Goal: Task Accomplishment & Management: Manage account settings

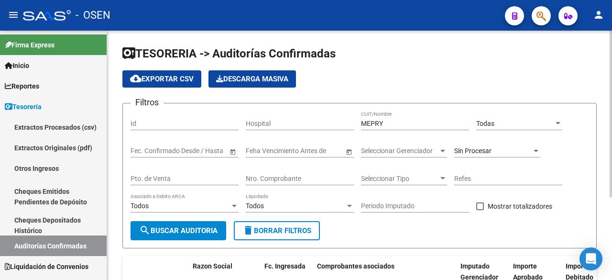
click at [307, 185] on div "Nro. Comprobante" at bounding box center [300, 175] width 108 height 19
type input "624"
drag, startPoint x: 413, startPoint y: 121, endPoint x: 301, endPoint y: 114, distance: 112.1
click at [303, 115] on div "Filtros Id Hospital MEPRY CUIT/Nombre Todas Seleccionar Area Fecha inicio – Fec…" at bounding box center [360, 166] width 458 height 110
type input "}"
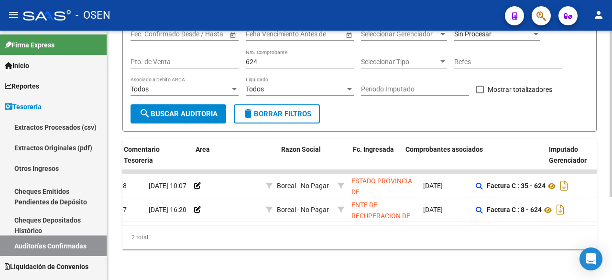
scroll to position [0, 172]
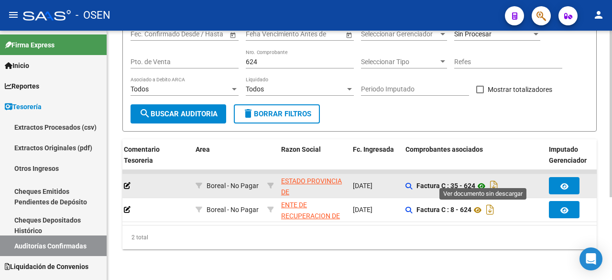
click at [482, 180] on icon at bounding box center [481, 185] width 12 height 11
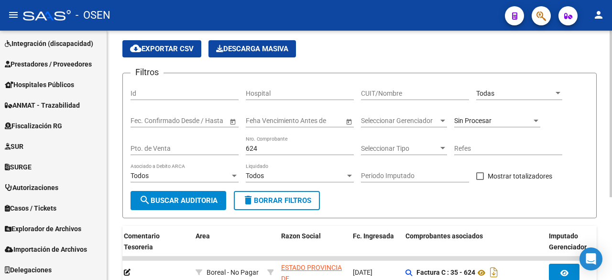
scroll to position [0, 0]
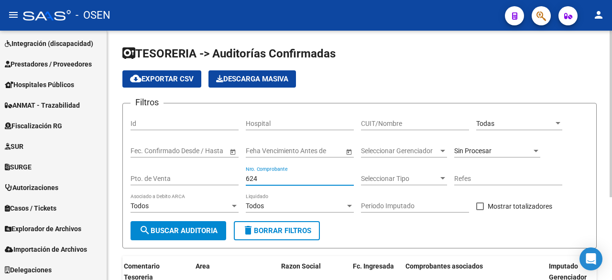
drag, startPoint x: 261, startPoint y: 180, endPoint x: 136, endPoint y: 161, distance: 125.7
click at [136, 161] on div "Filtros Id Hospital CUIT/Nombre Todas Seleccionar Area Fecha inicio – Fecha fin…" at bounding box center [360, 166] width 458 height 110
click at [499, 147] on div "Sin Procesar" at bounding box center [492, 151] width 77 height 8
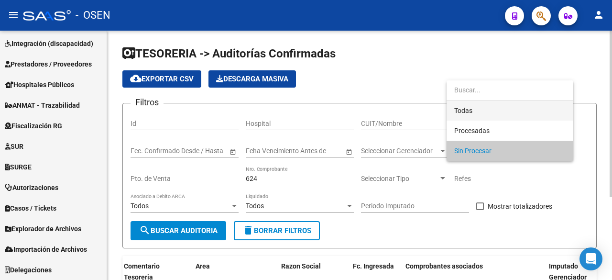
click at [493, 109] on span "Todas" at bounding box center [509, 110] width 111 height 20
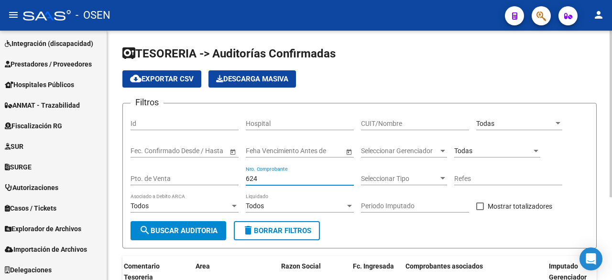
drag, startPoint x: 286, startPoint y: 175, endPoint x: 198, endPoint y: 163, distance: 88.7
click at [200, 164] on div "Filtros Id Hospital CUIT/Nombre Todas Seleccionar Area Fecha inicio – Fecha fin…" at bounding box center [360, 166] width 458 height 110
type input "150378"
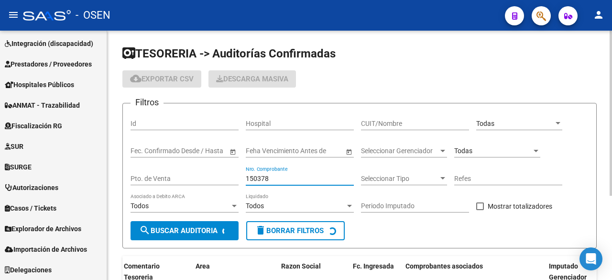
checkbox input "true"
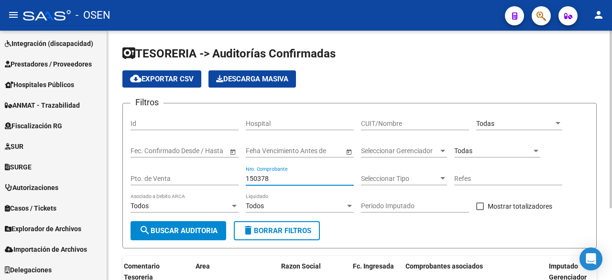
scroll to position [100, 0]
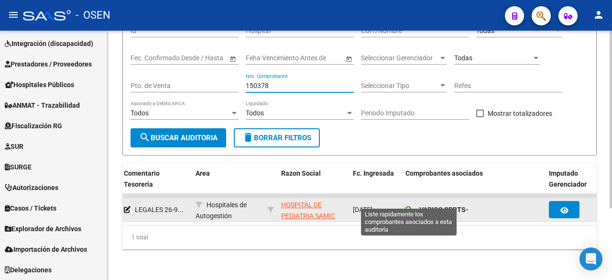
click at [411, 206] on icon at bounding box center [409, 209] width 7 height 7
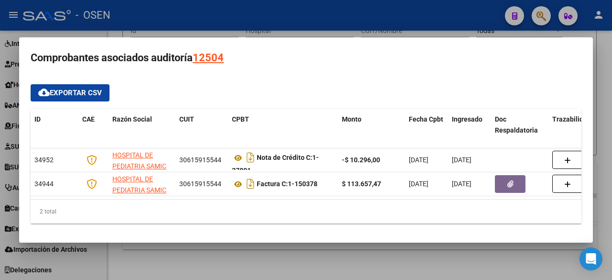
click at [301, 261] on body "menu - OSEN person Firma Express Inicio Instructivos Contacto OS Reportes Table…" at bounding box center [306, 140] width 612 height 280
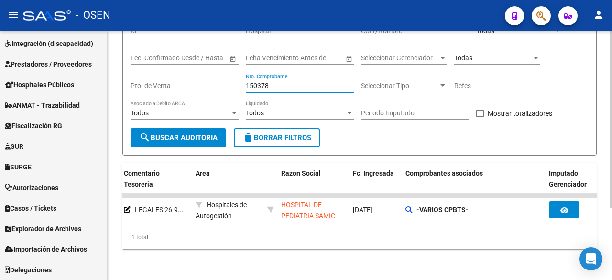
drag, startPoint x: 301, startPoint y: 78, endPoint x: 199, endPoint y: 80, distance: 102.4
click at [197, 80] on div "Filtros Id Hospital CUIT/Nombre Todas Seleccionar Area Fecha inicio – Fecha fin…" at bounding box center [360, 73] width 458 height 110
drag, startPoint x: 297, startPoint y: 78, endPoint x: 186, endPoint y: 65, distance: 111.8
click at [196, 70] on div "Filtros Id Hospital CUIT/Nombre Todas Seleccionar Area Fecha inicio – Fecha fin…" at bounding box center [360, 73] width 458 height 110
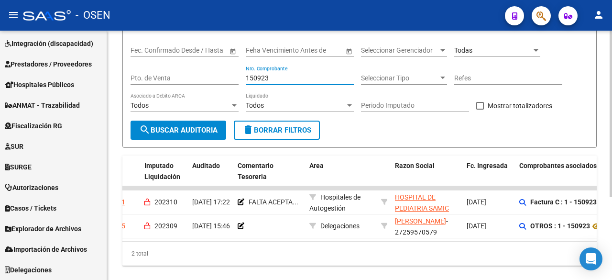
scroll to position [0, 0]
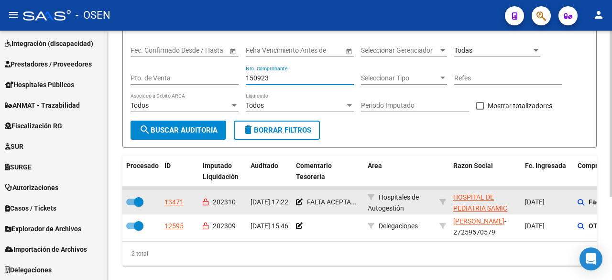
type input "150923"
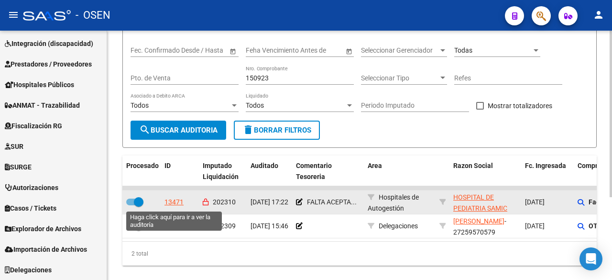
click at [175, 201] on div "13471" at bounding box center [174, 202] width 19 height 11
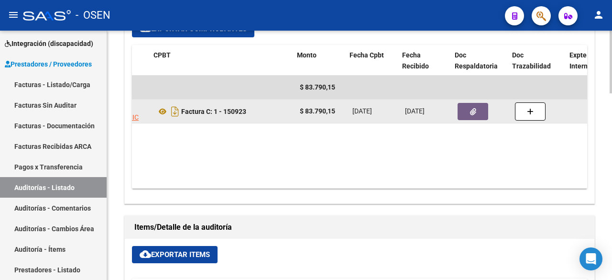
scroll to position [0, 132]
click at [466, 103] on button "button" at bounding box center [470, 111] width 31 height 17
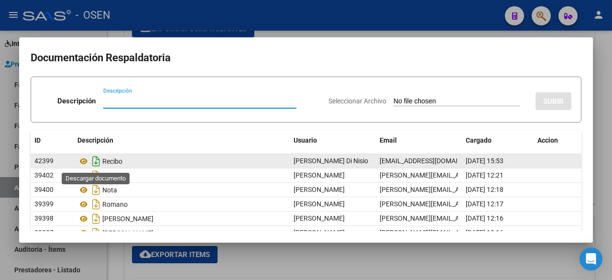
click at [96, 162] on icon "Descargar documento" at bounding box center [96, 161] width 12 height 15
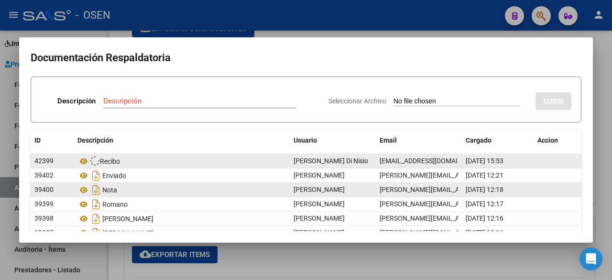
scroll to position [44, 0]
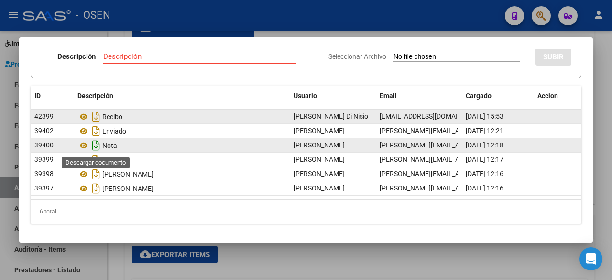
click at [94, 143] on icon "Descargar documento" at bounding box center [96, 145] width 12 height 15
click at [85, 143] on icon at bounding box center [83, 145] width 12 height 11
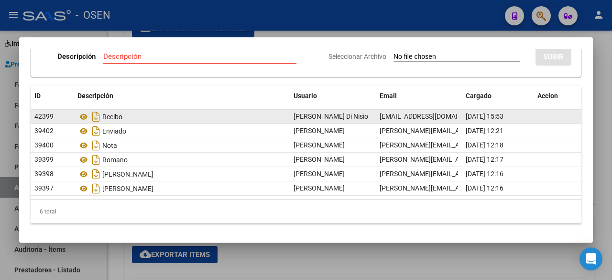
click at [272, 247] on div at bounding box center [306, 140] width 612 height 280
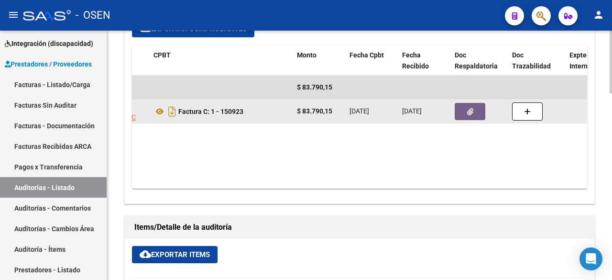
scroll to position [0, 0]
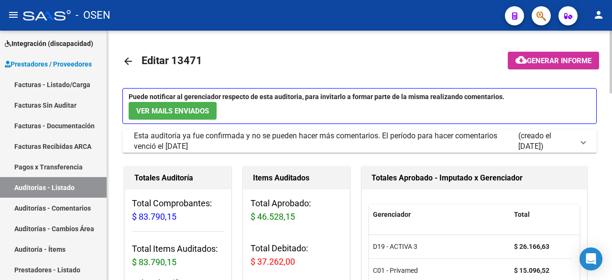
click at [132, 60] on mat-icon "arrow_back" at bounding box center [127, 60] width 11 height 11
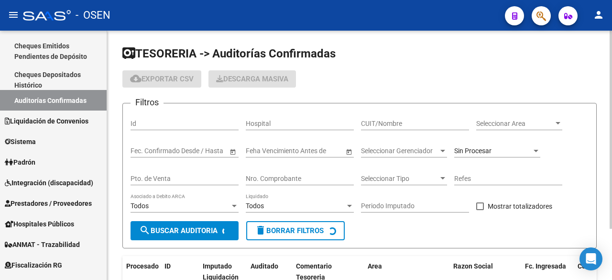
scroll to position [285, 0]
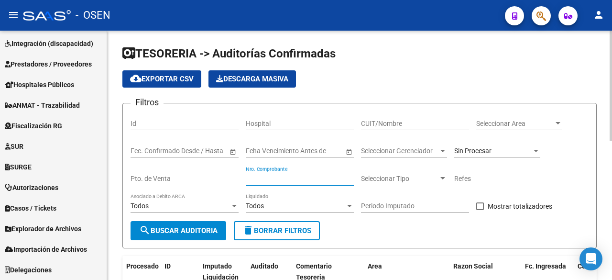
click at [316, 181] on input "Nro. Comprobante" at bounding box center [300, 179] width 108 height 8
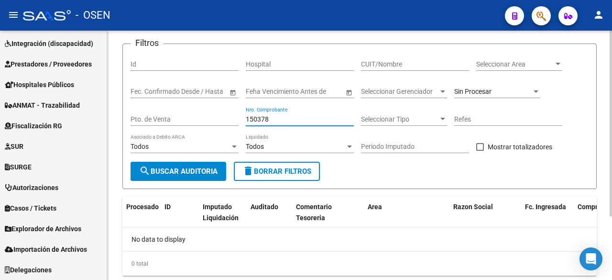
scroll to position [0, 0]
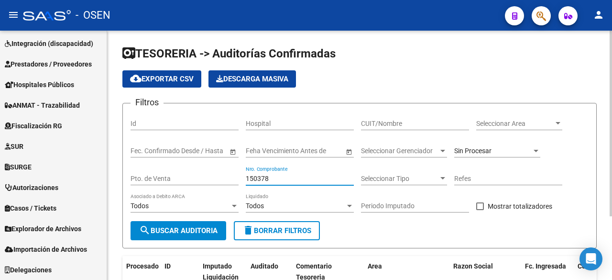
type input "150378"
click at [489, 147] on span "Sin Procesar" at bounding box center [472, 151] width 37 height 8
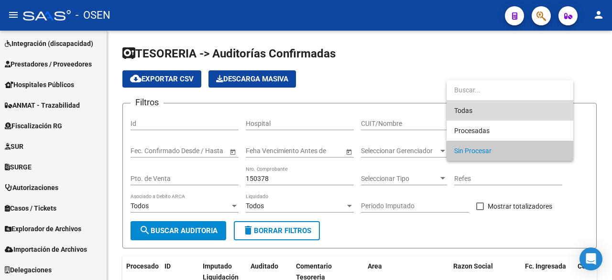
click at [494, 107] on span "Todas" at bounding box center [509, 110] width 111 height 20
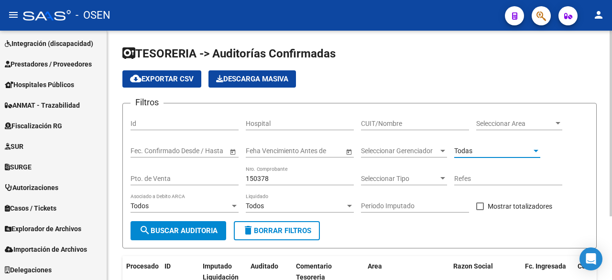
click at [192, 227] on span "search Buscar Auditoria" at bounding box center [178, 230] width 78 height 9
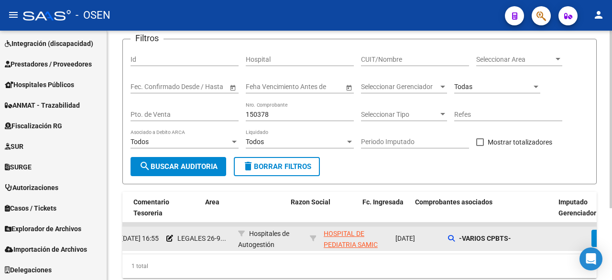
scroll to position [0, 163]
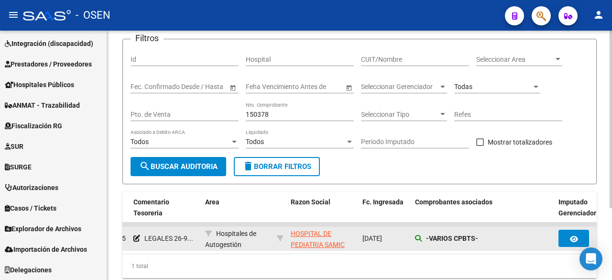
click at [418, 241] on div "-VARIOS CPBTS-" at bounding box center [483, 238] width 136 height 11
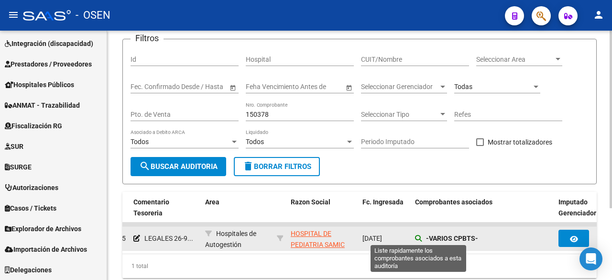
click at [418, 239] on icon at bounding box center [418, 238] width 7 height 7
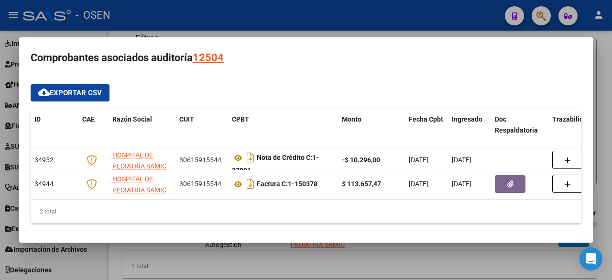
click at [380, 266] on div at bounding box center [306, 140] width 612 height 280
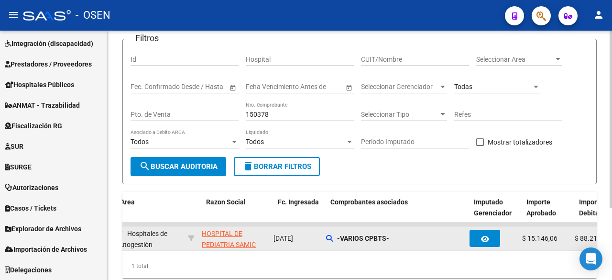
scroll to position [0, 247]
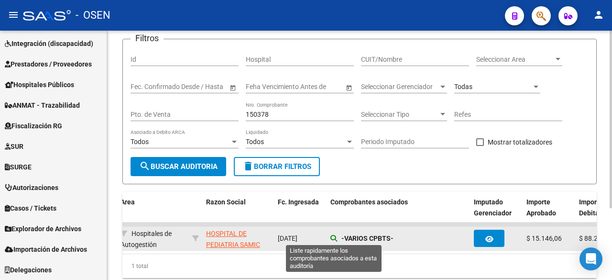
click at [331, 237] on icon at bounding box center [333, 238] width 7 height 7
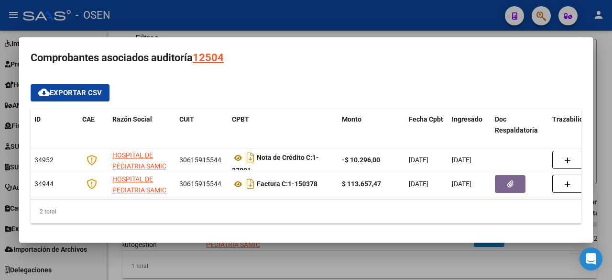
click at [359, 257] on div at bounding box center [306, 140] width 612 height 280
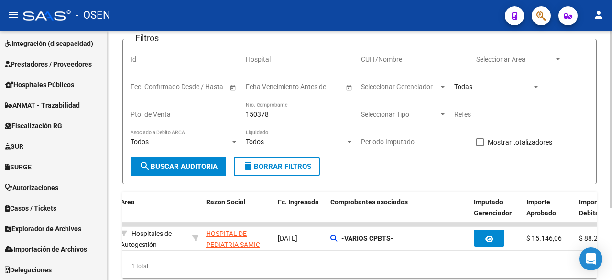
scroll to position [0, 28]
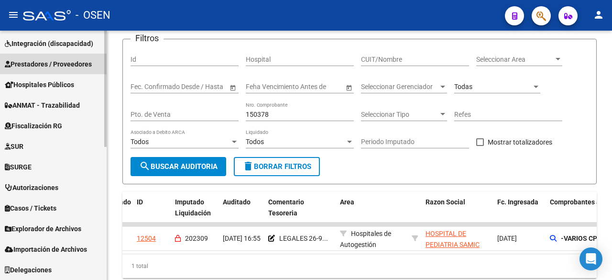
click at [71, 69] on span "Prestadores / Proveedores" at bounding box center [48, 64] width 87 height 11
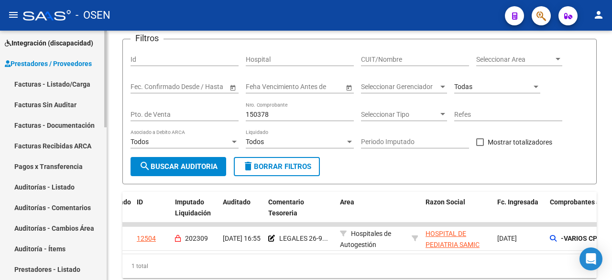
scroll to position [145, 0]
click at [66, 78] on link "Facturas - Listado/Carga" at bounding box center [53, 84] width 107 height 21
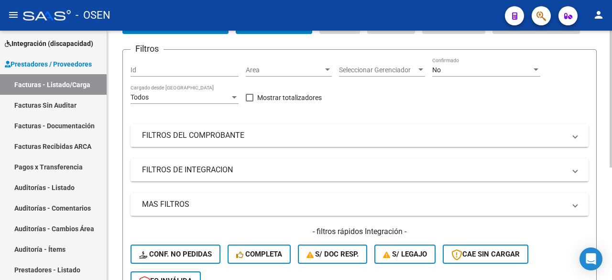
click at [264, 144] on mat-expansion-panel-header "FILTROS DEL COMPROBANTE" at bounding box center [360, 135] width 458 height 23
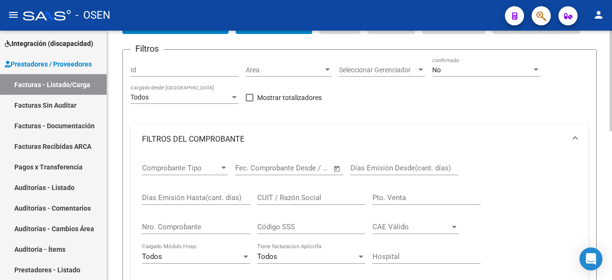
click at [209, 220] on div "Nro. Comprobante" at bounding box center [196, 223] width 108 height 21
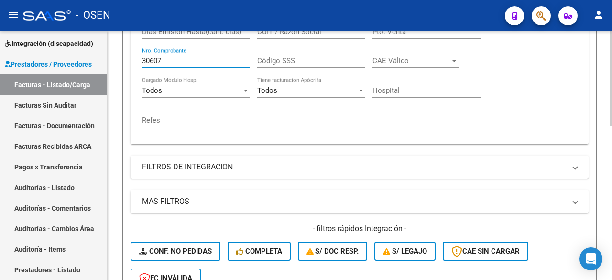
scroll to position [223, 0]
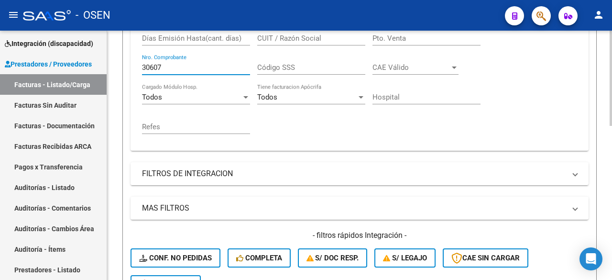
drag, startPoint x: 171, startPoint y: 70, endPoint x: 117, endPoint y: 69, distance: 54.1
click at [109, 69] on div "Video tutorial PRESTADORES -> Listado de CPBTs Emitidos por Prestadores / Prove…" at bounding box center [359, 130] width 505 height 646
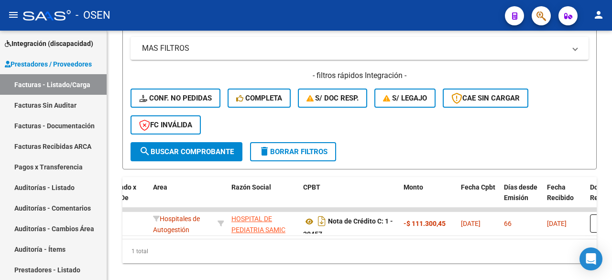
type input "30457"
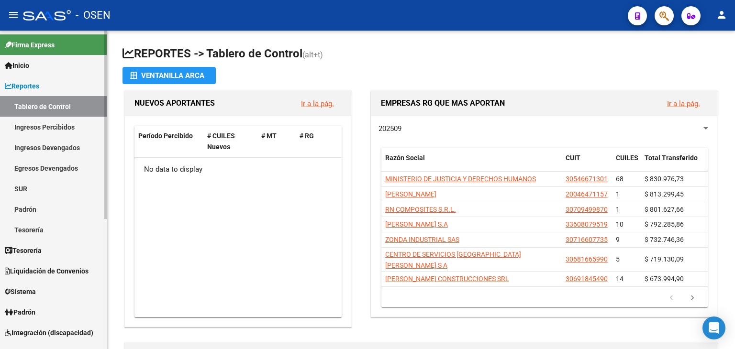
click at [45, 83] on link "Reportes" at bounding box center [53, 86] width 107 height 21
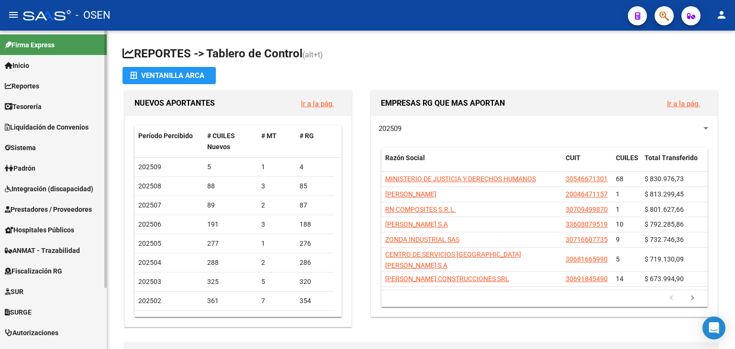
click at [46, 103] on link "Tesorería" at bounding box center [53, 106] width 107 height 21
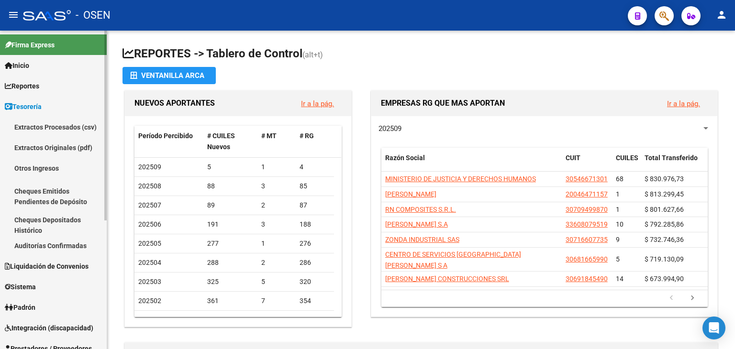
click at [66, 245] on link "Auditorías Confirmadas" at bounding box center [53, 245] width 107 height 21
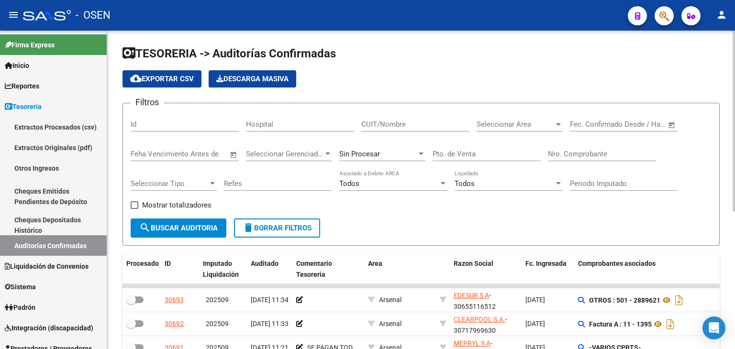
click at [587, 148] on div "Nro. Comprobante" at bounding box center [602, 151] width 108 height 21
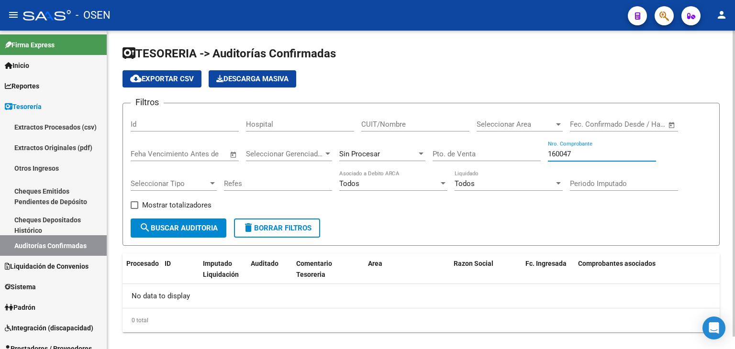
scroll to position [13, 0]
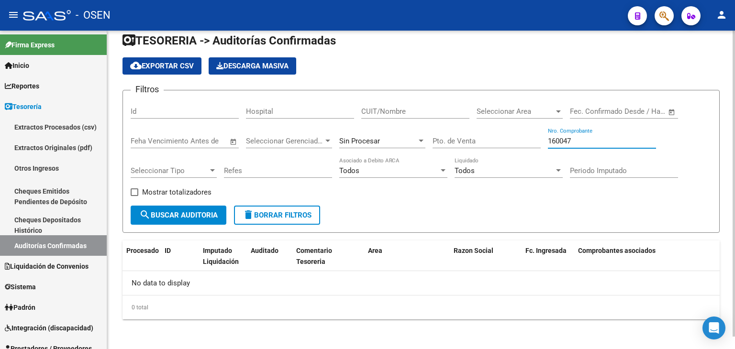
type input "160047"
click at [390, 141] on div "Sin Procesar" at bounding box center [377, 141] width 77 height 9
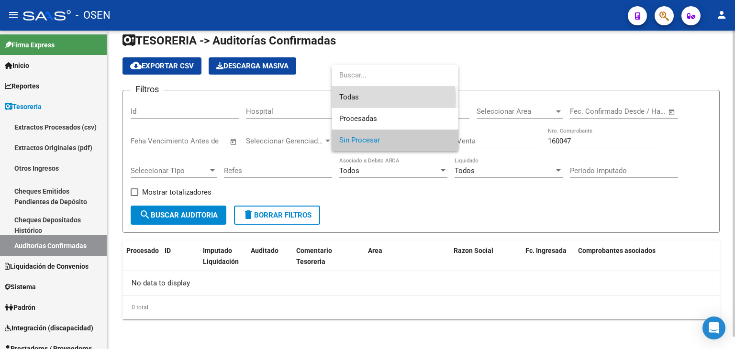
drag, startPoint x: 392, startPoint y: 99, endPoint x: 319, endPoint y: 151, distance: 89.5
click at [392, 99] on span "Todas" at bounding box center [394, 98] width 111 height 22
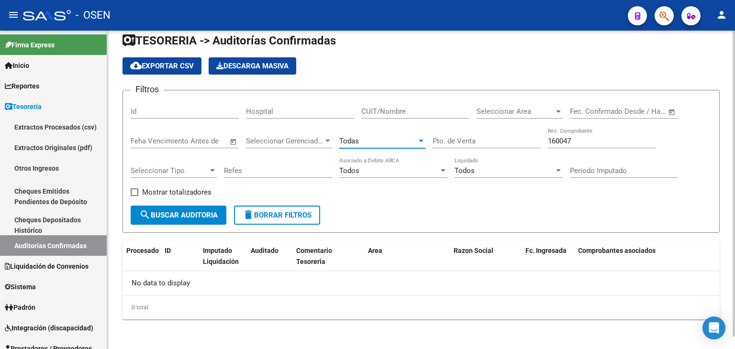
click at [197, 218] on span "search Buscar Auditoria" at bounding box center [178, 215] width 78 height 9
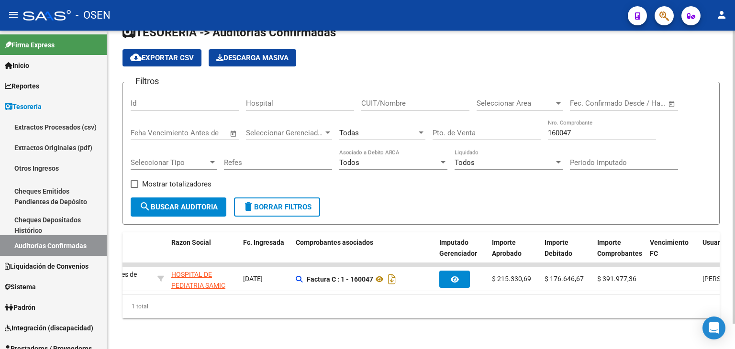
scroll to position [0, 290]
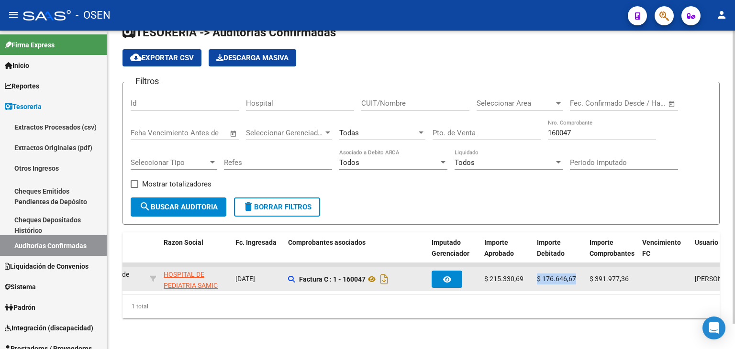
drag, startPoint x: 535, startPoint y: 271, endPoint x: 585, endPoint y: 274, distance: 50.3
click at [585, 274] on div "28473 202506 [DATE] 11:26 DEBITO 176MI... Hospitales de Autogestión HOSPITAL DE…" at bounding box center [465, 279] width 1265 height 24
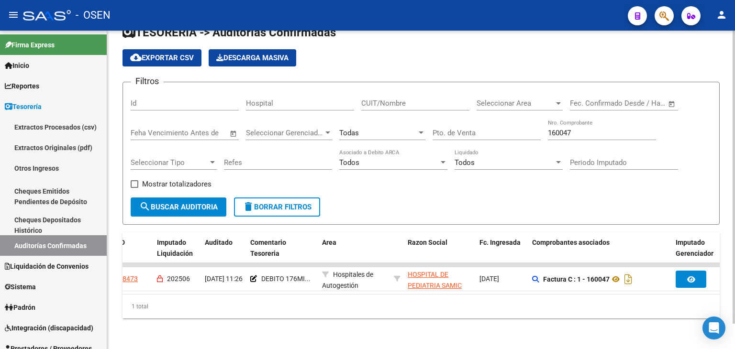
scroll to position [0, 0]
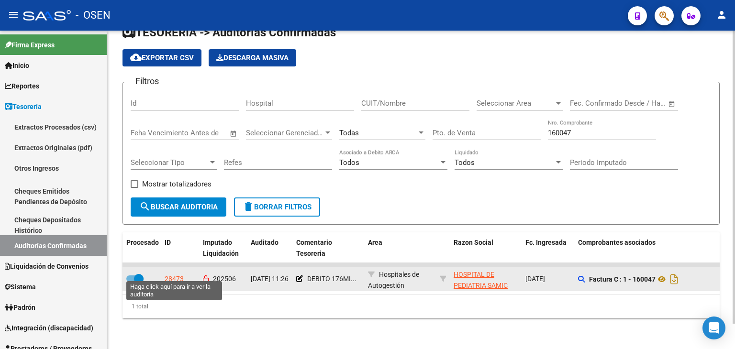
drag, startPoint x: 176, startPoint y: 272, endPoint x: 181, endPoint y: 270, distance: 6.0
click at [175, 274] on div "28473" at bounding box center [174, 279] width 19 height 11
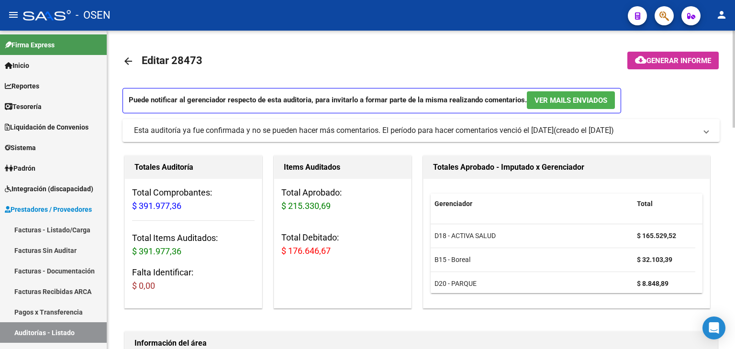
scroll to position [159, 0]
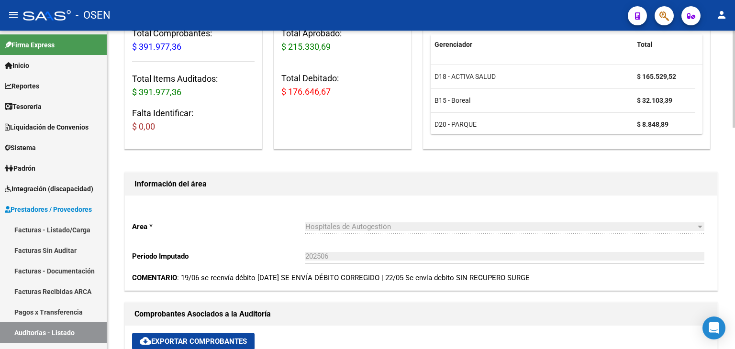
drag, startPoint x: 303, startPoint y: 279, endPoint x: 587, endPoint y: 283, distance: 284.1
click at [587, 283] on div "Area * Hospitales de Autogestión Seleccionar area Periodo Imputado 202506 Ingre…" at bounding box center [421, 243] width 592 height 95
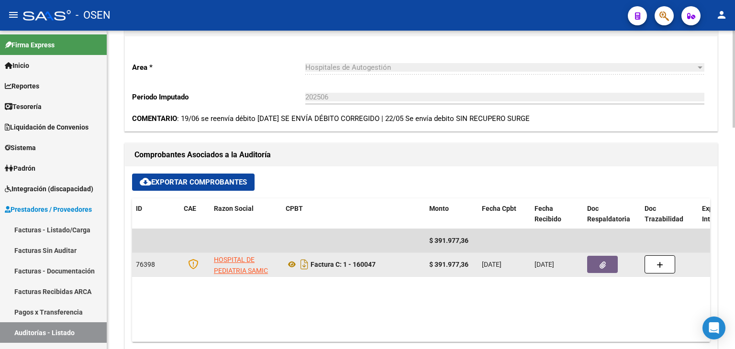
click at [600, 268] on span "button" at bounding box center [602, 264] width 6 height 9
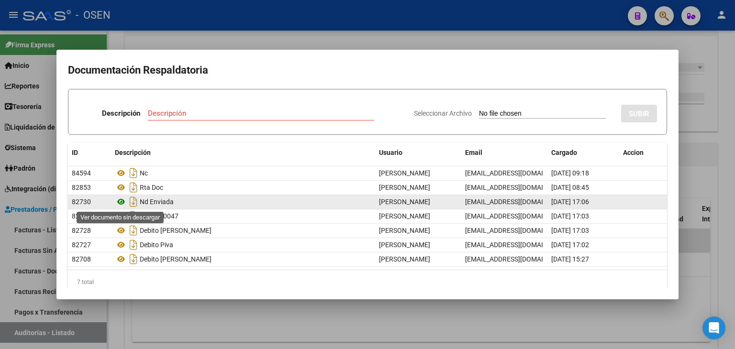
click at [121, 205] on icon at bounding box center [121, 201] width 12 height 11
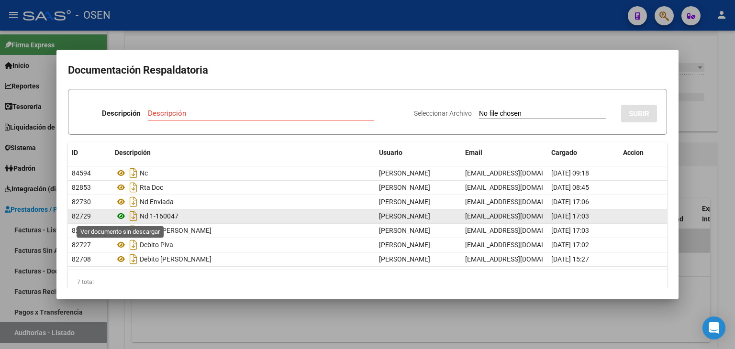
click at [122, 218] on icon at bounding box center [121, 215] width 12 height 11
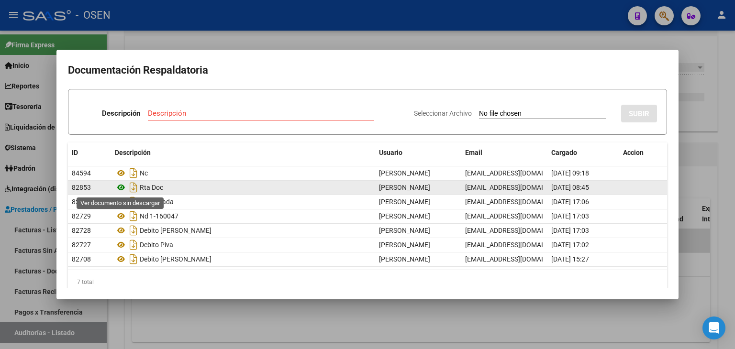
click at [121, 186] on icon at bounding box center [121, 187] width 12 height 11
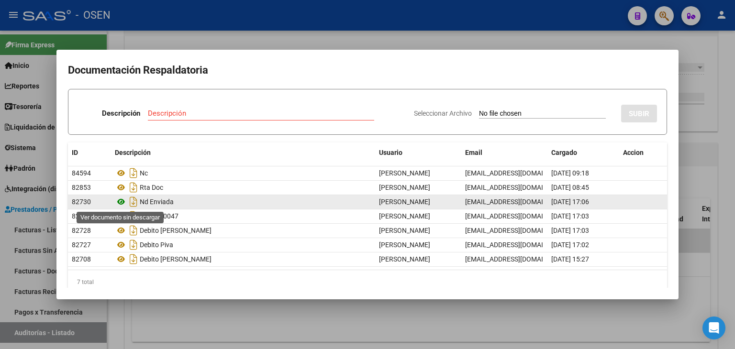
click at [123, 200] on icon at bounding box center [121, 201] width 12 height 11
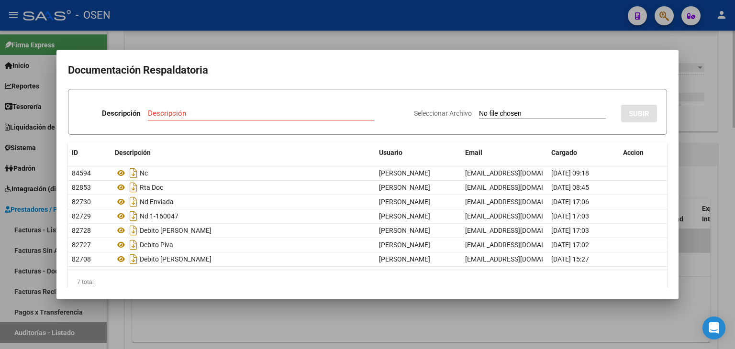
drag, startPoint x: 229, startPoint y: 331, endPoint x: 249, endPoint y: 318, distance: 24.4
click at [242, 322] on div at bounding box center [367, 174] width 735 height 349
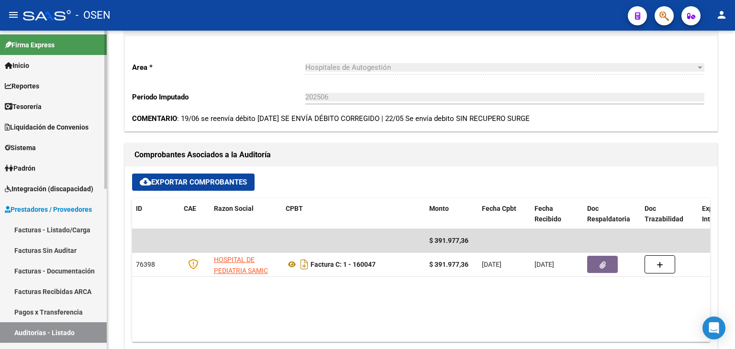
click at [65, 107] on link "Tesorería" at bounding box center [53, 106] width 107 height 21
click at [67, 106] on link "Tesorería" at bounding box center [53, 106] width 107 height 21
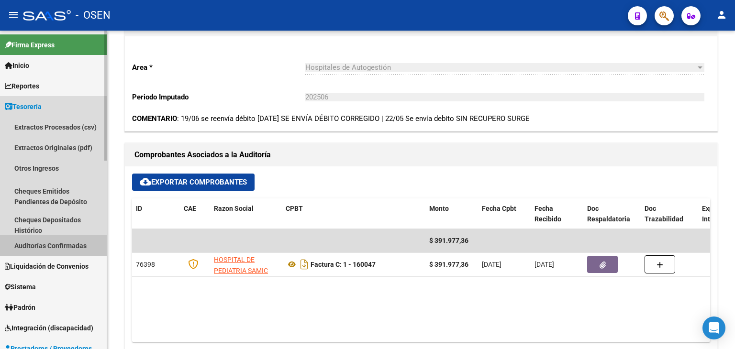
click at [77, 241] on link "Auditorías Confirmadas" at bounding box center [53, 245] width 107 height 21
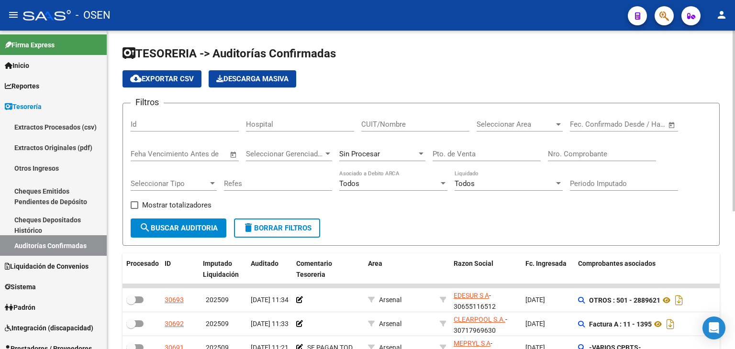
click at [579, 158] on div "Nro. Comprobante" at bounding box center [602, 151] width 108 height 21
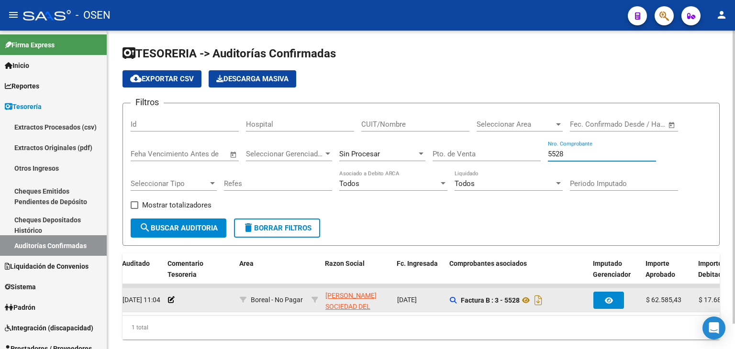
scroll to position [0, 131]
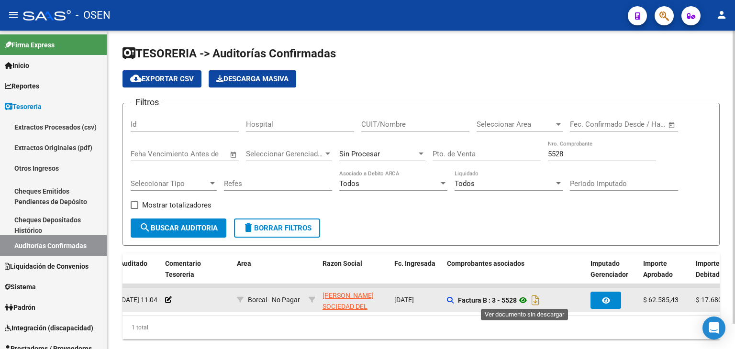
click at [527, 298] on icon at bounding box center [523, 300] width 12 height 11
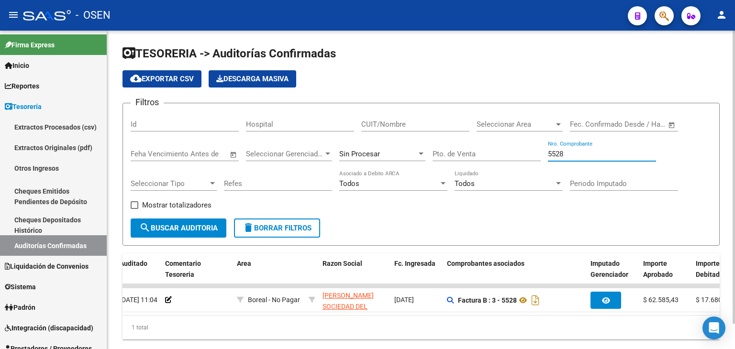
drag, startPoint x: 584, startPoint y: 152, endPoint x: 483, endPoint y: 154, distance: 100.9
click at [484, 154] on div "Filtros Id Hospital CUIT/Nombre Seleccionar Area Seleccionar Area Fecha inicio …" at bounding box center [421, 165] width 581 height 108
type input "5528"
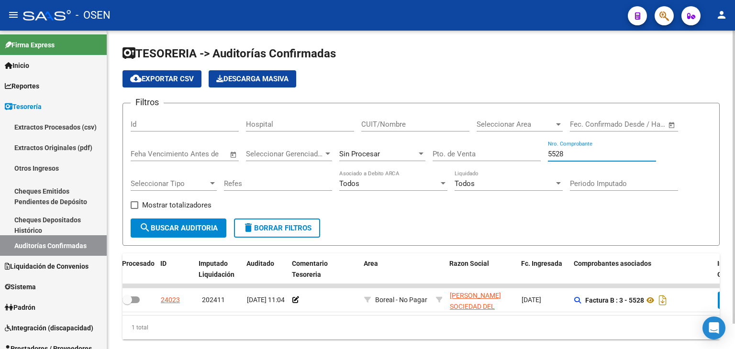
scroll to position [0, 0]
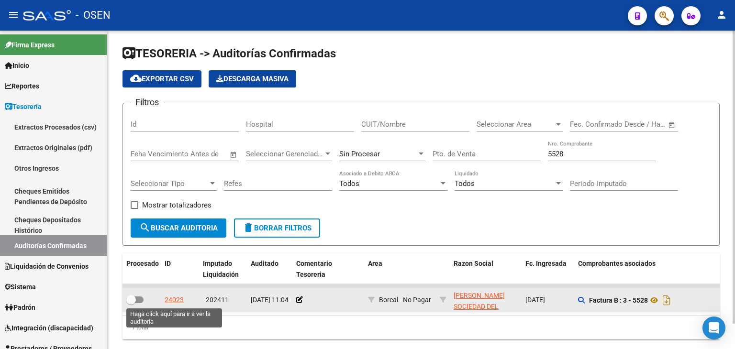
click at [166, 297] on div "24023" at bounding box center [174, 300] width 19 height 11
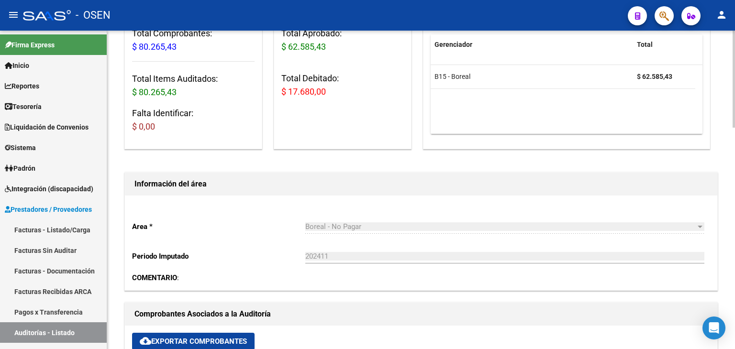
scroll to position [319, 0]
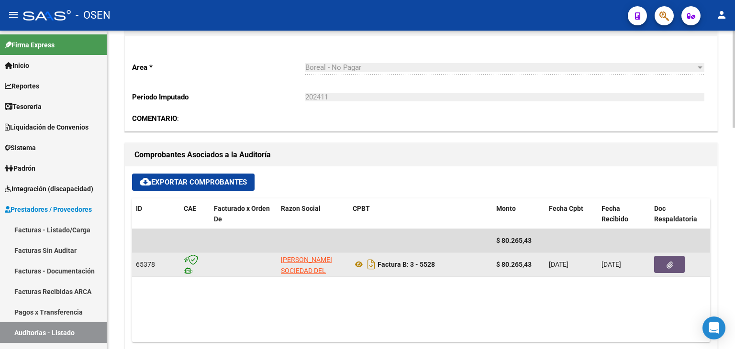
click at [660, 266] on button "button" at bounding box center [669, 264] width 31 height 17
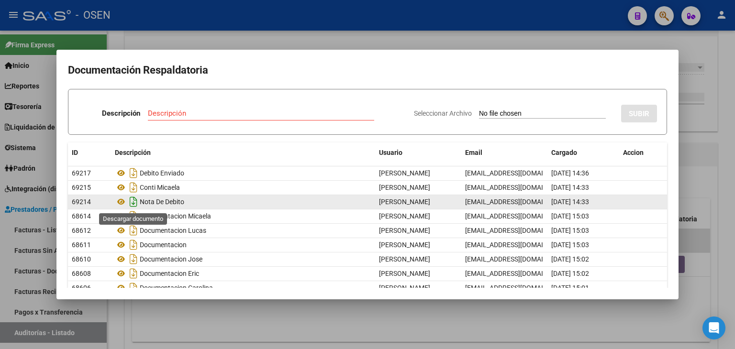
click at [131, 205] on icon "Descargar documento" at bounding box center [133, 201] width 12 height 15
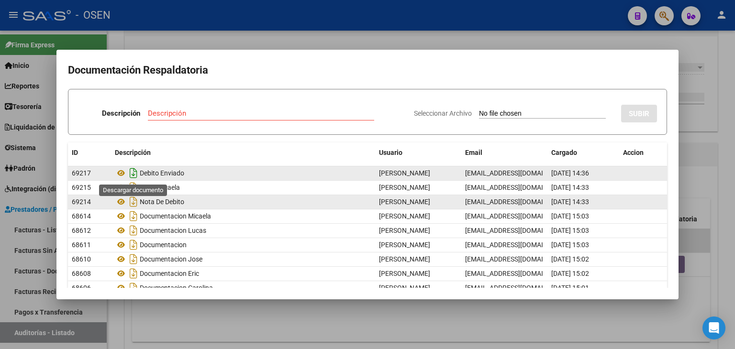
click at [134, 174] on icon "Descargar documento" at bounding box center [133, 172] width 12 height 15
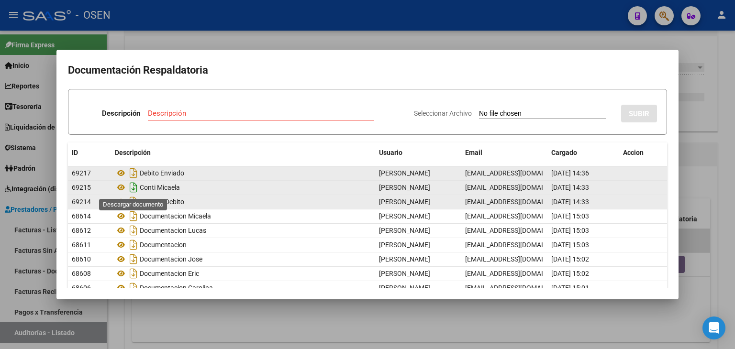
click at [134, 189] on icon "Descargar documento" at bounding box center [133, 187] width 12 height 15
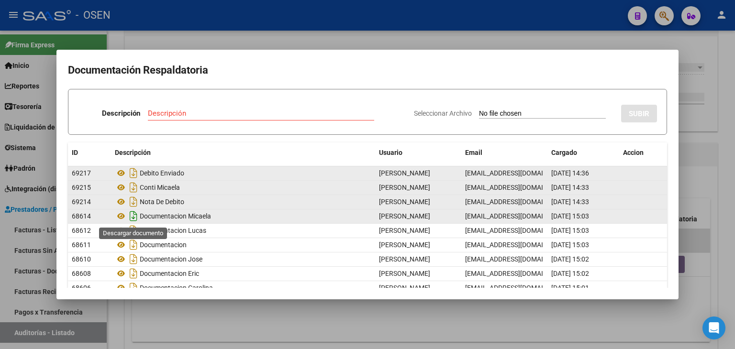
drag, startPoint x: 134, startPoint y: 217, endPoint x: 136, endPoint y: 224, distance: 7.9
click at [134, 217] on icon "Descargar documento" at bounding box center [133, 216] width 12 height 15
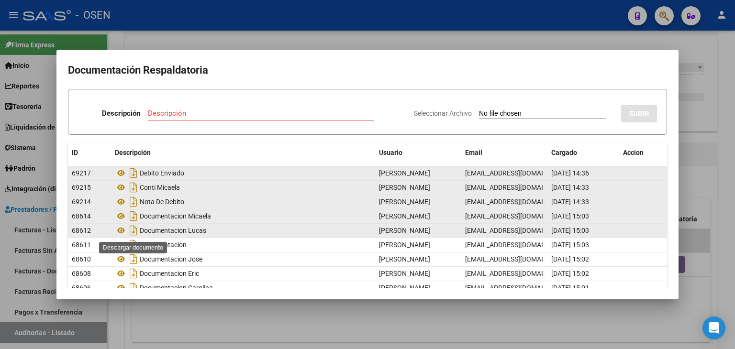
click at [134, 231] on icon "Descargar documento" at bounding box center [133, 230] width 12 height 15
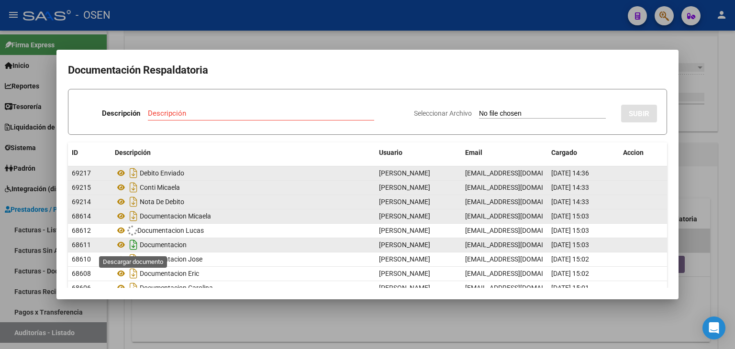
click at [135, 243] on icon "Descargar documento" at bounding box center [133, 244] width 12 height 15
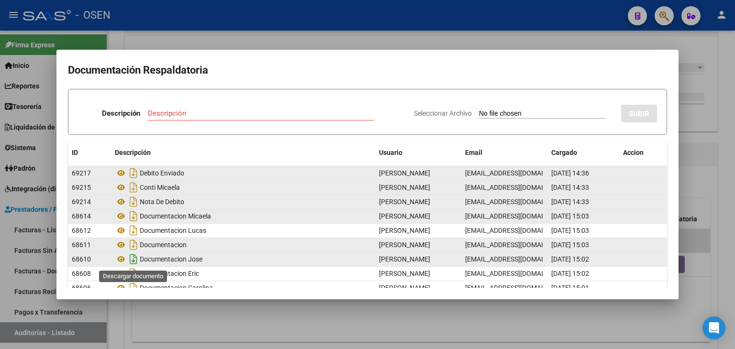
click at [132, 263] on icon "Descargar documento" at bounding box center [133, 259] width 12 height 15
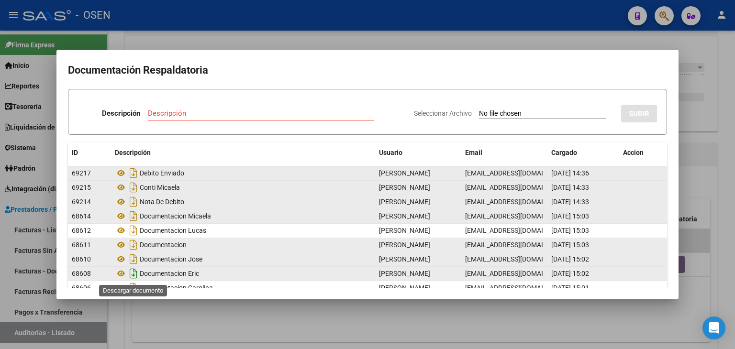
click at [136, 273] on icon "Descargar documento" at bounding box center [133, 273] width 12 height 15
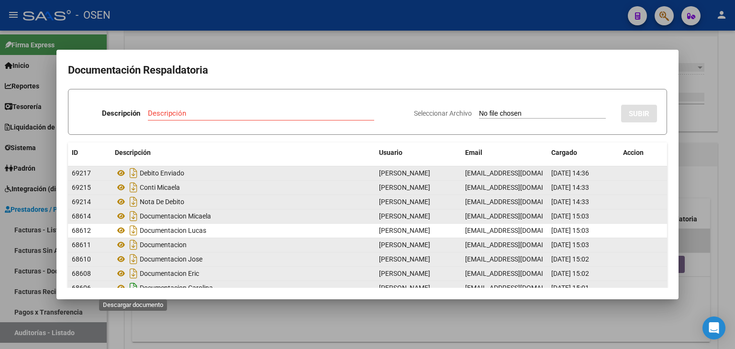
click at [132, 284] on icon "Descargar documento" at bounding box center [133, 287] width 12 height 15
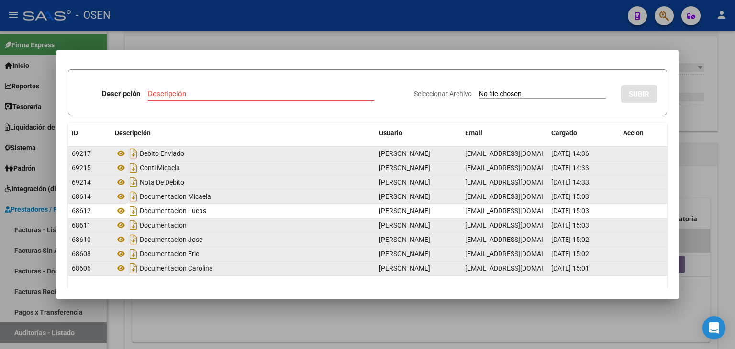
scroll to position [31, 0]
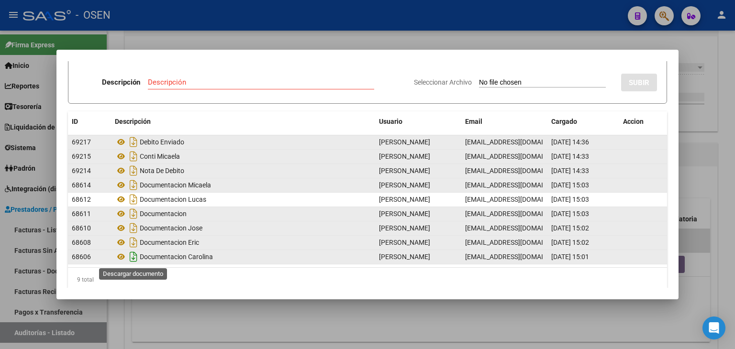
click at [130, 257] on icon "Descargar documento" at bounding box center [133, 256] width 12 height 15
click at [136, 314] on div at bounding box center [367, 174] width 735 height 349
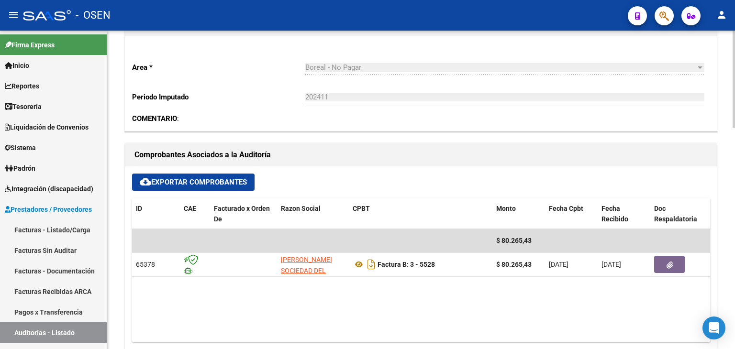
scroll to position [0, 0]
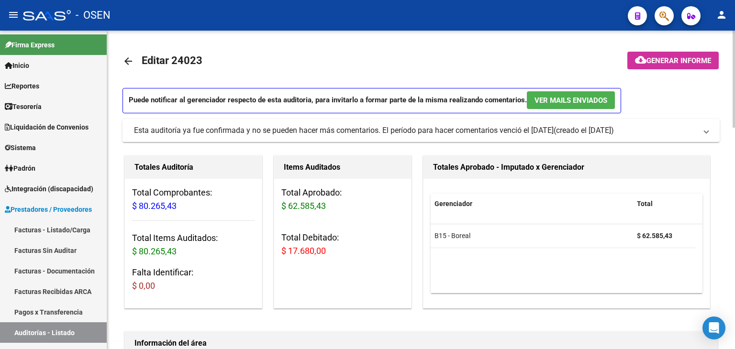
click at [126, 60] on mat-icon "arrow_back" at bounding box center [127, 60] width 11 height 11
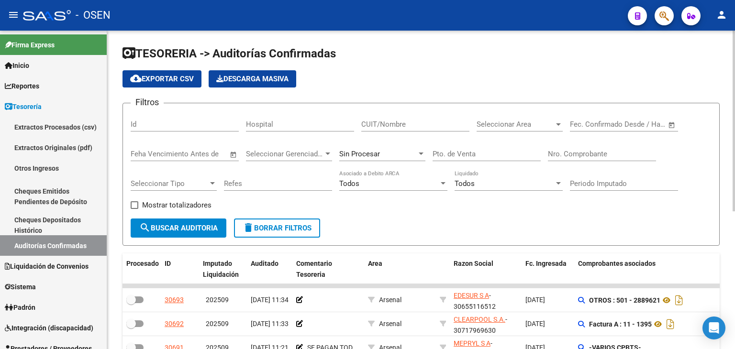
click at [570, 148] on div "Nro. Comprobante" at bounding box center [602, 151] width 108 height 21
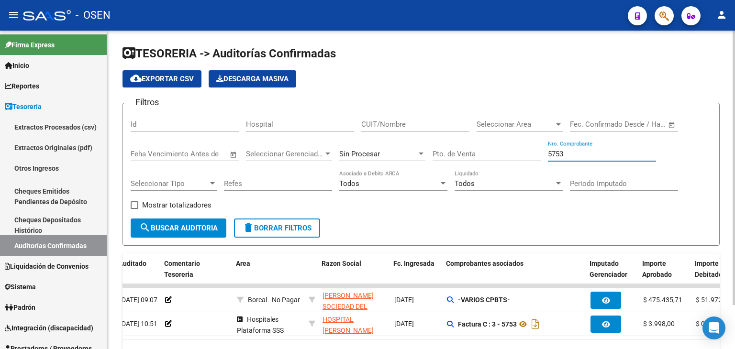
scroll to position [0, 132]
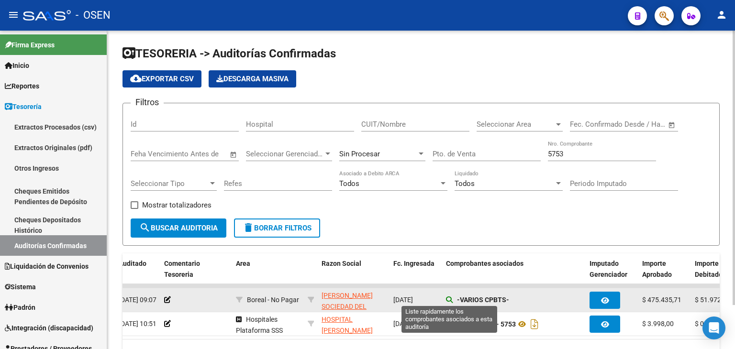
click at [448, 297] on icon at bounding box center [449, 300] width 7 height 7
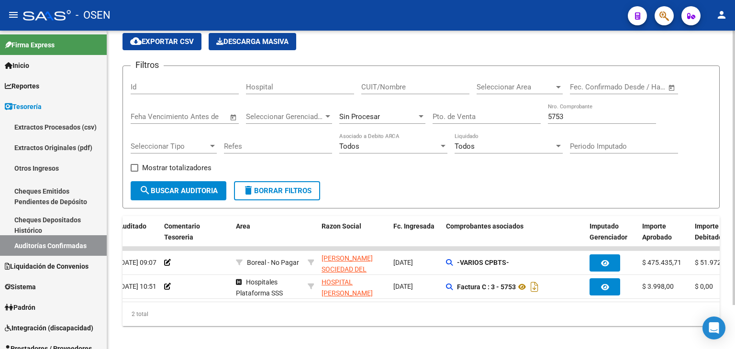
drag, startPoint x: 438, startPoint y: 346, endPoint x: 443, endPoint y: 343, distance: 5.8
click at [443, 343] on div "TESORERIA -> Auditorías Confirmadas cloud_download Exportar CSV Descarga Masiva…" at bounding box center [420, 174] width 627 height 363
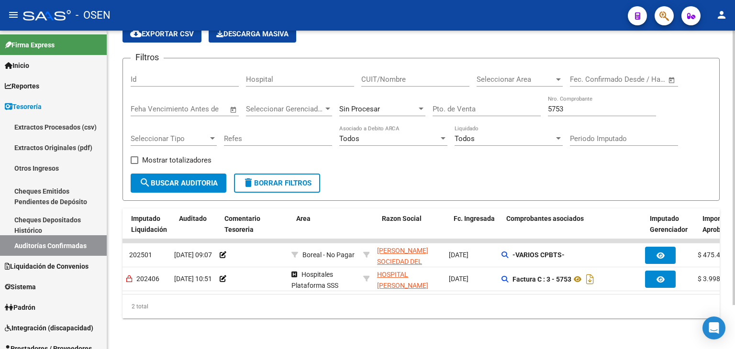
scroll to position [0, 10]
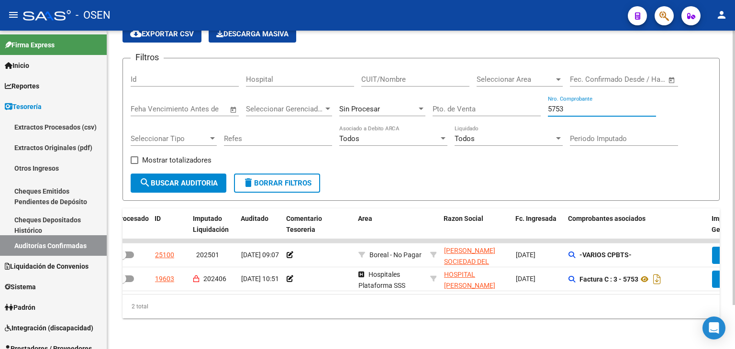
drag, startPoint x: 573, startPoint y: 106, endPoint x: 503, endPoint y: 103, distance: 70.9
click at [507, 102] on div "Filtros Id Hospital CUIT/Nombre Seleccionar Area Seleccionar Area Fecha inicio …" at bounding box center [421, 120] width 581 height 108
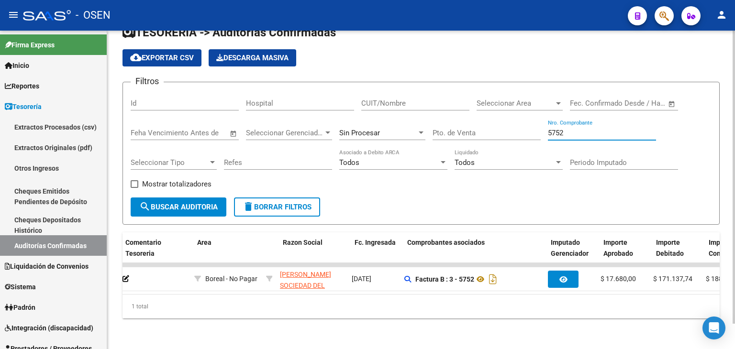
scroll to position [0, 0]
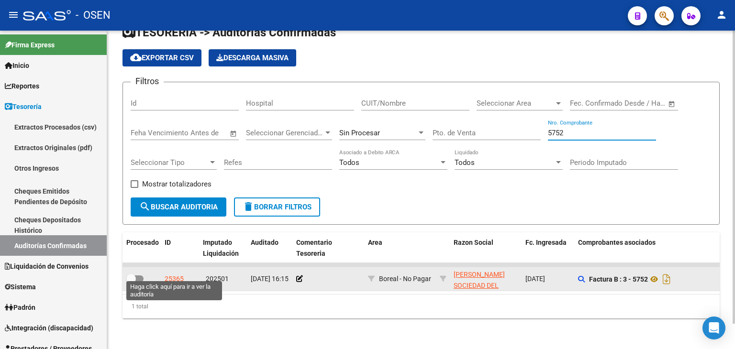
type input "5752"
click at [174, 274] on div "25365" at bounding box center [174, 279] width 19 height 11
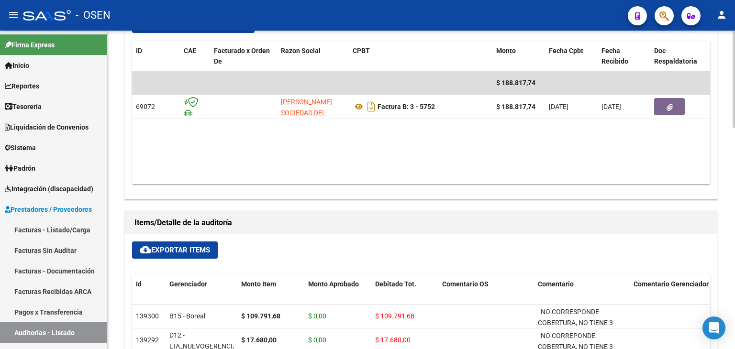
scroll to position [478, 0]
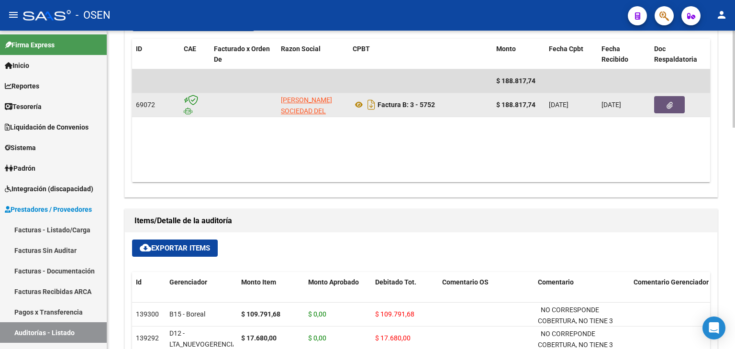
click at [658, 107] on button "button" at bounding box center [669, 104] width 31 height 17
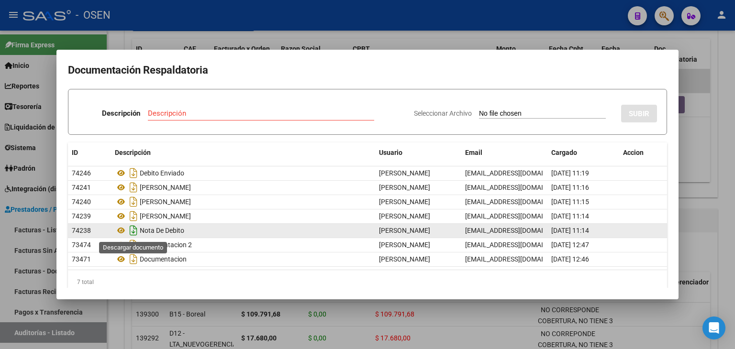
click at [132, 230] on icon "Descargar documento" at bounding box center [133, 230] width 12 height 15
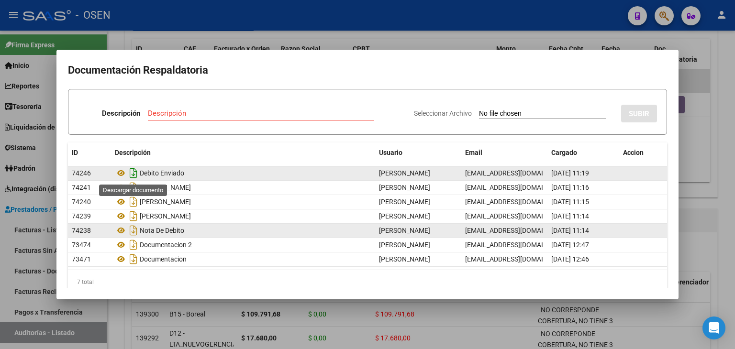
click at [132, 172] on icon "Descargar documento" at bounding box center [133, 172] width 12 height 15
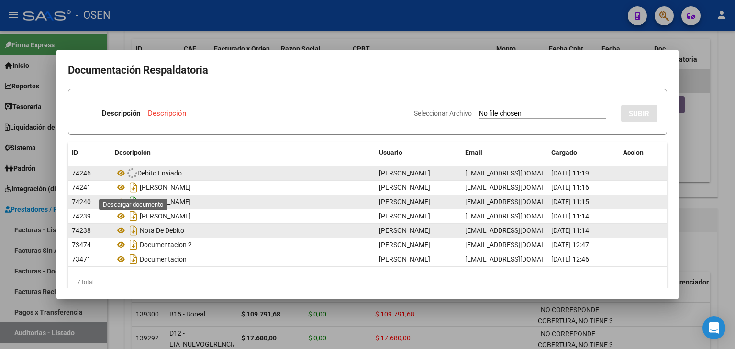
drag, startPoint x: 134, startPoint y: 189, endPoint x: 134, endPoint y: 195, distance: 5.3
click at [134, 189] on icon "Descargar documento" at bounding box center [133, 187] width 12 height 15
click at [134, 203] on icon "Descargar documento" at bounding box center [133, 201] width 12 height 15
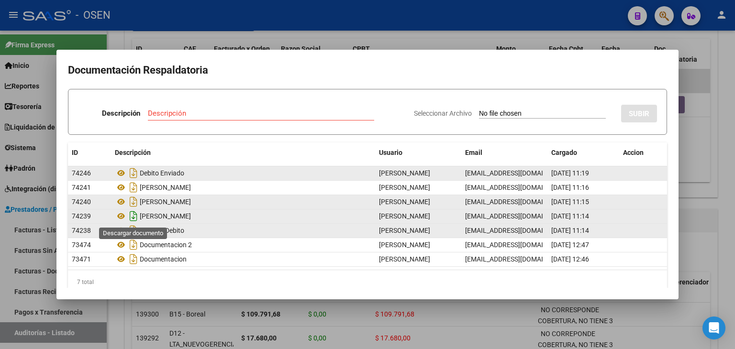
click at [134, 219] on icon "Descargar documento" at bounding box center [133, 216] width 12 height 15
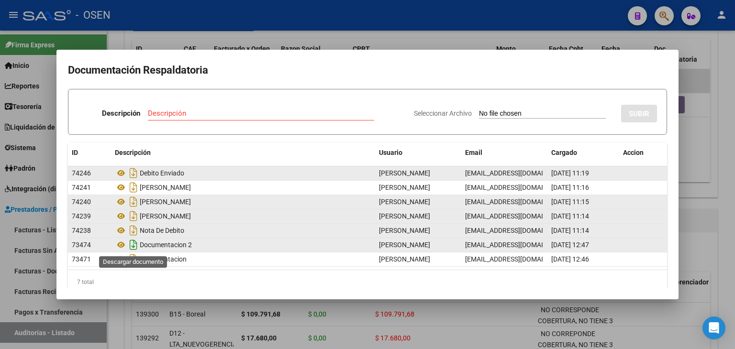
click at [134, 243] on icon "Descargar documento" at bounding box center [133, 244] width 12 height 15
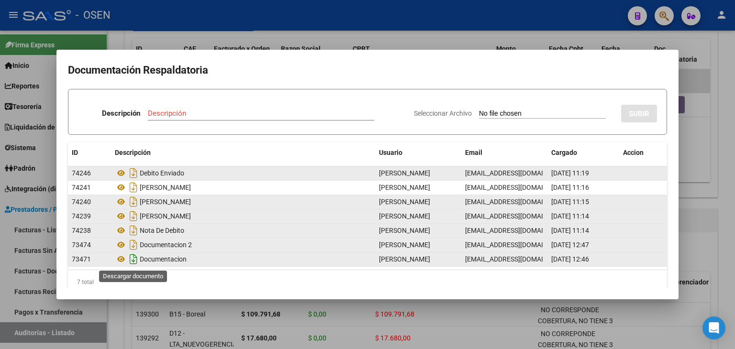
click at [134, 257] on icon "Descargar documento" at bounding box center [133, 259] width 12 height 15
click at [691, 157] on div at bounding box center [367, 174] width 735 height 349
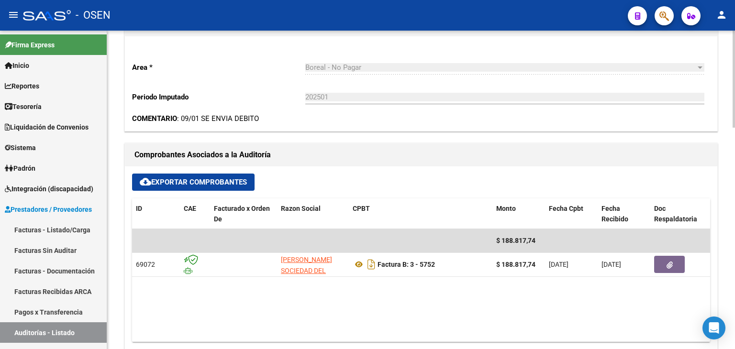
scroll to position [0, 0]
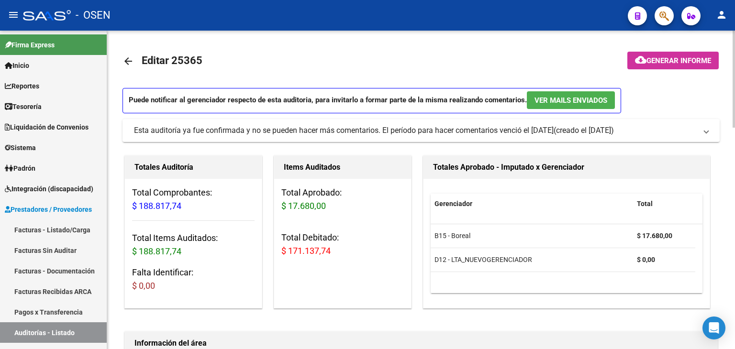
click at [128, 61] on mat-icon "arrow_back" at bounding box center [127, 60] width 11 height 11
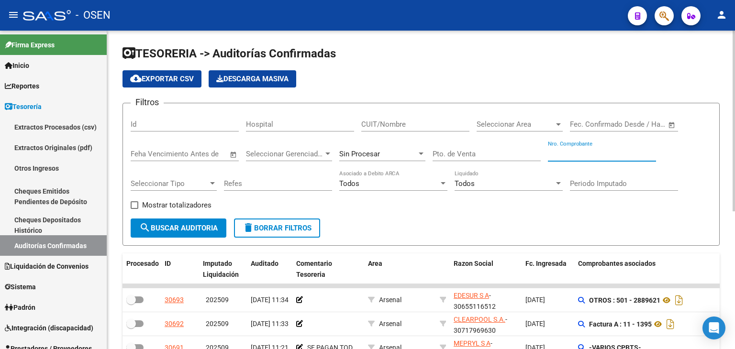
drag, startPoint x: 604, startPoint y: 155, endPoint x: 600, endPoint y: 152, distance: 5.1
click at [602, 155] on input "Nro. Comprobante" at bounding box center [602, 154] width 108 height 9
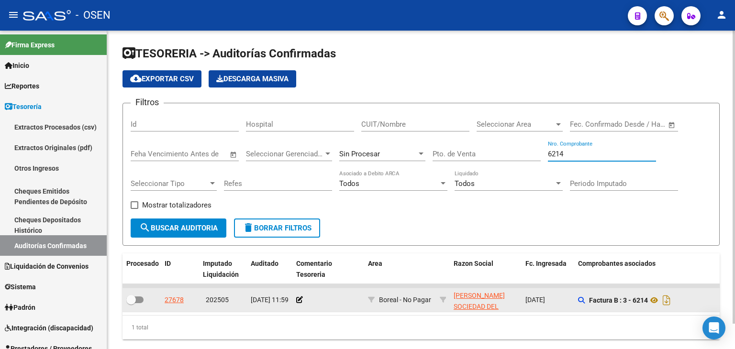
type input "6214"
drag, startPoint x: 449, startPoint y: 291, endPoint x: 510, endPoint y: 306, distance: 62.6
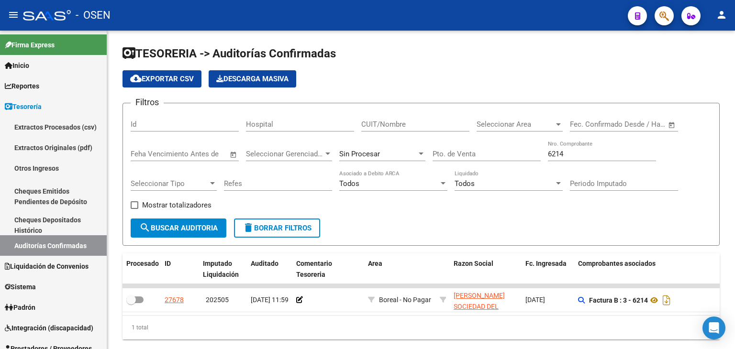
copy div "[PERSON_NAME] SOCIEDAD DEL"
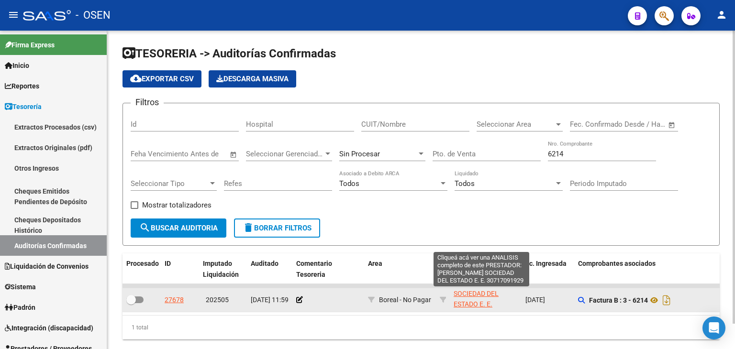
scroll to position [23, 0]
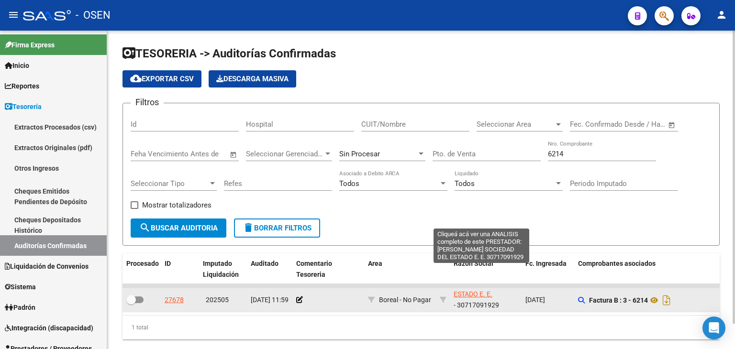
click at [488, 292] on span "[PERSON_NAME] SOCIEDAD DEL ESTADO E. E." at bounding box center [478, 284] width 51 height 30
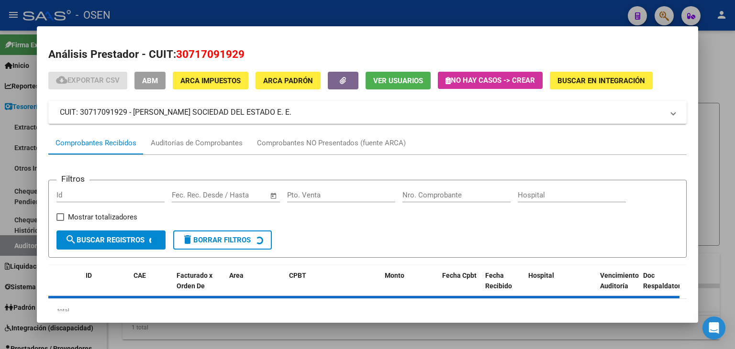
drag, startPoint x: 176, startPoint y: 53, endPoint x: 418, endPoint y: 70, distance: 242.2
click at [291, 51] on h2 "Análisis Prestador - CUIT: 30717091929" at bounding box center [367, 54] width 638 height 16
copy span "30717091929"
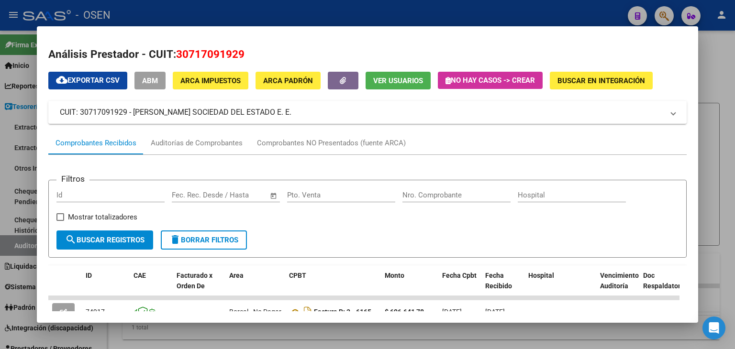
click at [234, 336] on div at bounding box center [367, 174] width 735 height 349
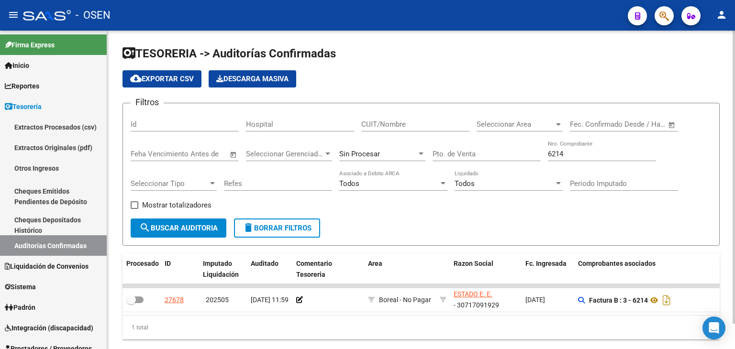
drag, startPoint x: 216, startPoint y: 330, endPoint x: 227, endPoint y: 329, distance: 11.1
click at [216, 330] on div "1 total" at bounding box center [420, 328] width 597 height 24
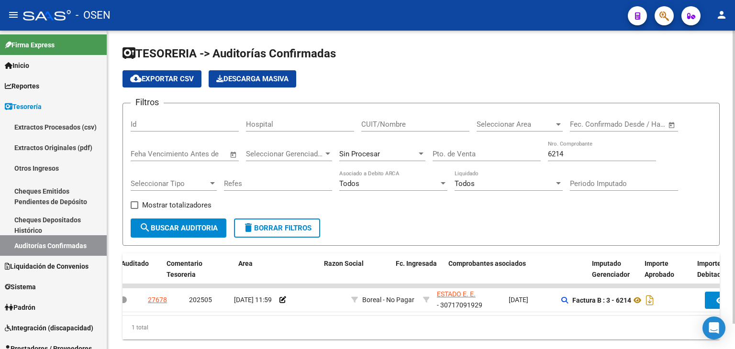
scroll to position [0, 0]
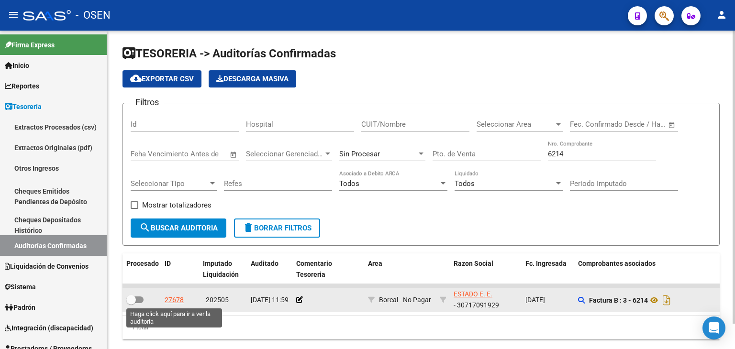
click at [176, 299] on div "27678" at bounding box center [174, 300] width 19 height 11
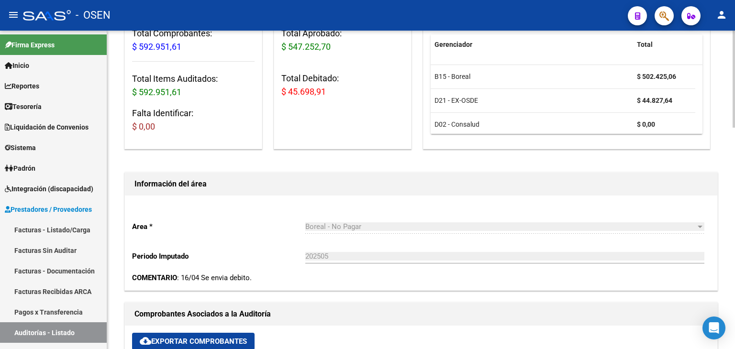
scroll to position [319, 0]
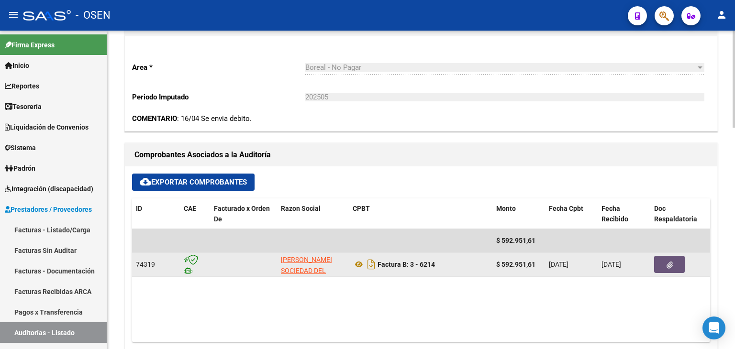
click at [673, 263] on button "button" at bounding box center [669, 264] width 31 height 17
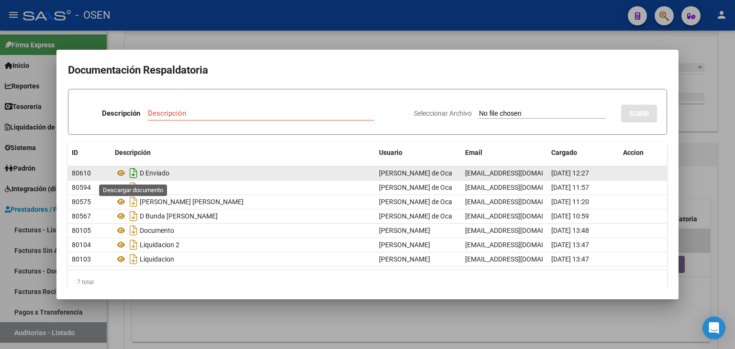
click at [135, 173] on icon "Descargar documento" at bounding box center [133, 172] width 12 height 15
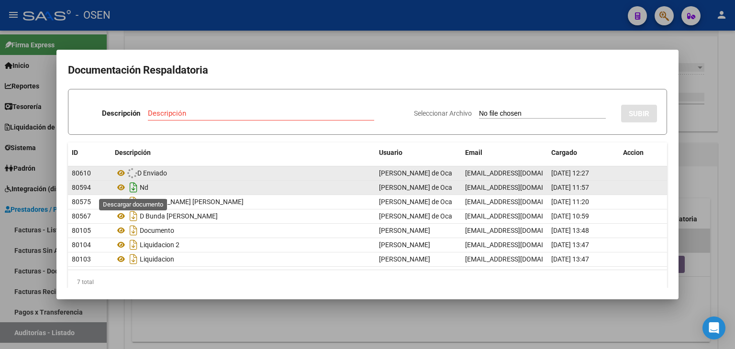
click at [134, 184] on icon "Descargar documento" at bounding box center [133, 187] width 12 height 15
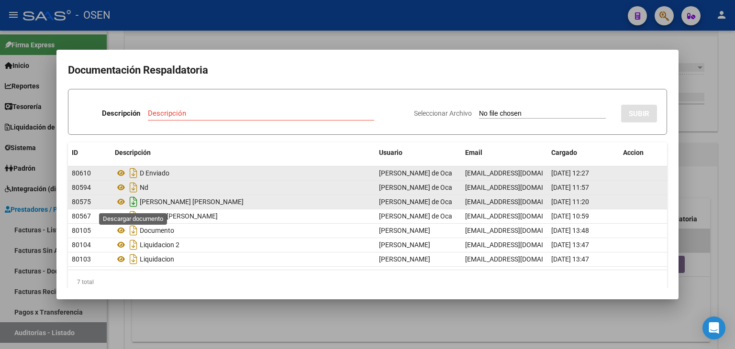
click at [133, 199] on icon "Descargar documento" at bounding box center [133, 201] width 12 height 15
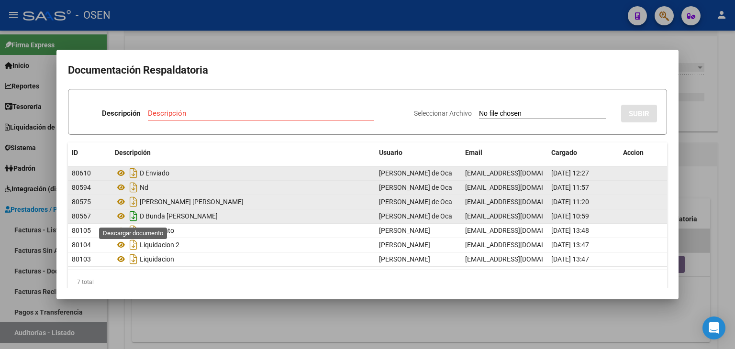
click at [134, 218] on icon "Descargar documento" at bounding box center [133, 216] width 12 height 15
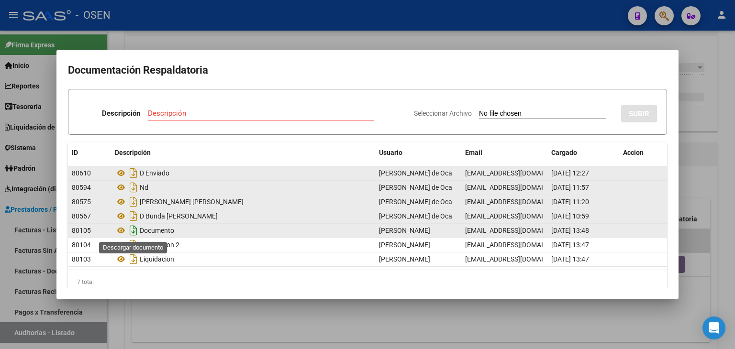
click at [131, 229] on icon "Descargar documento" at bounding box center [133, 230] width 12 height 15
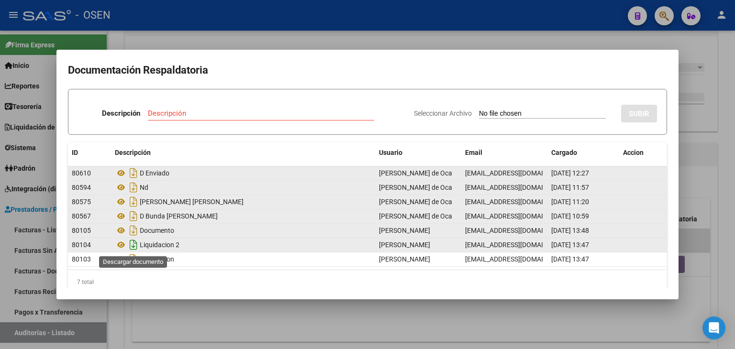
click at [131, 247] on icon "Descargar documento" at bounding box center [133, 244] width 12 height 15
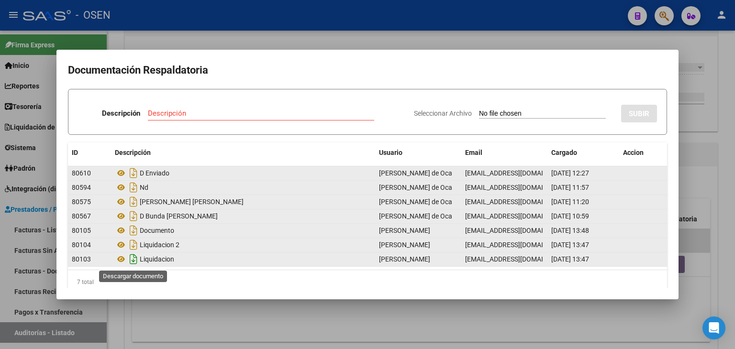
click at [131, 260] on icon "Descargar documento" at bounding box center [133, 259] width 12 height 15
click at [123, 245] on icon at bounding box center [121, 244] width 12 height 11
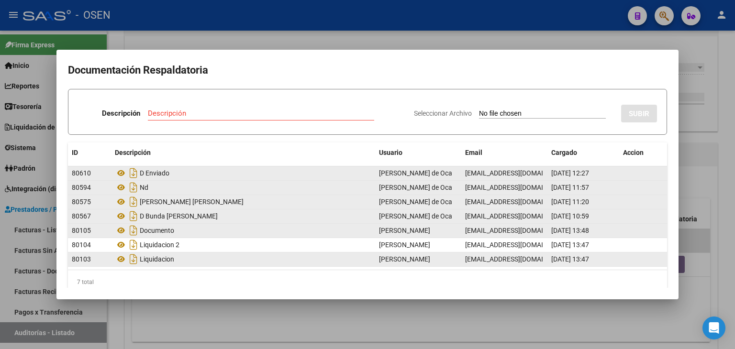
click at [319, 324] on div at bounding box center [367, 174] width 735 height 349
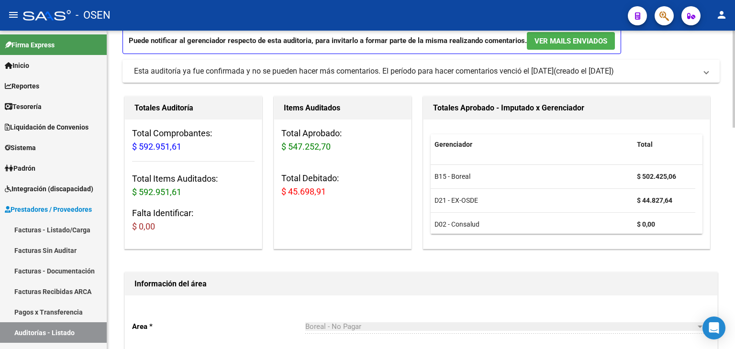
scroll to position [0, 0]
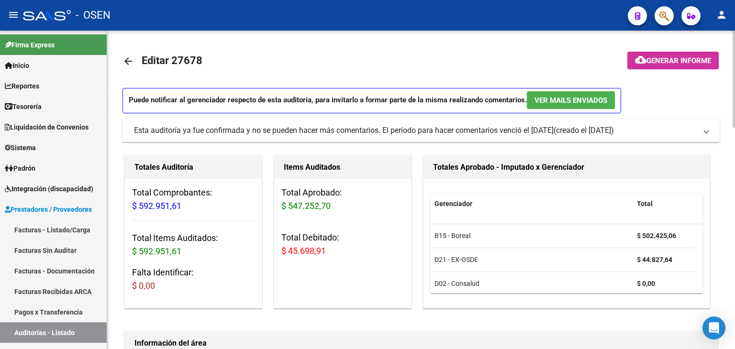
click at [125, 58] on mat-icon "arrow_back" at bounding box center [127, 60] width 11 height 11
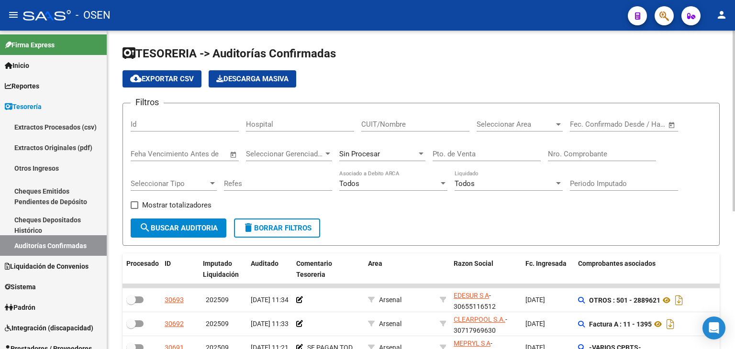
click at [590, 159] on div "Nro. Comprobante" at bounding box center [602, 151] width 108 height 21
click at [599, 153] on input "Nro. Comprobante" at bounding box center [602, 154] width 108 height 9
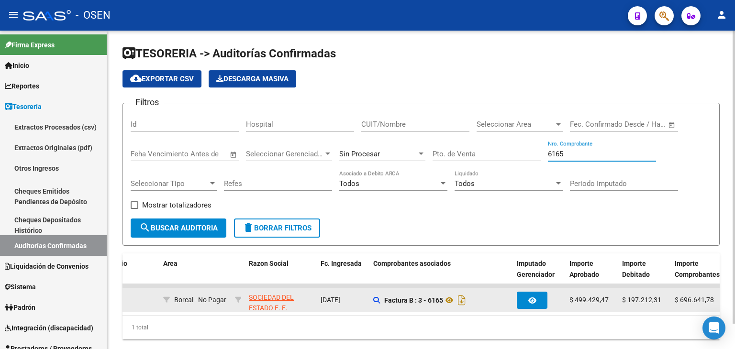
scroll to position [23, 0]
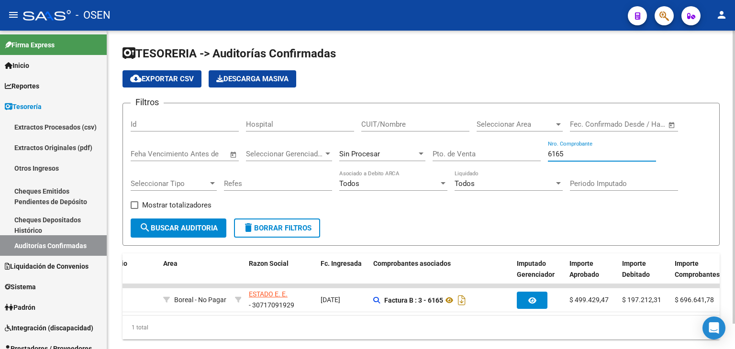
type input "6165"
drag, startPoint x: 350, startPoint y: 313, endPoint x: 333, endPoint y: 315, distance: 17.4
click at [319, 315] on datatable-body "27915 202505 [DATE] 14:04 Boreal - No Pagar [PERSON_NAME] SOCIEDAD DEL ESTADO E…" at bounding box center [420, 299] width 597 height 31
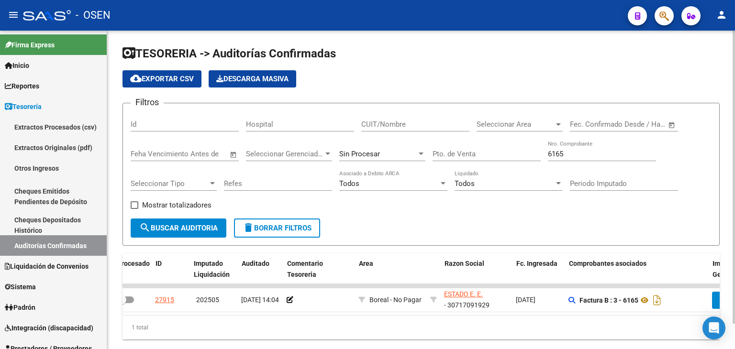
scroll to position [0, 9]
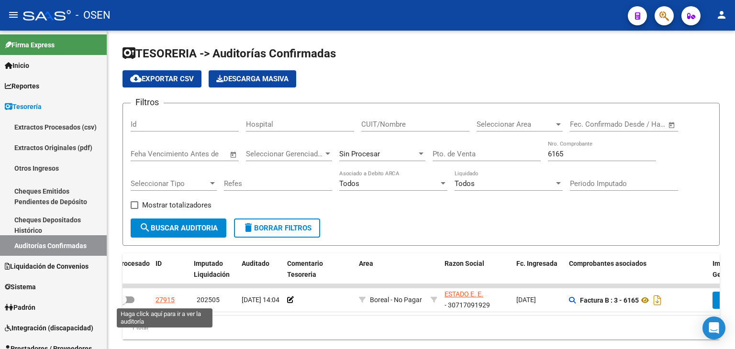
drag, startPoint x: 172, startPoint y: 299, endPoint x: 316, endPoint y: 270, distance: 146.4
click at [172, 299] on div "27915" at bounding box center [164, 300] width 19 height 11
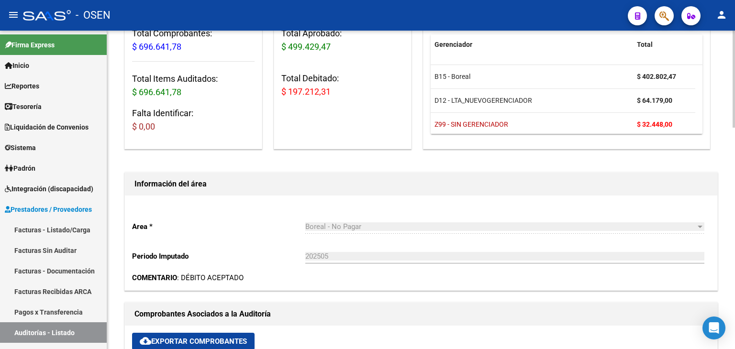
scroll to position [319, 0]
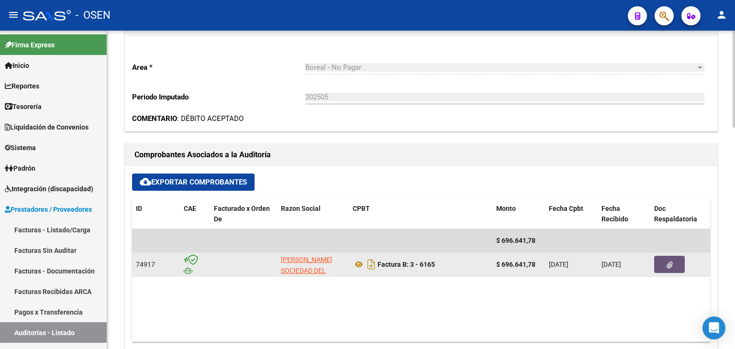
click at [661, 262] on button "button" at bounding box center [669, 264] width 31 height 17
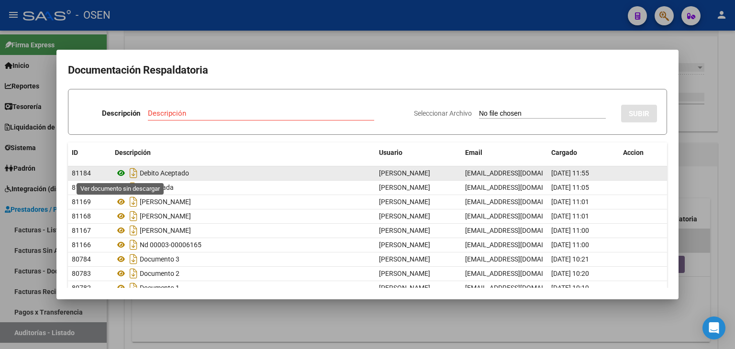
click at [119, 175] on icon at bounding box center [121, 172] width 12 height 11
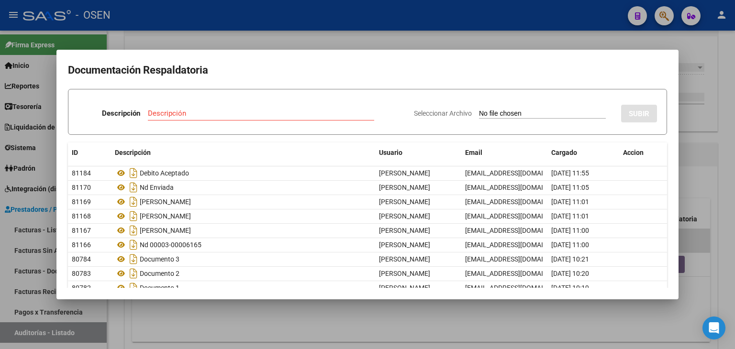
click at [209, 320] on div at bounding box center [367, 174] width 735 height 349
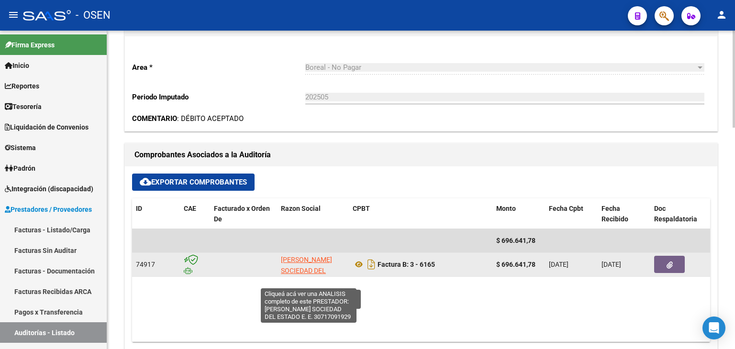
scroll to position [12, 0]
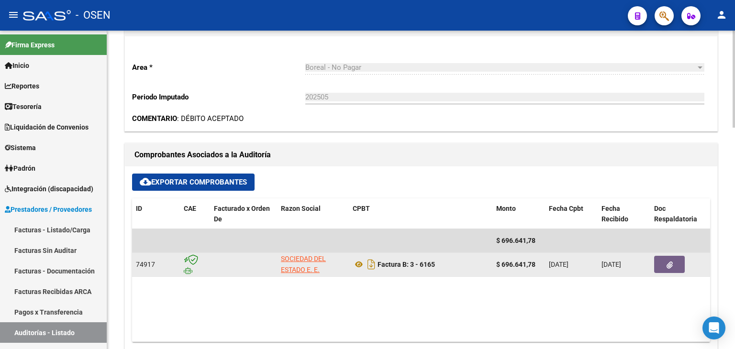
click at [684, 263] on button "button" at bounding box center [669, 264] width 31 height 17
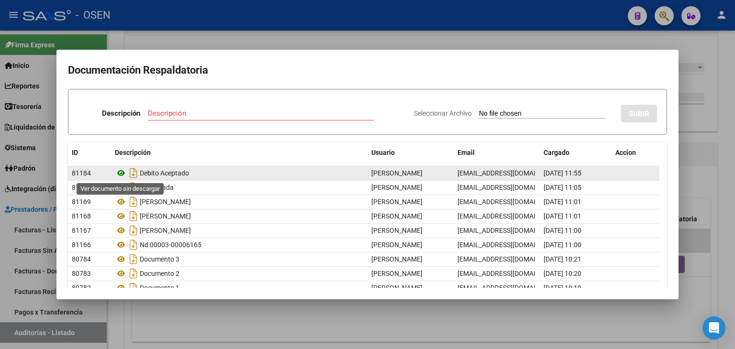
click at [123, 173] on icon at bounding box center [121, 172] width 12 height 11
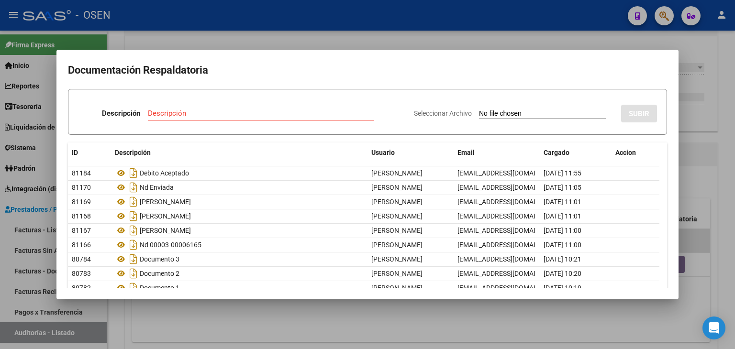
click at [279, 310] on div at bounding box center [367, 174] width 735 height 349
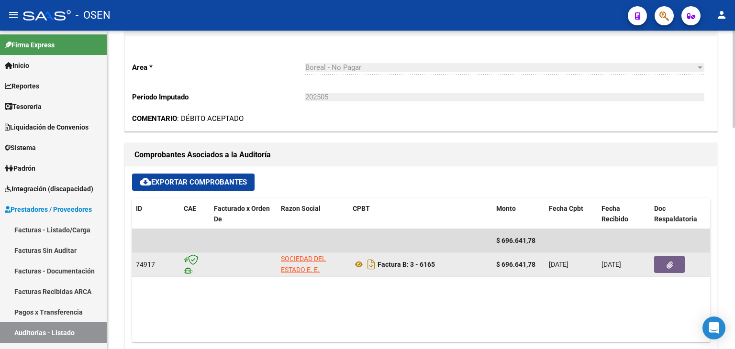
click at [675, 264] on button "button" at bounding box center [669, 264] width 31 height 17
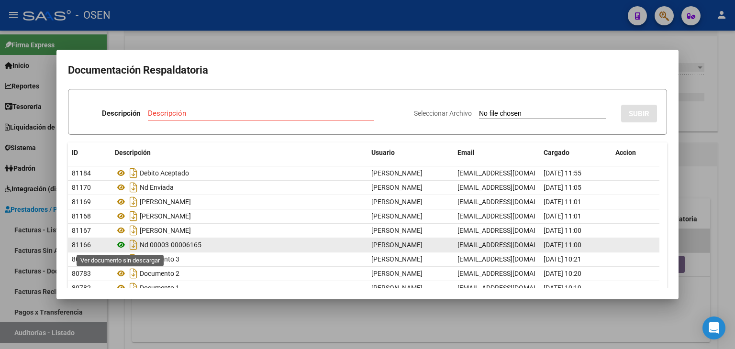
click at [122, 244] on icon at bounding box center [121, 244] width 12 height 11
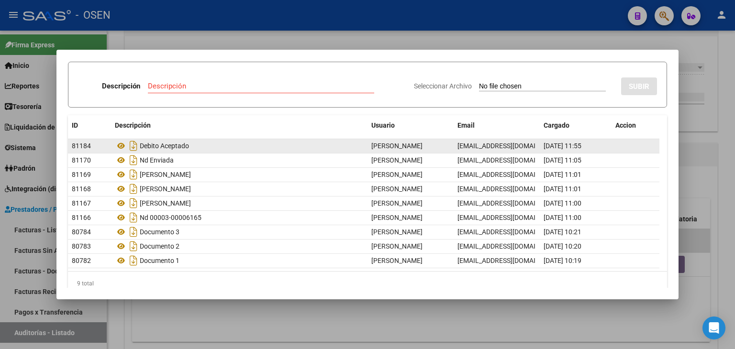
scroll to position [42, 0]
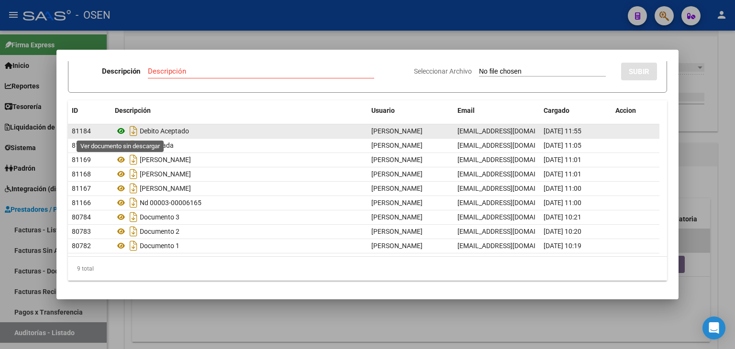
click at [121, 129] on icon at bounding box center [121, 130] width 12 height 11
click at [122, 131] on icon at bounding box center [121, 130] width 12 height 11
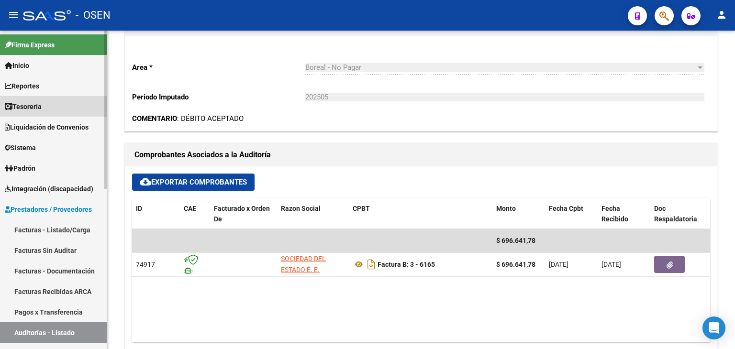
click at [42, 109] on span "Tesorería" at bounding box center [23, 106] width 37 height 11
click at [49, 108] on link "Tesorería" at bounding box center [53, 106] width 107 height 21
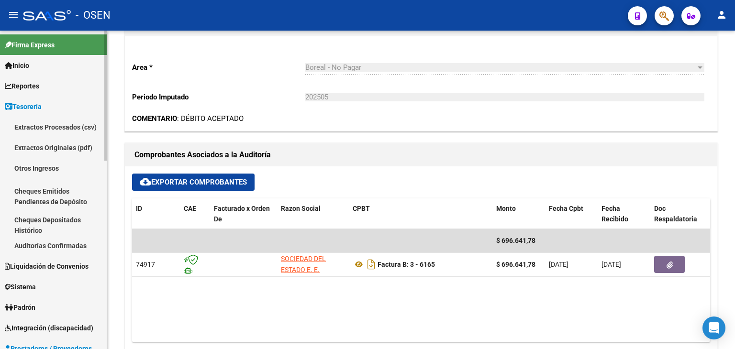
click at [73, 251] on link "Auditorías Confirmadas" at bounding box center [53, 245] width 107 height 21
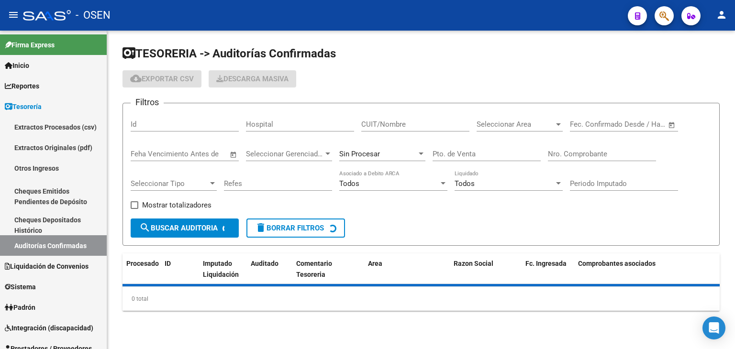
click at [599, 155] on input "Nro. Comprobante" at bounding box center [602, 154] width 108 height 9
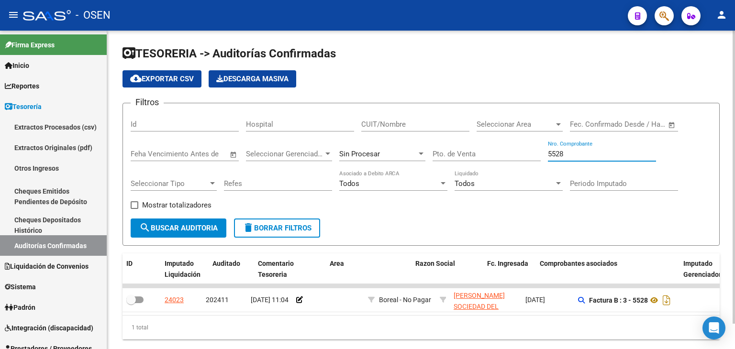
scroll to position [0, 163]
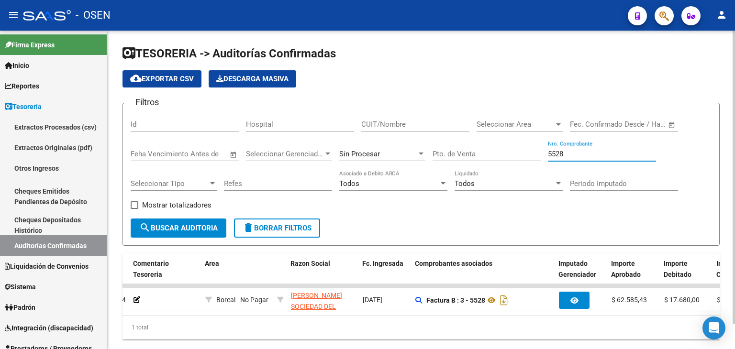
drag, startPoint x: 566, startPoint y: 157, endPoint x: 509, endPoint y: 159, distance: 56.9
click at [517, 158] on div "Filtros Id Hospital CUIT/Nombre Seleccionar Area Seleccionar Area Fecha inicio …" at bounding box center [421, 165] width 581 height 108
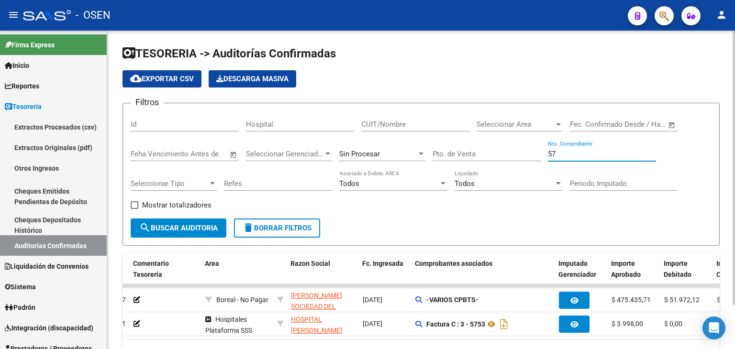
type input "5"
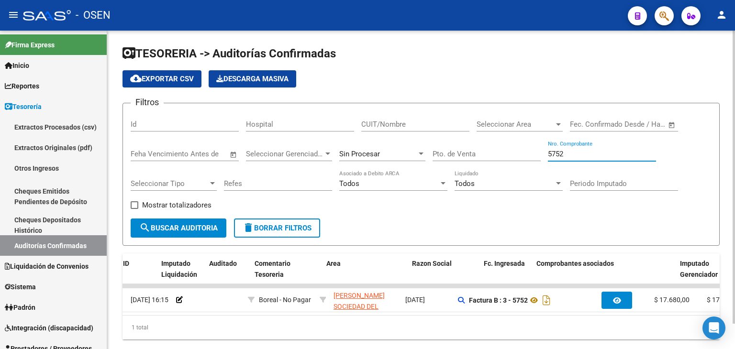
scroll to position [0, 0]
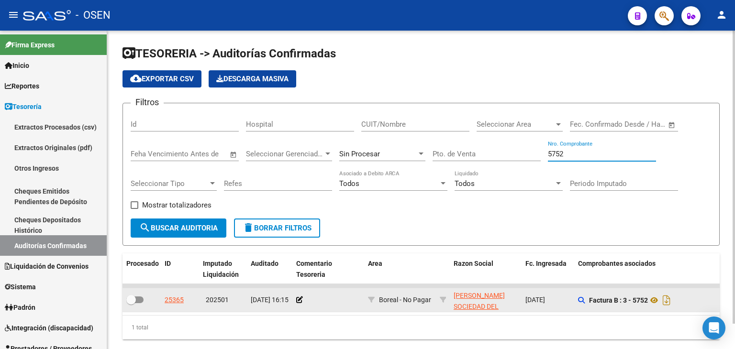
type input "5752"
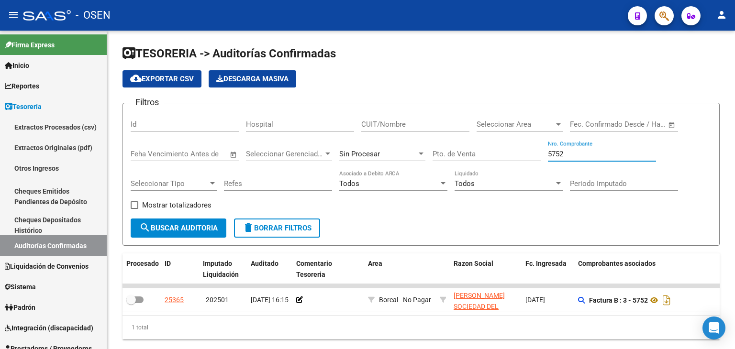
click at [165, 295] on div "25365" at bounding box center [174, 300] width 19 height 11
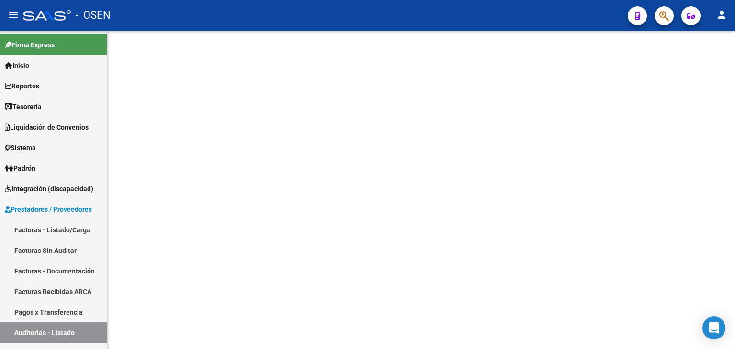
click at [170, 298] on mat-sidenav-content at bounding box center [420, 190] width 627 height 319
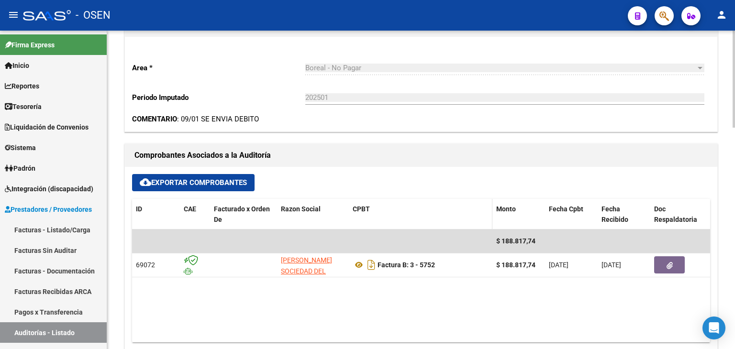
scroll to position [319, 0]
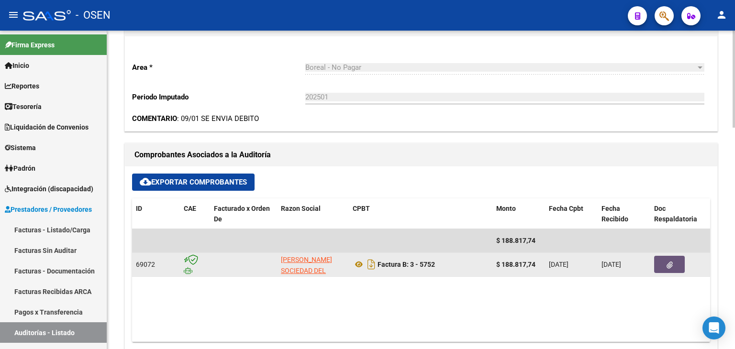
click at [663, 263] on button "button" at bounding box center [669, 264] width 31 height 17
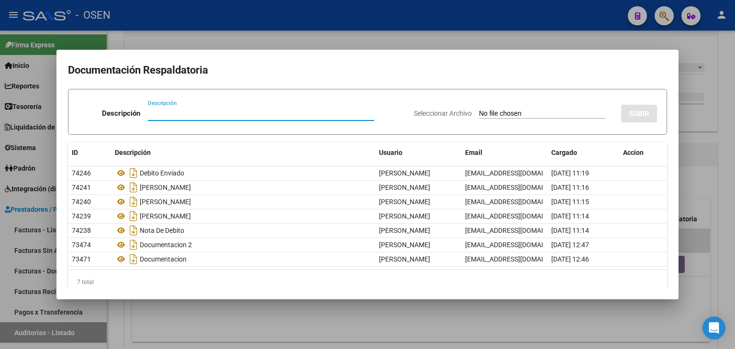
click at [259, 318] on div at bounding box center [367, 174] width 735 height 349
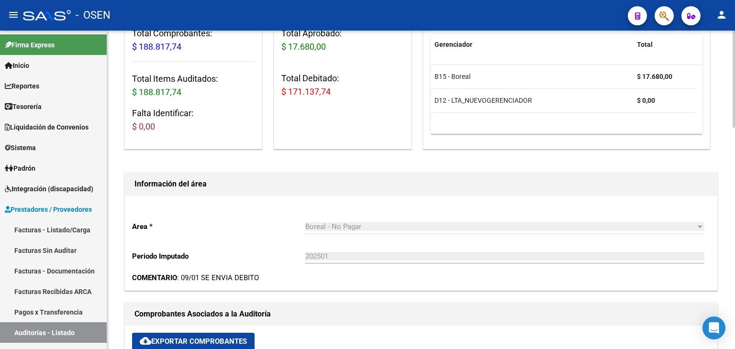
scroll to position [0, 0]
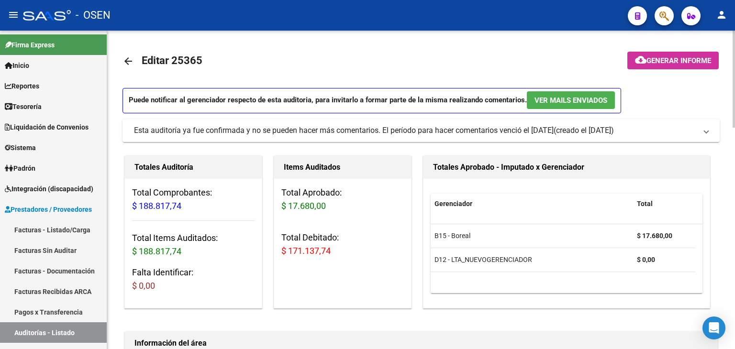
click at [126, 63] on mat-icon "arrow_back" at bounding box center [127, 60] width 11 height 11
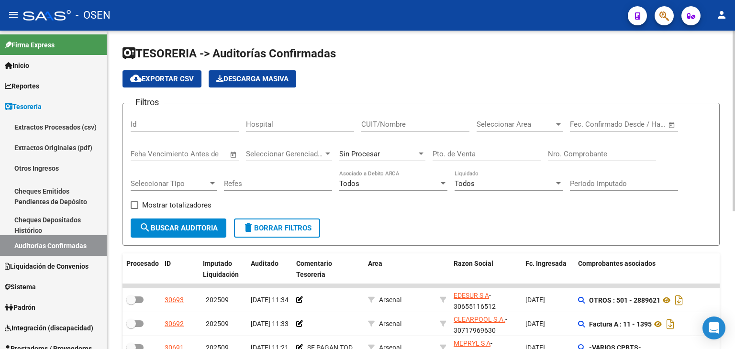
click at [629, 156] on input "Nro. Comprobante" at bounding box center [602, 154] width 108 height 9
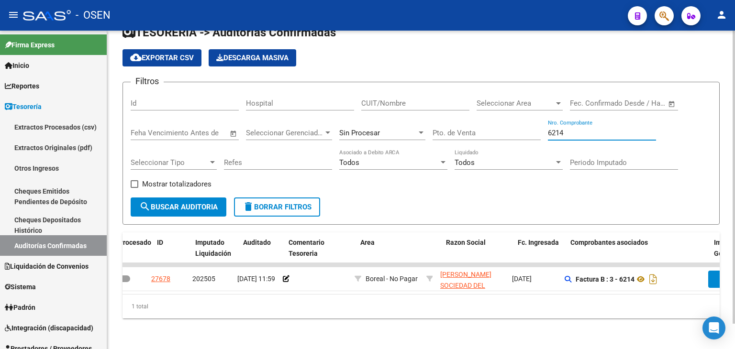
scroll to position [0, 8]
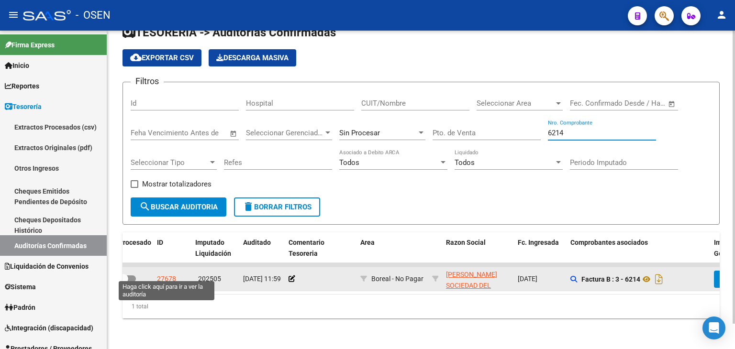
type input "6214"
click at [165, 274] on div "27678" at bounding box center [166, 279] width 19 height 11
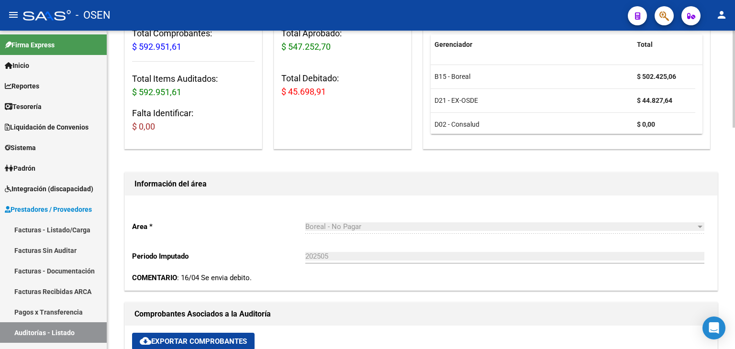
scroll to position [319, 0]
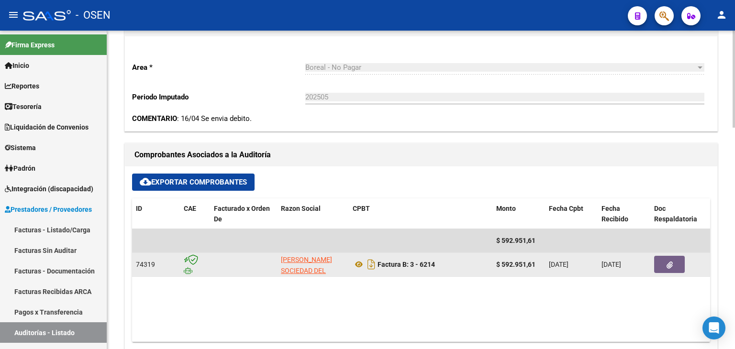
click at [674, 274] on datatable-body-cell at bounding box center [678, 264] width 57 height 23
drag, startPoint x: 692, startPoint y: 259, endPoint x: 670, endPoint y: 265, distance: 23.3
click at [691, 260] on div at bounding box center [679, 264] width 50 height 17
click at [669, 265] on icon "button" at bounding box center [669, 265] width 6 height 7
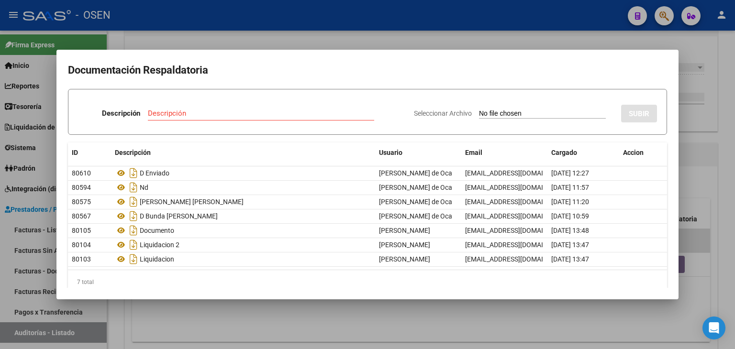
click at [216, 315] on div at bounding box center [367, 174] width 735 height 349
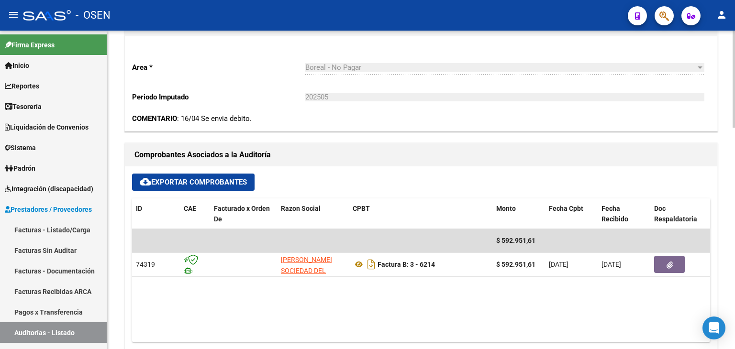
click at [368, 162] on div "Comprobantes Asociados a la Auditoría" at bounding box center [421, 154] width 592 height 23
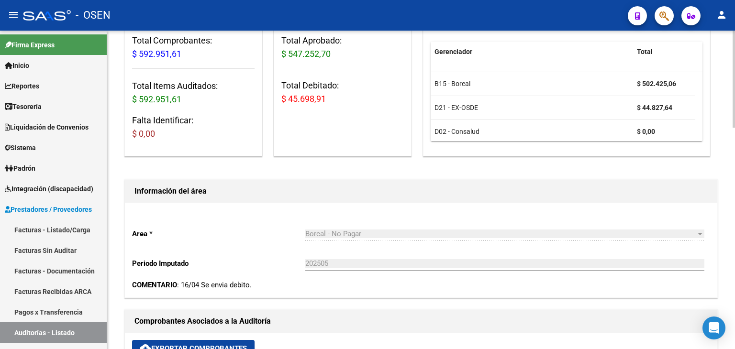
scroll to position [0, 0]
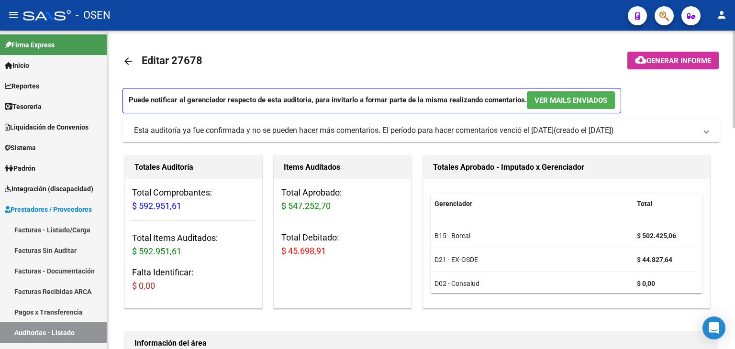
click at [126, 62] on mat-icon "arrow_back" at bounding box center [127, 60] width 11 height 11
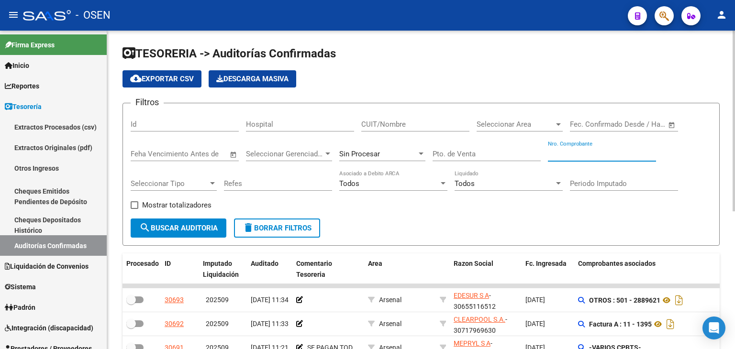
click at [650, 159] on div "Nro. Comprobante" at bounding box center [602, 151] width 108 height 21
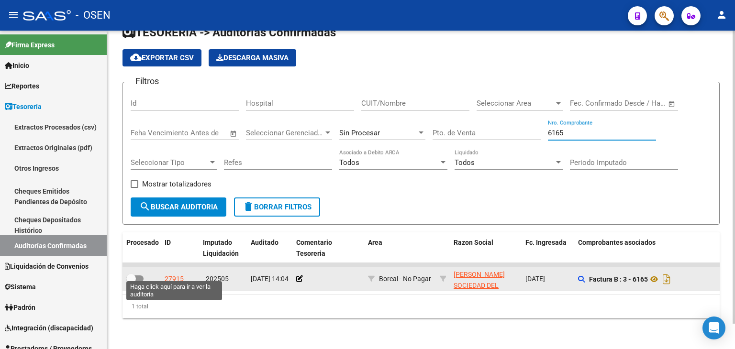
type input "6165"
click at [171, 274] on div "27915" at bounding box center [174, 279] width 19 height 11
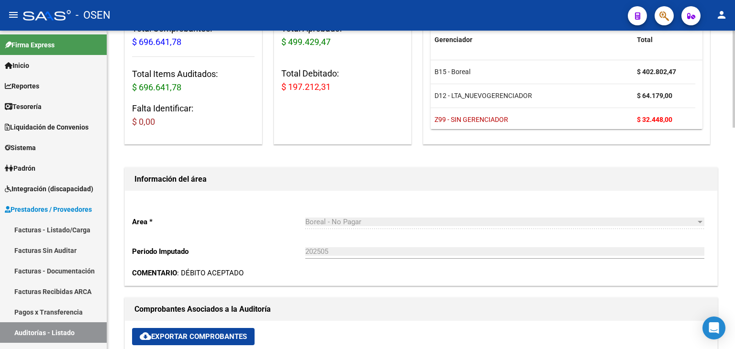
scroll to position [319, 0]
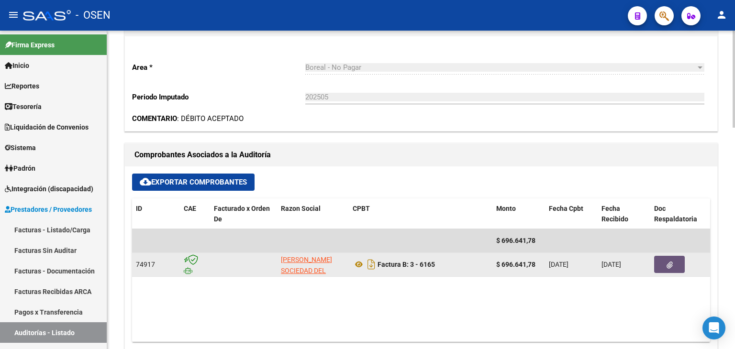
click at [662, 264] on button "button" at bounding box center [669, 264] width 31 height 17
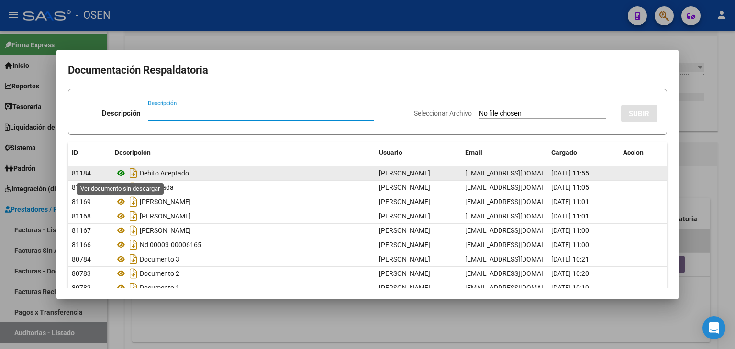
click at [121, 173] on icon at bounding box center [121, 172] width 12 height 11
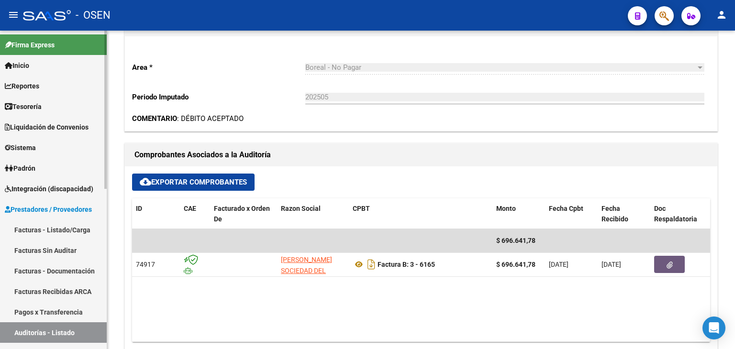
click at [39, 106] on span "Tesorería" at bounding box center [23, 106] width 37 height 11
click at [47, 228] on link "Facturas - Listado/Carga" at bounding box center [53, 230] width 107 height 21
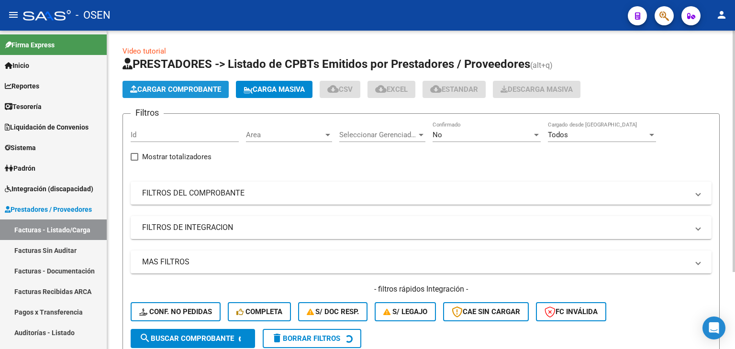
click at [199, 88] on span "Cargar Comprobante" at bounding box center [175, 89] width 91 height 9
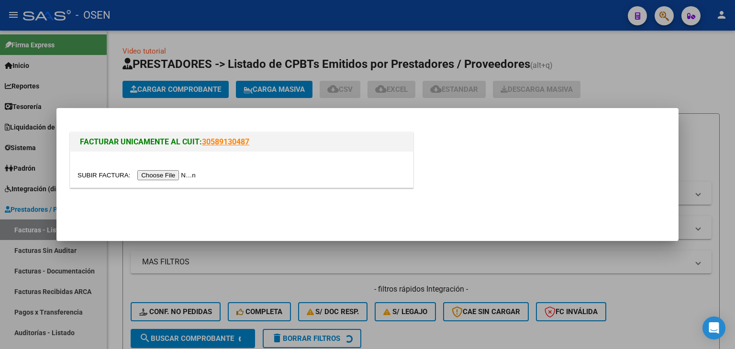
click at [170, 176] on input "file" at bounding box center [137, 175] width 121 height 10
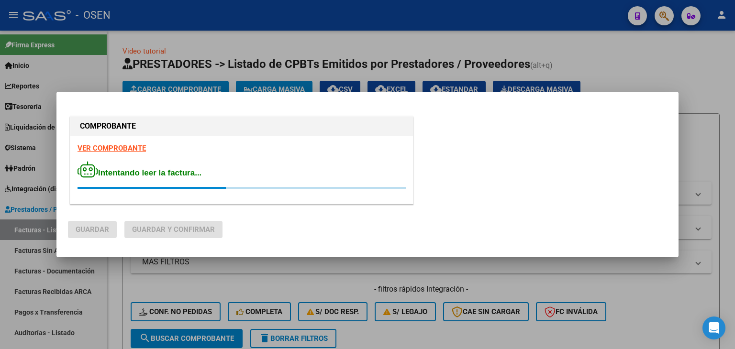
click at [135, 146] on strong "VER COMPROBANTE" at bounding box center [111, 148] width 68 height 9
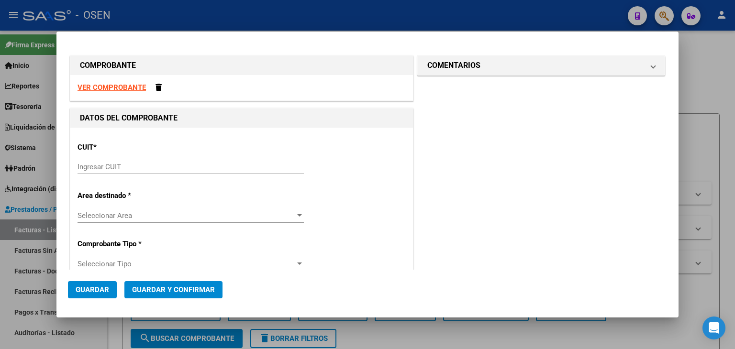
drag, startPoint x: 199, startPoint y: 171, endPoint x: 198, endPoint y: 164, distance: 7.4
click at [199, 169] on div "Ingresar CUIT" at bounding box center [190, 167] width 226 height 14
click at [196, 162] on div "Ingresar CUIT" at bounding box center [190, 167] width 226 height 14
paste input "30-99900100-5"
type input "30-99900100-5"
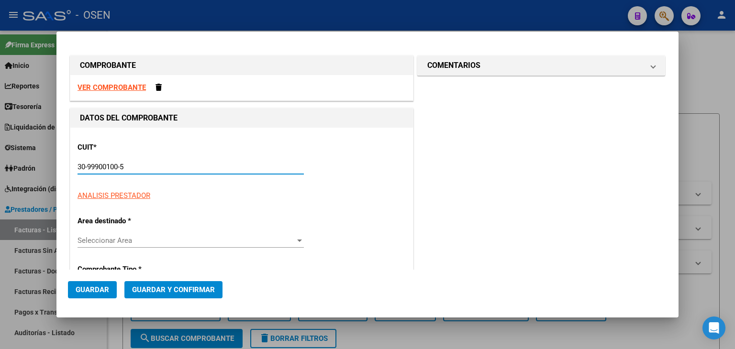
type input "1"
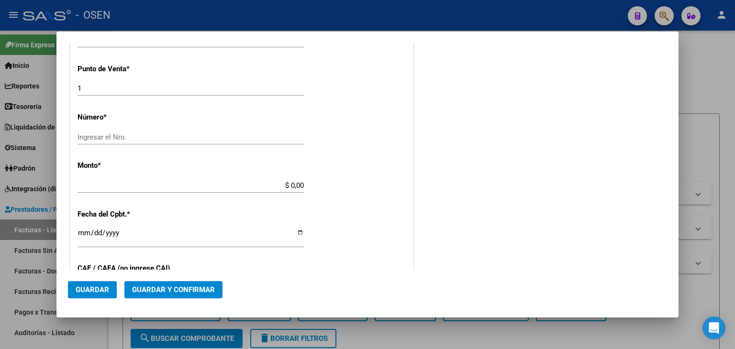
scroll to position [319, 0]
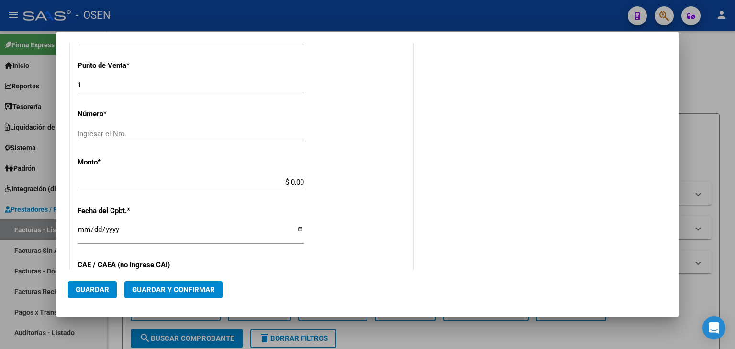
type input "30-99900100-5"
click at [173, 139] on div "Ingresar el Nro." at bounding box center [190, 134] width 226 height 14
type input "080925"
click at [275, 187] on div "$ 0,00 Ingresar el monto" at bounding box center [190, 182] width 226 height 14
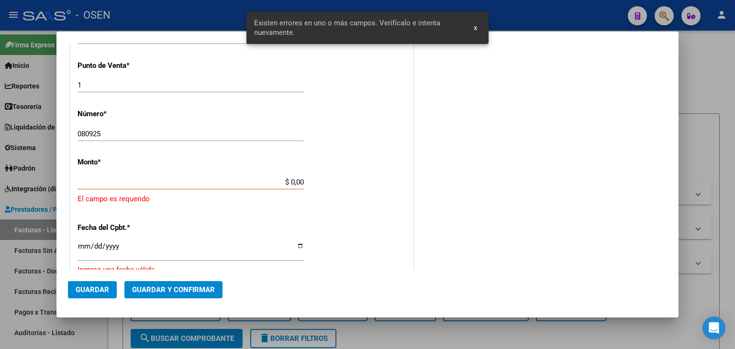
scroll to position [339, 0]
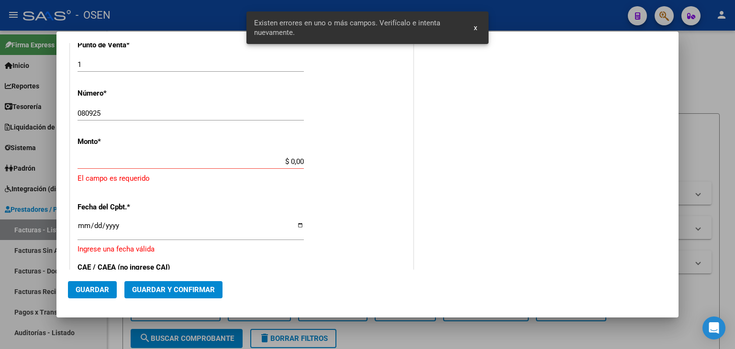
drag, startPoint x: 277, startPoint y: 173, endPoint x: 330, endPoint y: 171, distance: 53.6
click at [331, 180] on app-form-text-field "Monto * $ 0,00 Ingresar el monto [GEOGRAPHIC_DATA] es requerido" at bounding box center [241, 160] width 328 height 46
drag, startPoint x: 265, startPoint y: 163, endPoint x: 300, endPoint y: 163, distance: 34.9
click at [300, 163] on input "$ 0,00" at bounding box center [190, 161] width 226 height 9
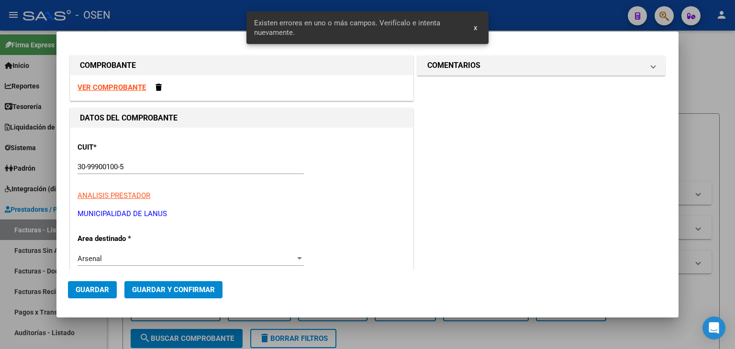
scroll to position [0, 0]
click at [100, 90] on strong "VER COMPROBANTE" at bounding box center [111, 87] width 68 height 9
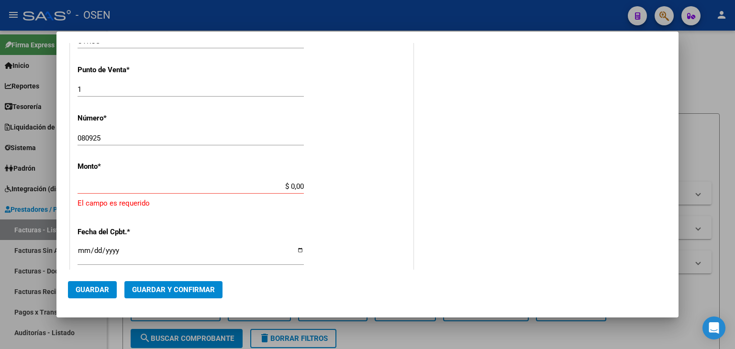
scroll to position [319, 0]
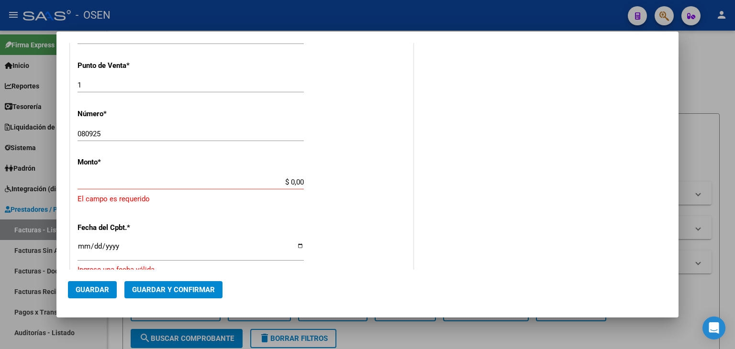
drag, startPoint x: 251, startPoint y: 185, endPoint x: 256, endPoint y: 181, distance: 6.8
click at [252, 184] on input "$ 0,00" at bounding box center [190, 182] width 226 height 9
paste input "118,477."
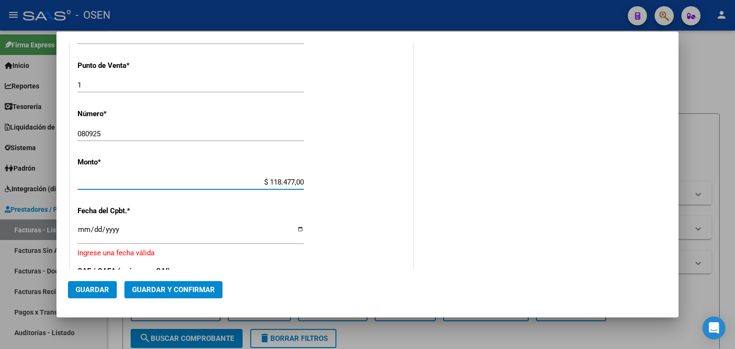
type input "$ 118.477,00"
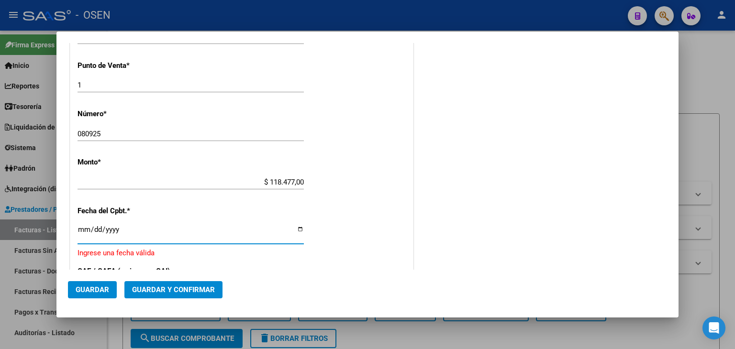
click at [78, 227] on input "Ingresar la fecha" at bounding box center [190, 233] width 226 height 15
type input "[DATE]"
click at [210, 280] on mat-dialog-actions "Guardar Guardar y Confirmar" at bounding box center [367, 288] width 599 height 36
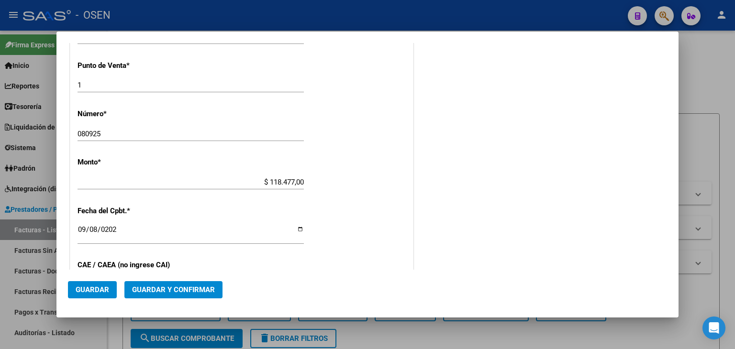
click at [205, 281] on button "Guardar y Confirmar" at bounding box center [173, 289] width 98 height 17
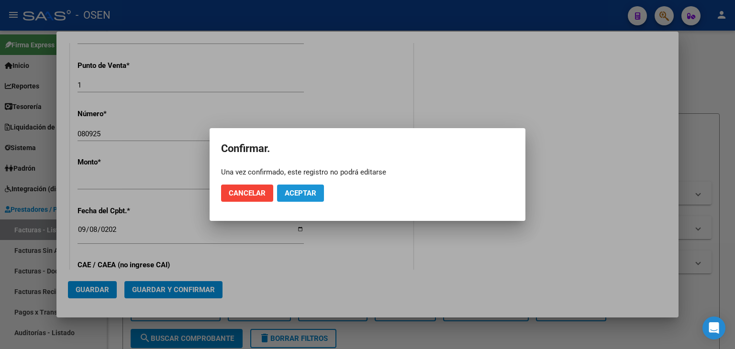
click at [302, 194] on span "Aceptar" at bounding box center [301, 193] width 32 height 9
click at [308, 191] on span "Guardar igualmente." at bounding box center [325, 193] width 81 height 9
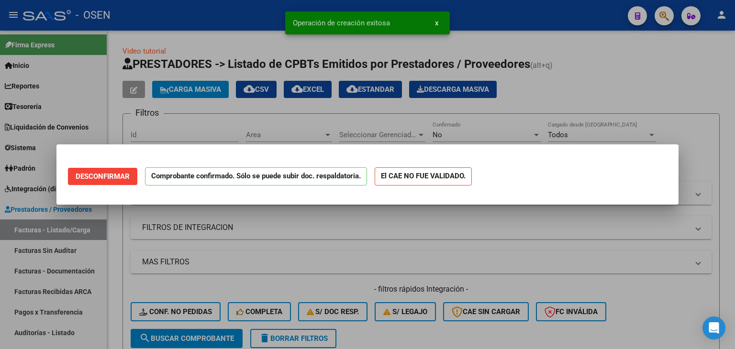
scroll to position [0, 0]
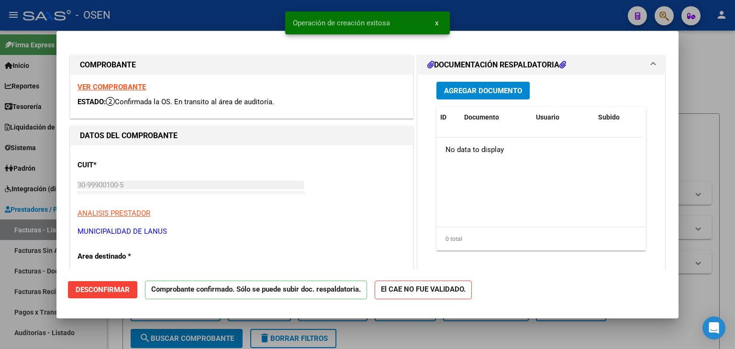
click at [25, 226] on div at bounding box center [367, 174] width 735 height 349
type input "$ 0,00"
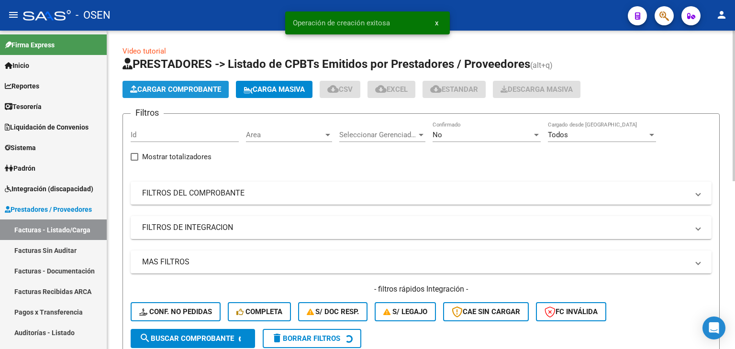
click at [152, 84] on button "Cargar Comprobante" at bounding box center [175, 89] width 106 height 17
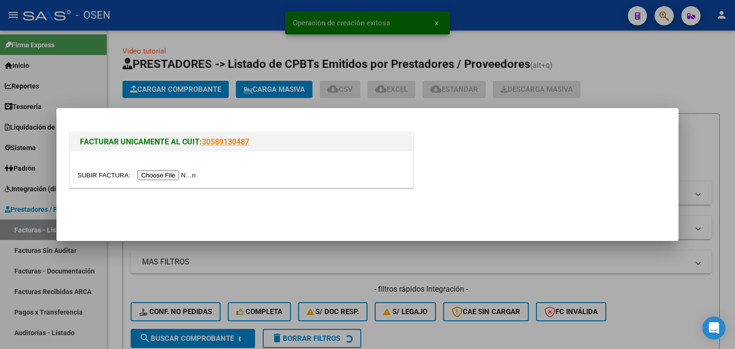
click at [170, 177] on input "file" at bounding box center [137, 175] width 121 height 10
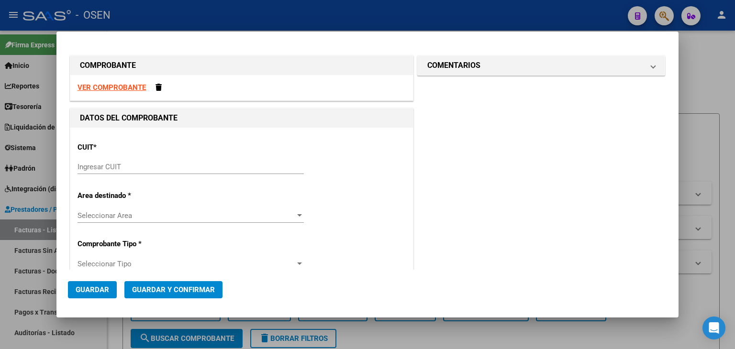
click at [128, 81] on div "VER COMPROBANTE" at bounding box center [241, 87] width 342 height 25
click at [128, 86] on strong "VER COMPROBANTE" at bounding box center [111, 87] width 68 height 9
click at [161, 160] on div "Ingresar CUIT" at bounding box center [190, 167] width 226 height 14
paste input "26-7"
type input "26-7"
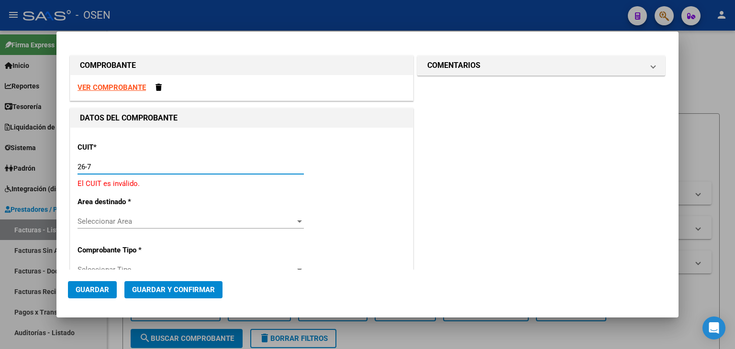
drag, startPoint x: 155, startPoint y: 169, endPoint x: 69, endPoint y: 121, distance: 98.1
click at [24, 147] on div "COMPROBANTE VER COMPROBANTE DATOS DEL COMPROBANTE CUIT * 26-7 Ingresar CUIT El …" at bounding box center [367, 174] width 735 height 349
click at [112, 87] on strong "VER COMPROBANTE" at bounding box center [111, 87] width 68 height 9
click at [189, 161] on div "Ingresar CUIT" at bounding box center [190, 167] width 226 height 14
paste input "30-65786367-6"
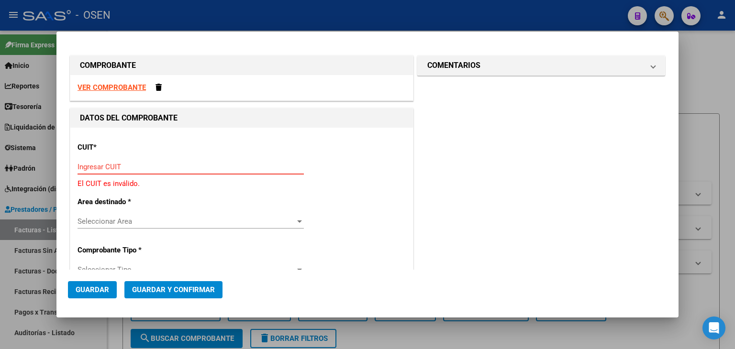
type input "30-65786367-6"
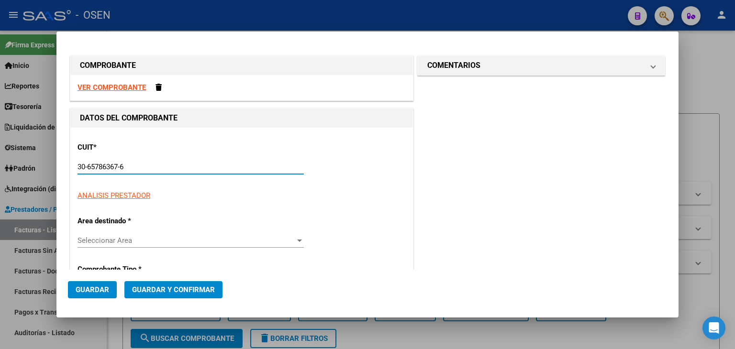
type input "64"
type input "30-65786367-6"
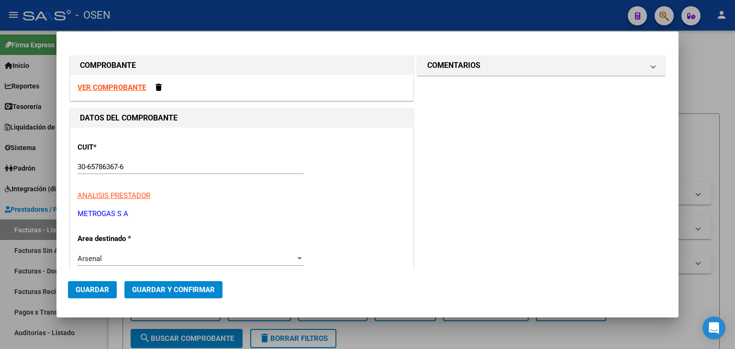
click at [132, 92] on div "VER COMPROBANTE" at bounding box center [241, 87] width 342 height 25
click at [132, 88] on strong "VER COMPROBANTE" at bounding box center [111, 87] width 68 height 9
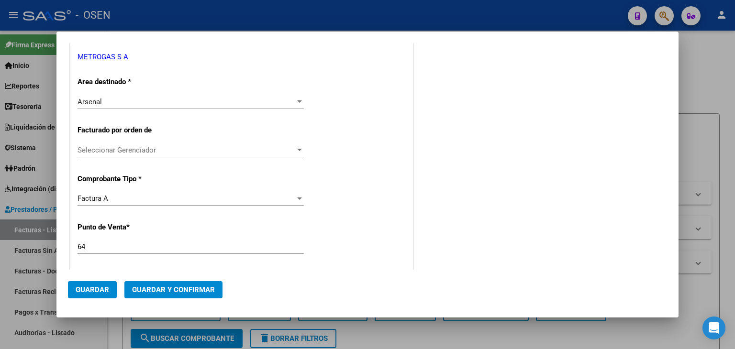
scroll to position [159, 0]
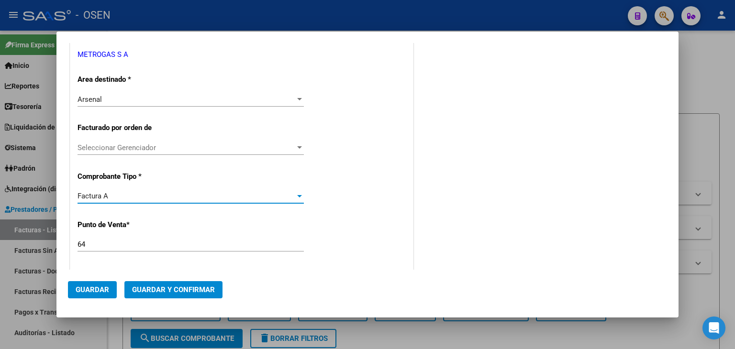
click at [144, 194] on div "Factura A" at bounding box center [186, 196] width 218 height 9
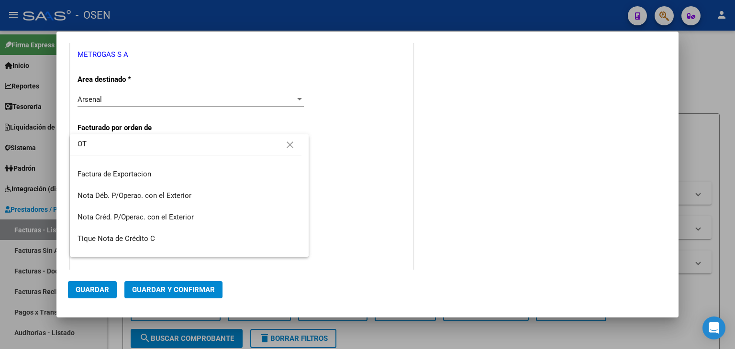
scroll to position [0, 0]
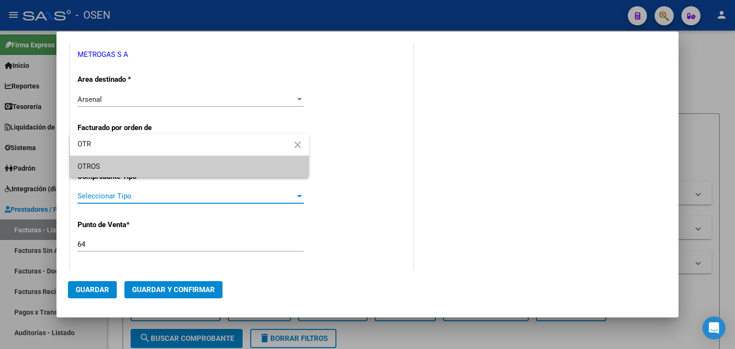
type input "OTR"
click at [232, 157] on span "OTROS" at bounding box center [189, 167] width 224 height 22
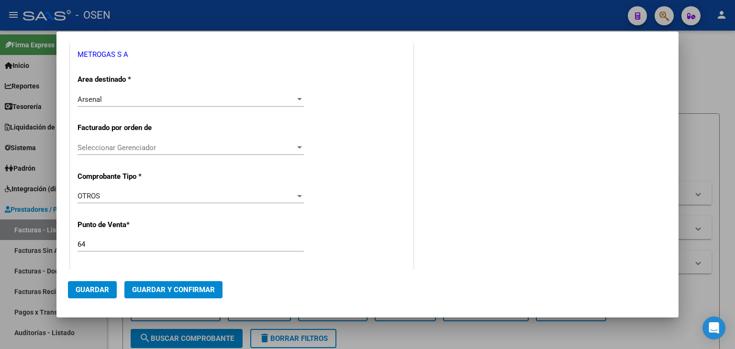
click at [103, 238] on div "64 Ingresar el Nro." at bounding box center [190, 244] width 226 height 14
drag, startPoint x: 103, startPoint y: 240, endPoint x: 9, endPoint y: 225, distance: 95.4
click at [15, 233] on div "COMPROBANTE VER COMPROBANTE DATOS DEL COMPROBANTE CUIT * 30-65786367-6 Ingresar…" at bounding box center [367, 174] width 735 height 349
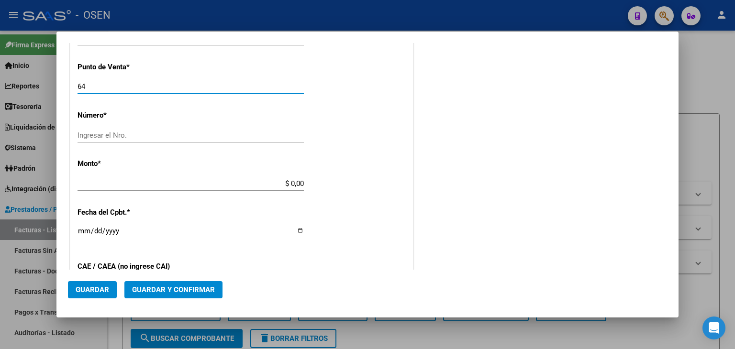
scroll to position [319, 0]
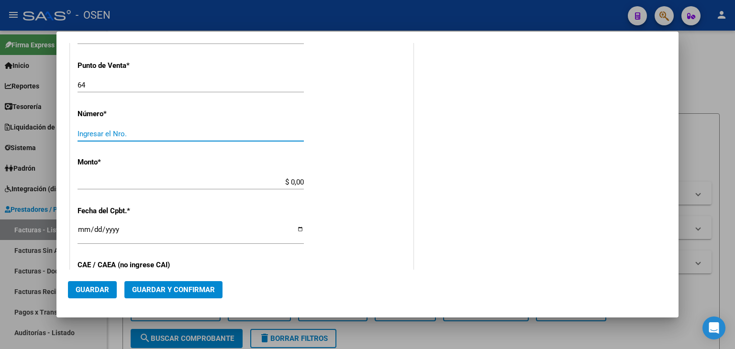
click at [136, 131] on input "Ingresar el Nro." at bounding box center [190, 134] width 226 height 9
paste input "-45320933"
click at [80, 132] on input "-45320933" at bounding box center [190, 134] width 226 height 9
type input "45320933"
click at [197, 170] on div "CUIT * 30-65786367-6 Ingresar CUIT ANALISIS PRESTADOR METROGAS S A ARCA Padrón …" at bounding box center [241, 172] width 342 height 726
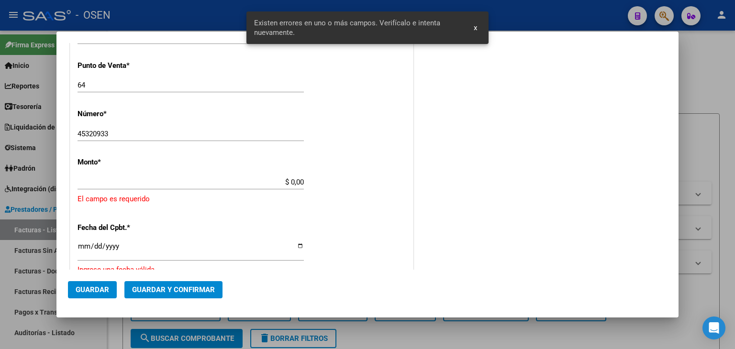
scroll to position [339, 0]
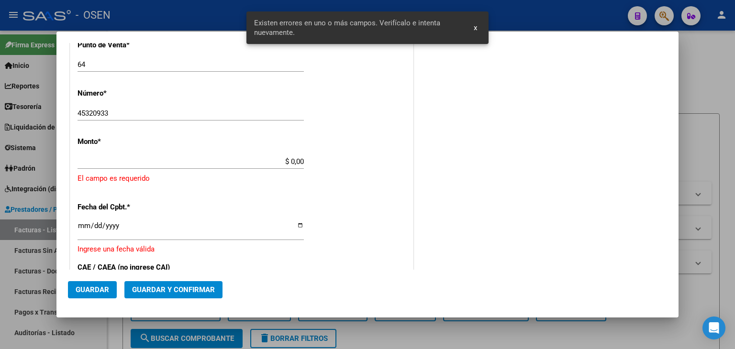
click at [265, 157] on input "$ 0,00" at bounding box center [190, 161] width 226 height 9
drag, startPoint x: 269, startPoint y: 159, endPoint x: 367, endPoint y: 160, distance: 98.0
click at [367, 160] on div "CUIT * 30-65786367-6 Ingresar CUIT ANALISIS PRESTADOR METROGAS S A ARCA Padrón …" at bounding box center [241, 163] width 342 height 749
paste input "27.823,21"
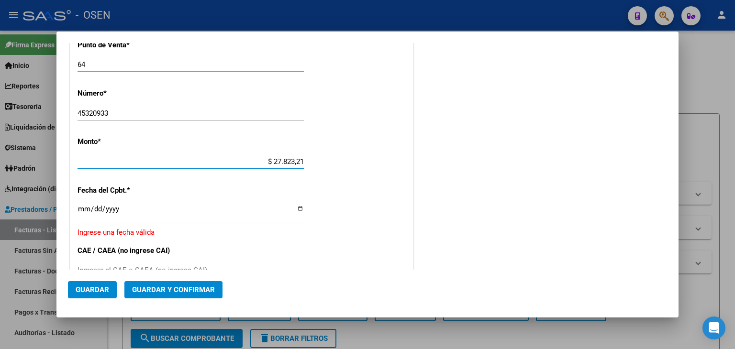
type input "$ 27.823,21"
click at [87, 211] on input "Ingresar la fecha" at bounding box center [190, 212] width 226 height 15
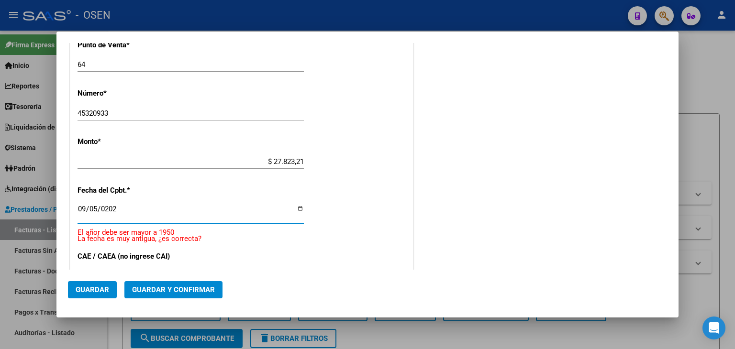
type input "[DATE]"
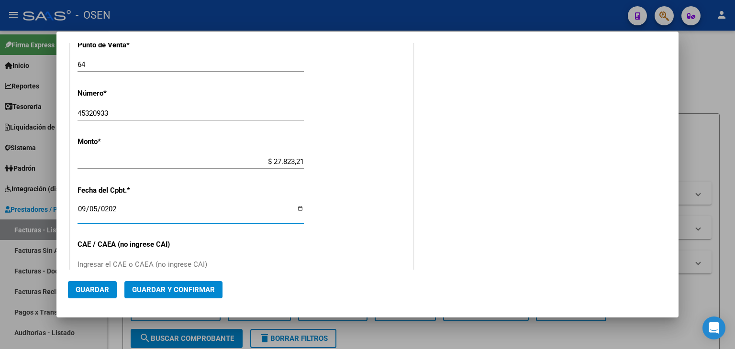
click at [198, 289] on span "Guardar y Confirmar" at bounding box center [173, 290] width 83 height 9
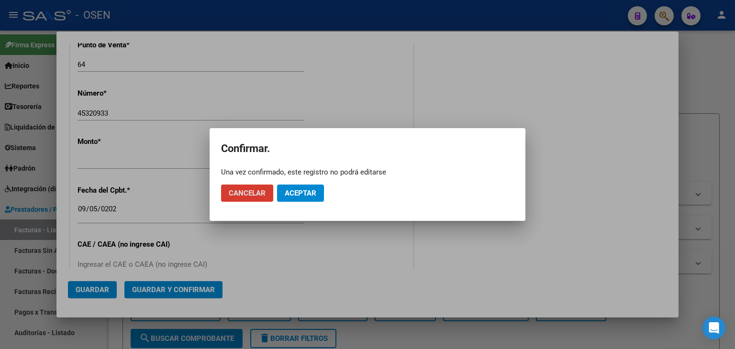
click at [294, 190] on span "Aceptar" at bounding box center [301, 193] width 32 height 9
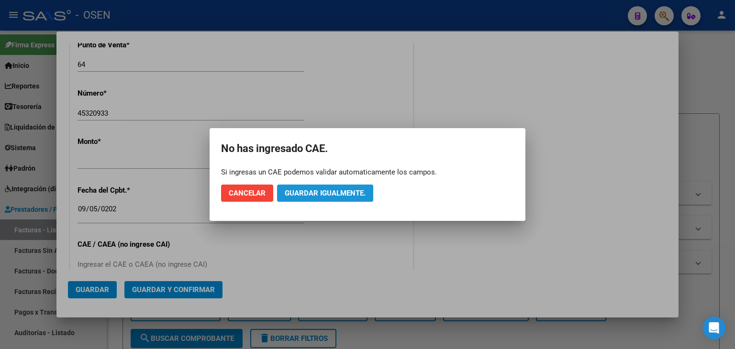
click at [298, 188] on button "Guardar igualmente." at bounding box center [325, 193] width 96 height 17
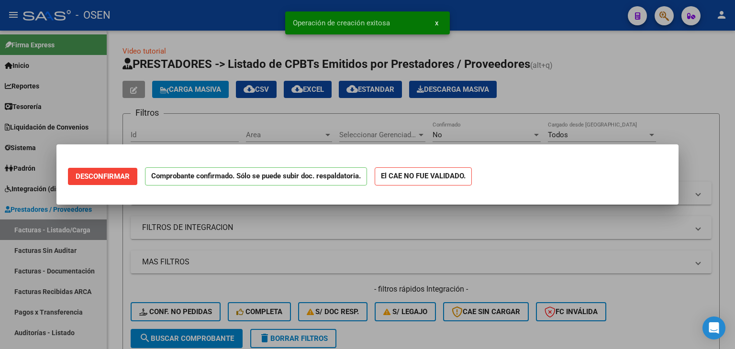
scroll to position [0, 0]
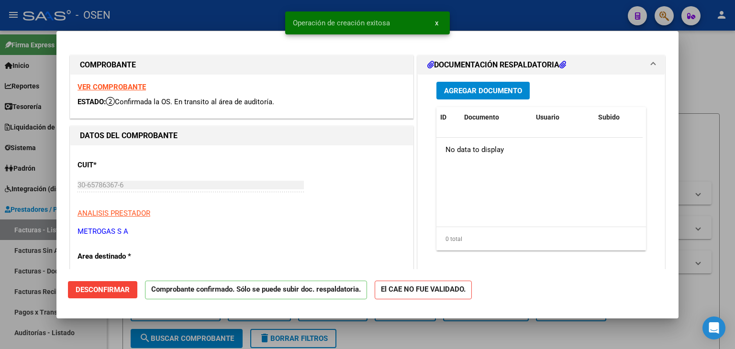
click at [26, 324] on div at bounding box center [367, 174] width 735 height 349
type input "$ 0,00"
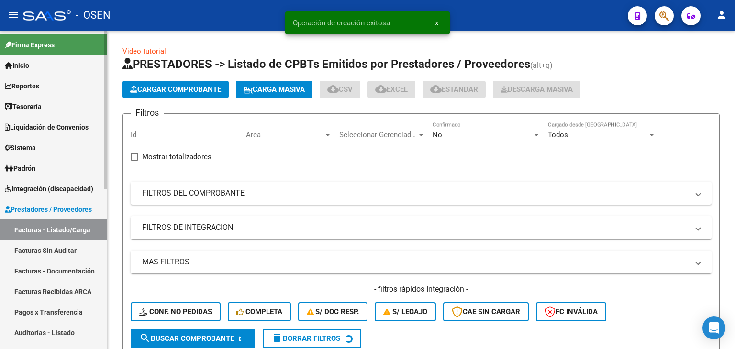
drag, startPoint x: 32, startPoint y: 334, endPoint x: 36, endPoint y: 333, distance: 4.8
click at [32, 334] on link "Auditorías - Listado" at bounding box center [53, 332] width 107 height 21
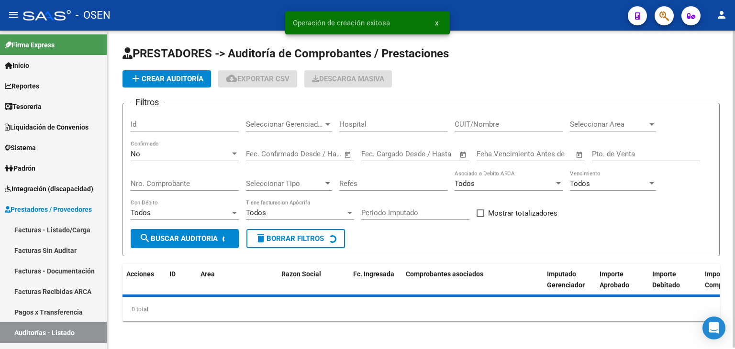
click at [171, 80] on span "add Crear Auditoría" at bounding box center [166, 79] width 73 height 9
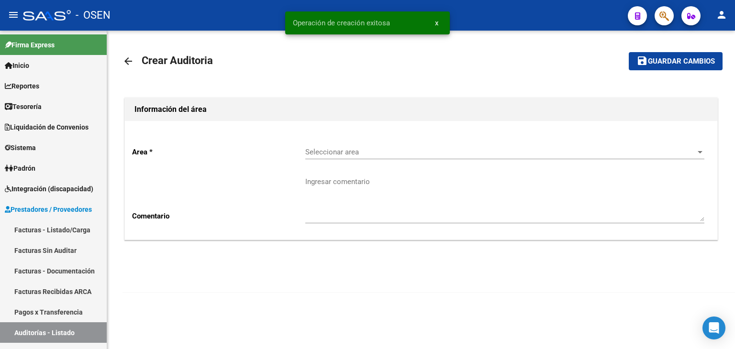
click at [308, 142] on div "Seleccionar area Seleccionar area" at bounding box center [504, 149] width 399 height 21
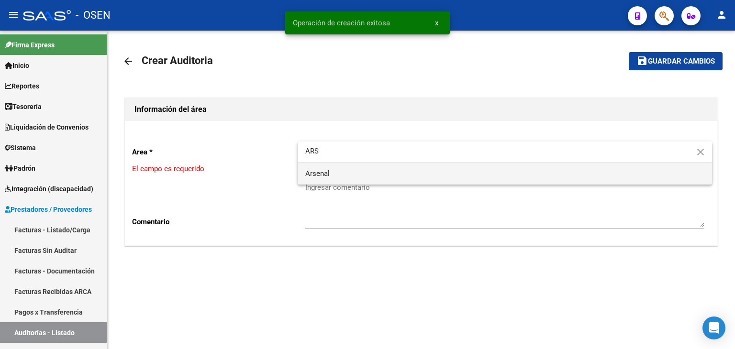
type input "ARS"
click at [341, 167] on span "Arsenal" at bounding box center [504, 174] width 399 height 22
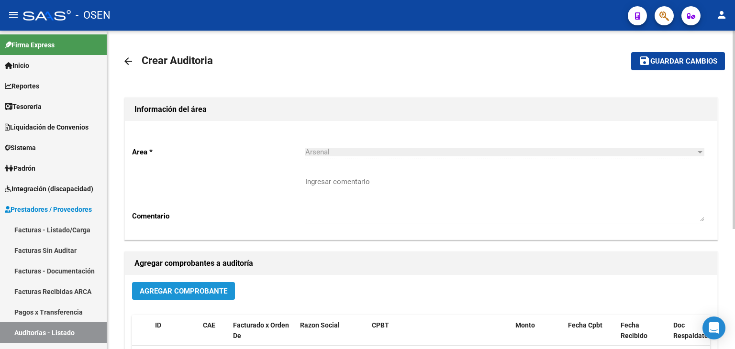
click at [173, 289] on span "Agregar Comprobante" at bounding box center [184, 291] width 88 height 9
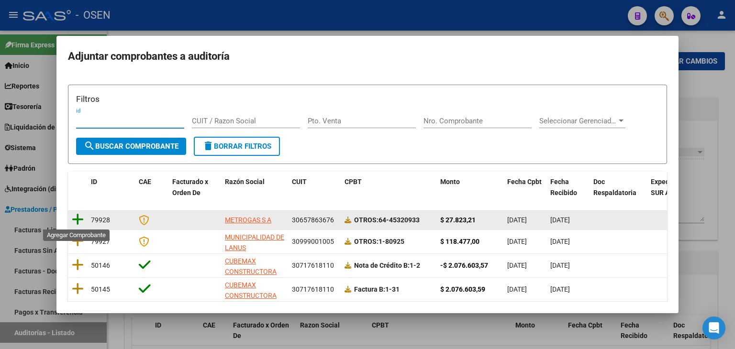
click at [81, 223] on icon at bounding box center [78, 219] width 12 height 13
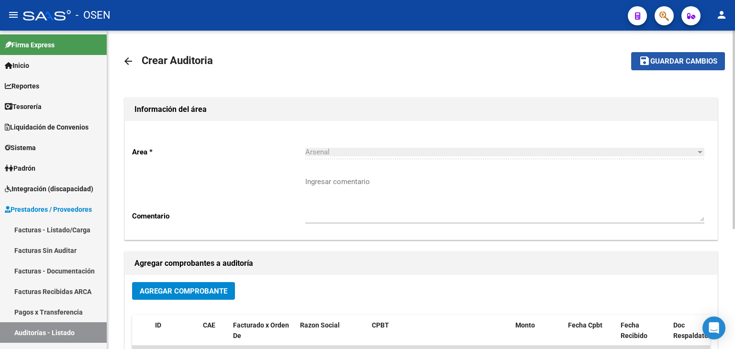
click at [671, 64] on span "Guardar cambios" at bounding box center [683, 61] width 67 height 9
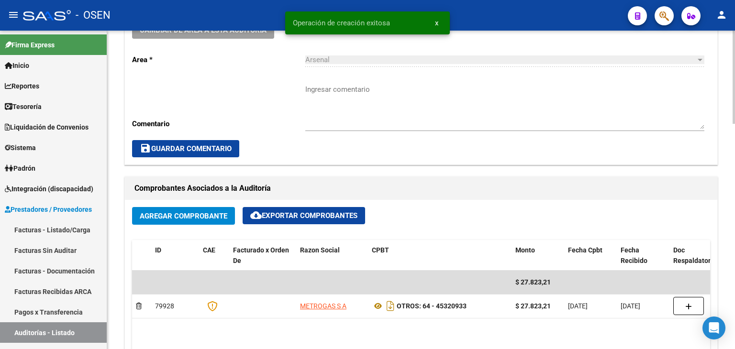
scroll to position [319, 0]
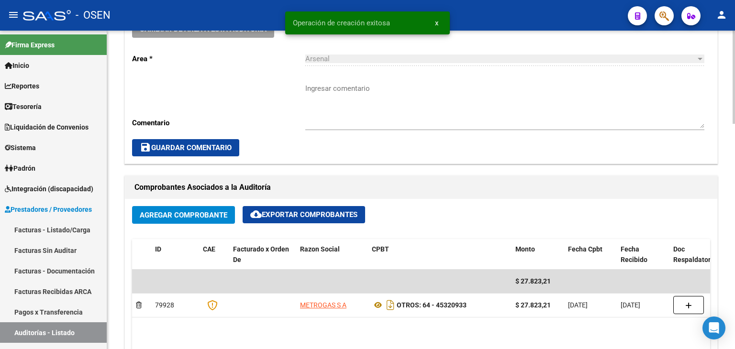
click at [201, 211] on span "Agregar Comprobante" at bounding box center [184, 215] width 88 height 9
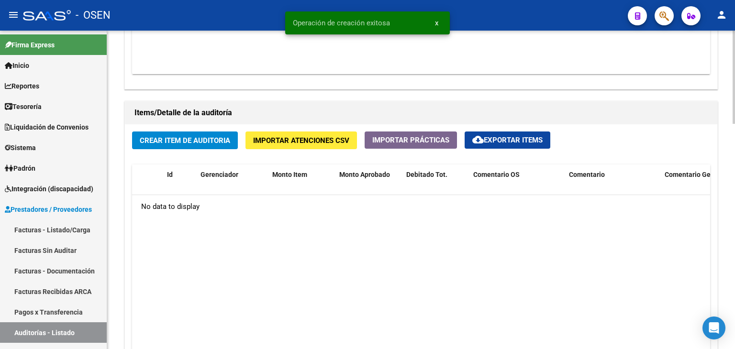
scroll to position [638, 0]
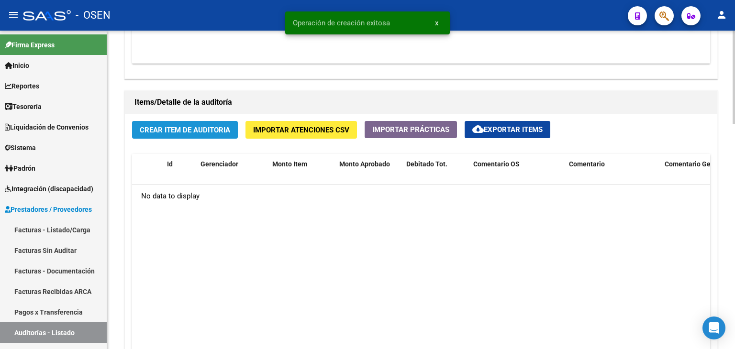
click at [210, 130] on span "Crear Item de Auditoria" at bounding box center [185, 130] width 90 height 9
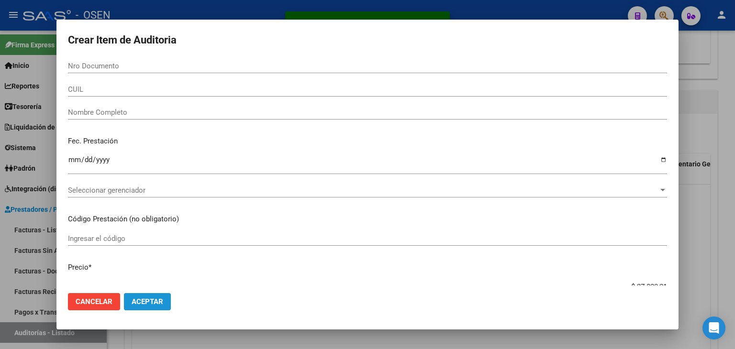
click at [151, 298] on span "Aceptar" at bounding box center [148, 301] width 32 height 9
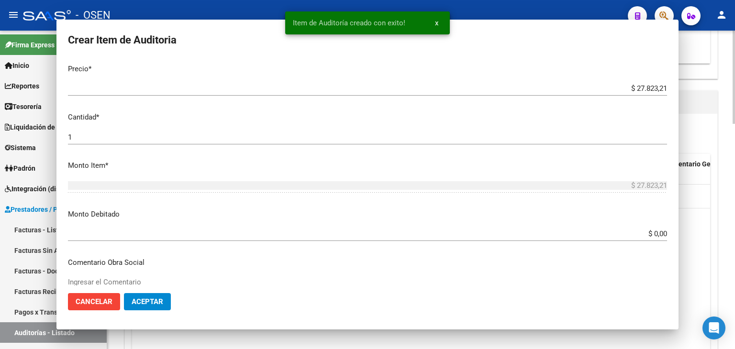
scroll to position [0, 0]
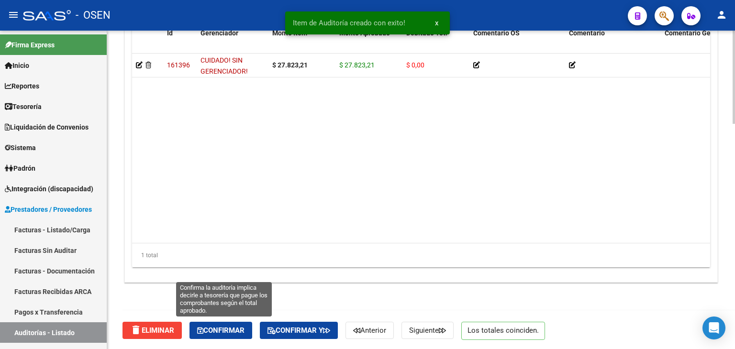
click at [234, 326] on span "Confirmar" at bounding box center [220, 330] width 47 height 9
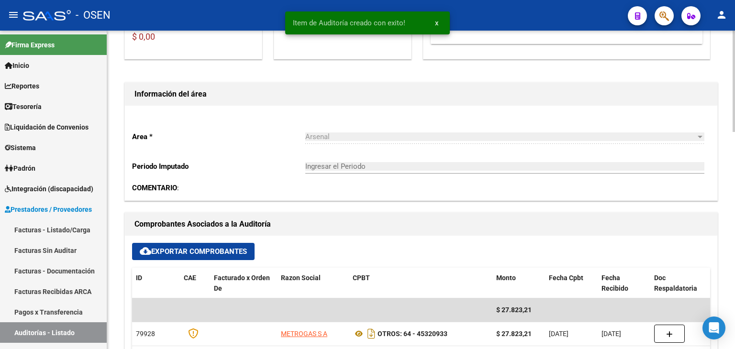
scroll to position [29, 0]
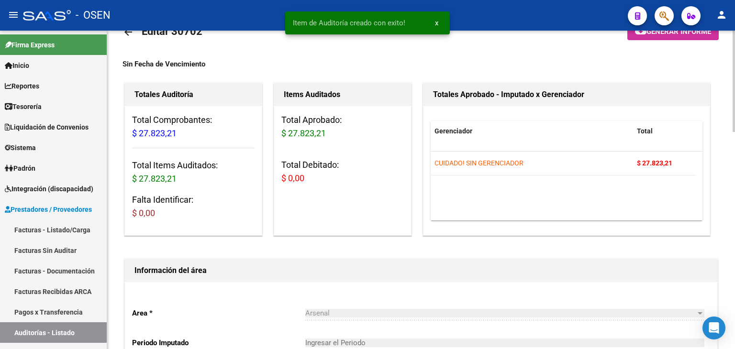
type input "202509"
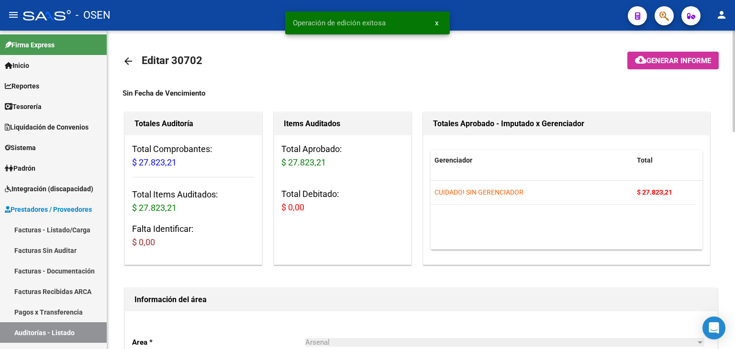
click at [126, 62] on mat-icon "arrow_back" at bounding box center [127, 60] width 11 height 11
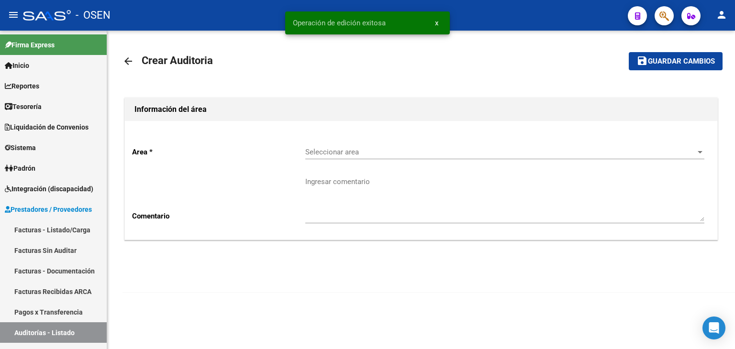
click at [386, 149] on span "Seleccionar area" at bounding box center [500, 152] width 390 height 9
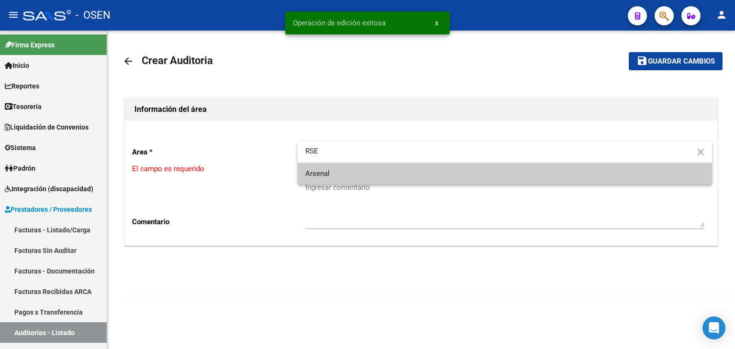
type input "RSE"
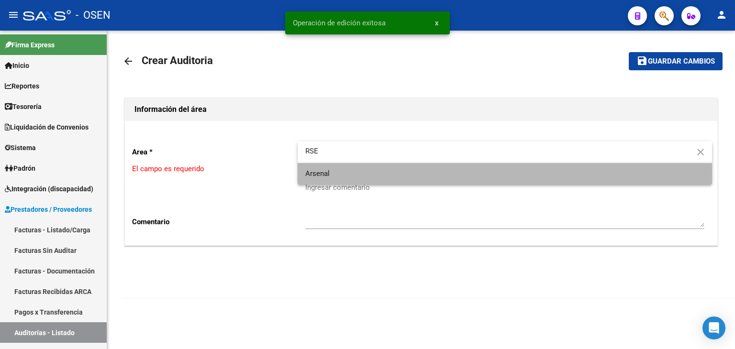
click at [348, 172] on span "Arsenal" at bounding box center [504, 174] width 399 height 22
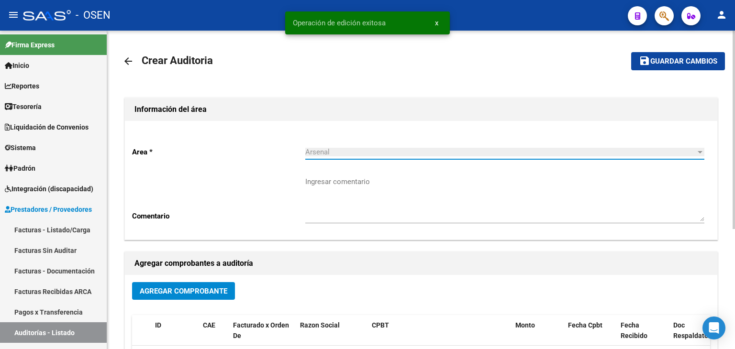
scroll to position [159, 0]
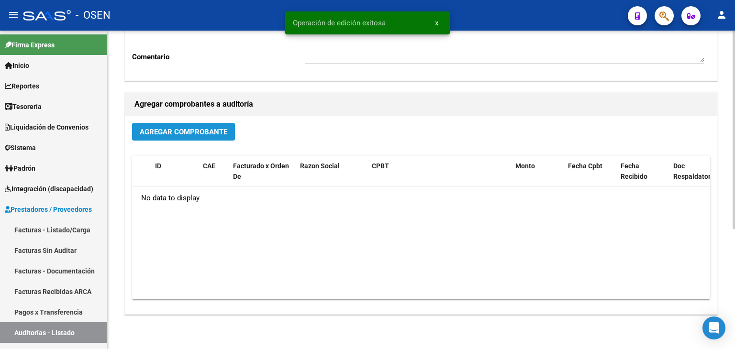
click at [216, 133] on span "Agregar Comprobante" at bounding box center [184, 132] width 88 height 9
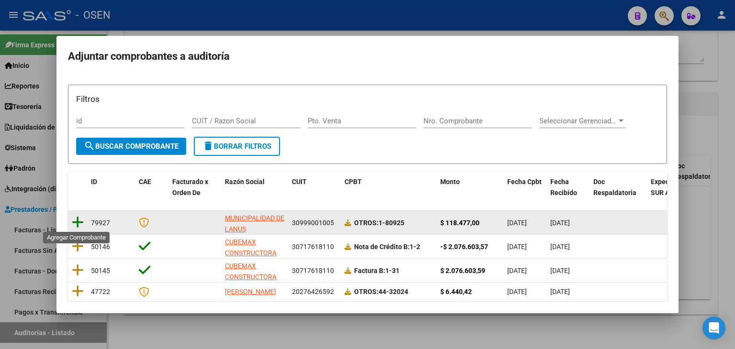
click at [82, 218] on icon at bounding box center [78, 222] width 12 height 13
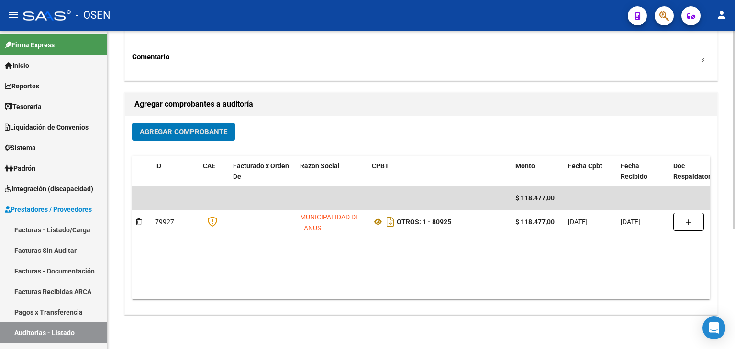
scroll to position [0, 0]
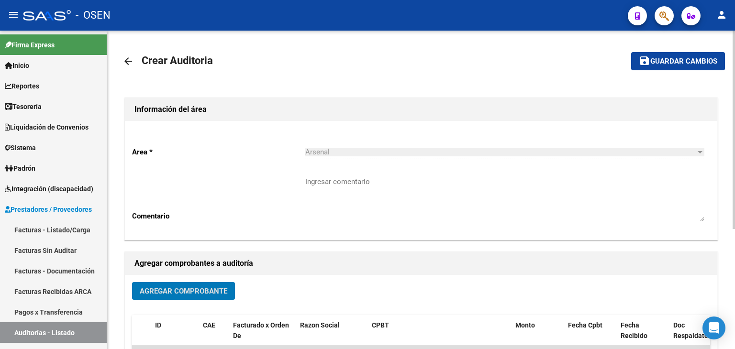
click at [710, 64] on span "Guardar cambios" at bounding box center [683, 61] width 67 height 9
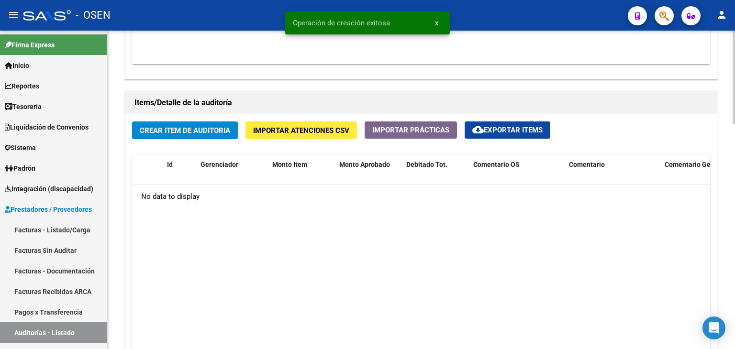
scroll to position [638, 0]
click at [201, 132] on span "Crear Item de Auditoria" at bounding box center [185, 130] width 90 height 9
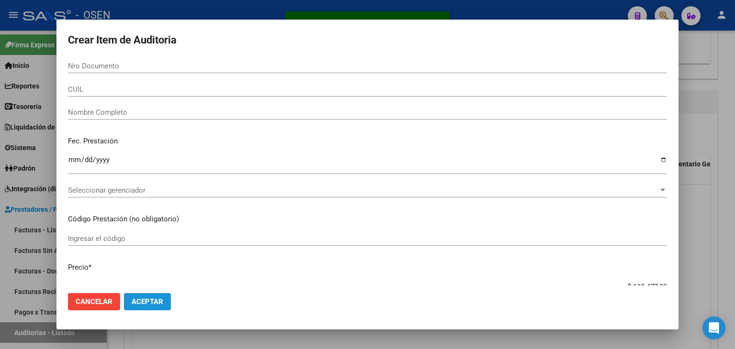
click at [129, 300] on button "Aceptar" at bounding box center [147, 301] width 47 height 17
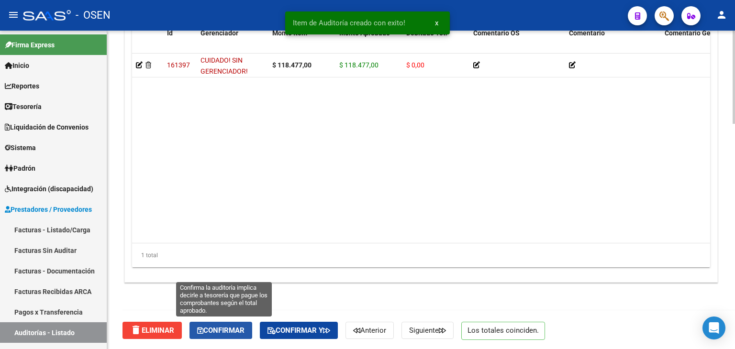
click at [231, 335] on button "Confirmar" at bounding box center [220, 330] width 63 height 17
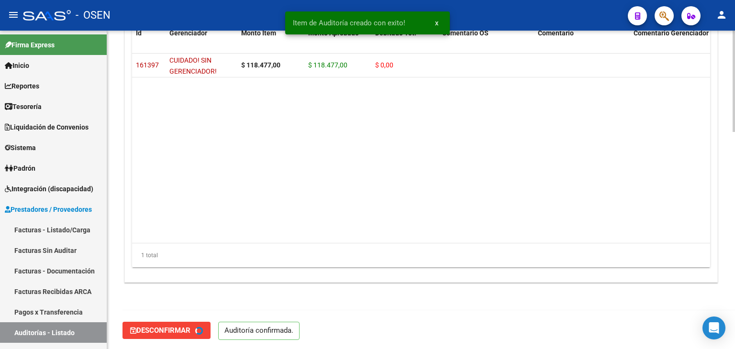
type input "202509"
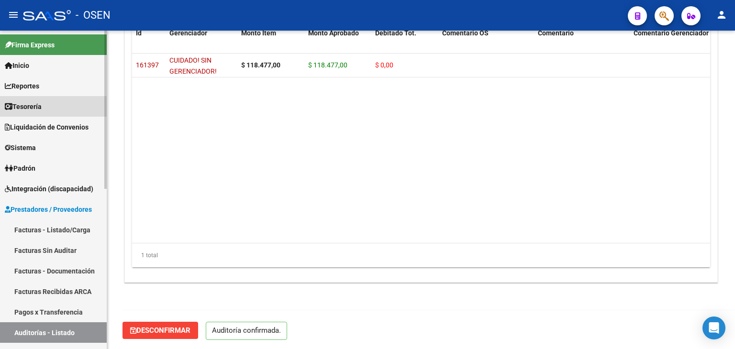
click at [70, 103] on link "Tesorería" at bounding box center [53, 106] width 107 height 21
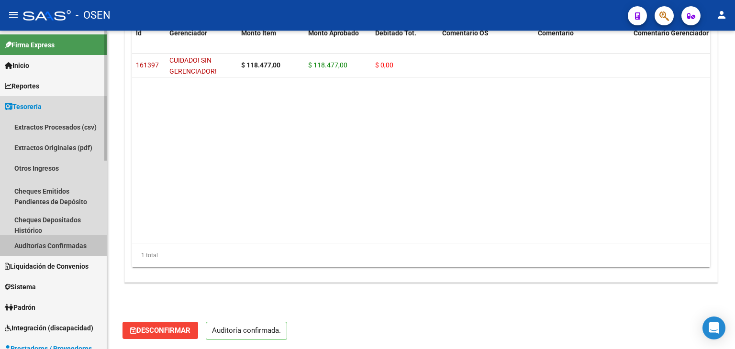
click at [73, 246] on link "Auditorías Confirmadas" at bounding box center [53, 245] width 107 height 21
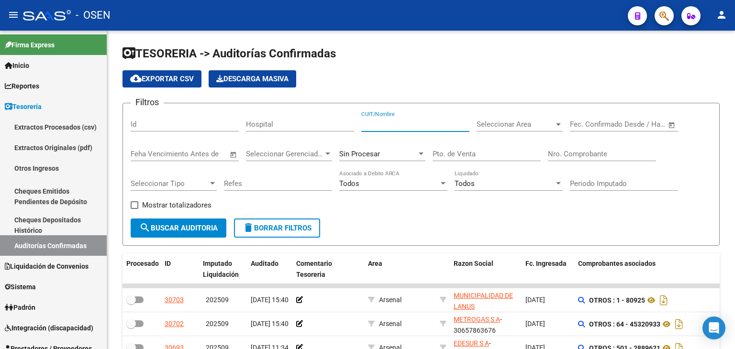
click at [392, 125] on input "CUIT/Nombre" at bounding box center [415, 124] width 108 height 9
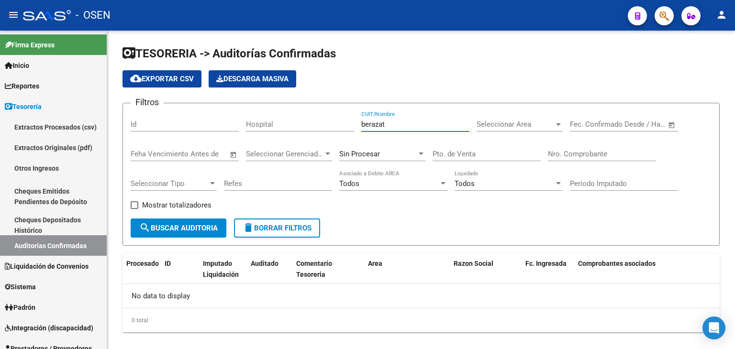
type input "berazat"
click at [400, 147] on div "Sin Procesar" at bounding box center [382, 151] width 86 height 21
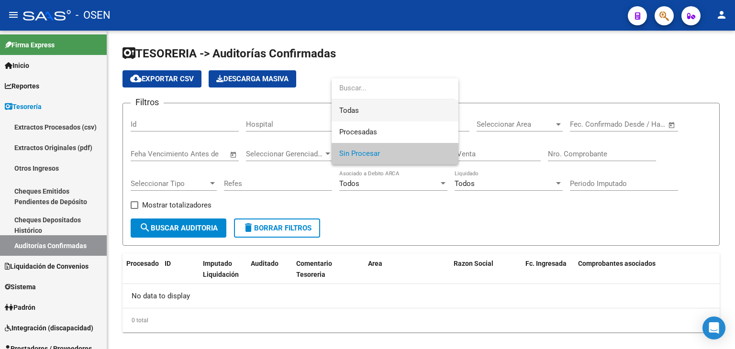
click at [398, 112] on span "Todas" at bounding box center [394, 111] width 111 height 22
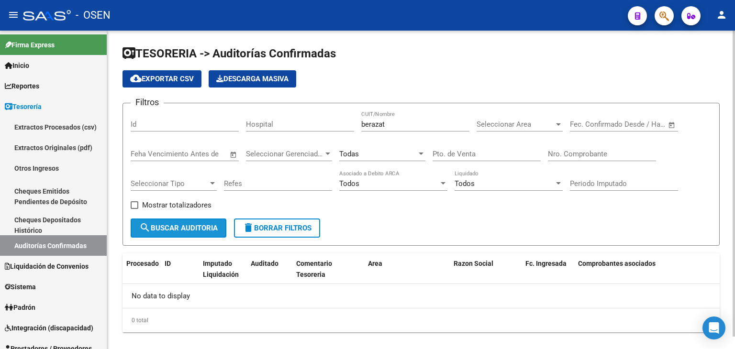
click at [210, 224] on span "search Buscar Auditoria" at bounding box center [178, 228] width 78 height 9
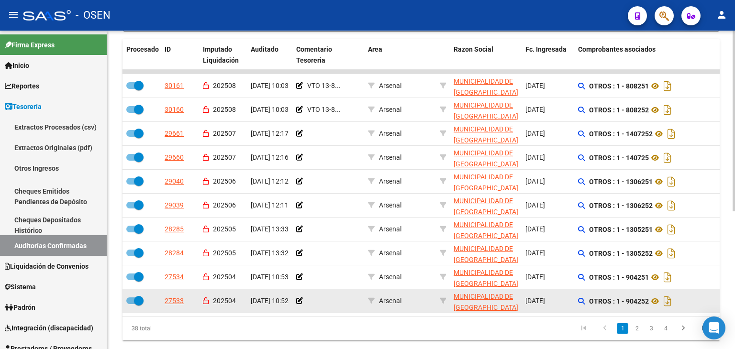
scroll to position [242, 0]
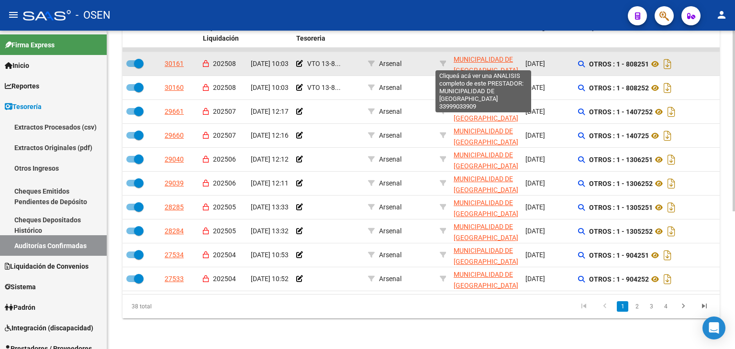
click at [482, 55] on span "MUNICIPALIDAD DE [GEOGRAPHIC_DATA]" at bounding box center [485, 64] width 65 height 19
type textarea "33999033909"
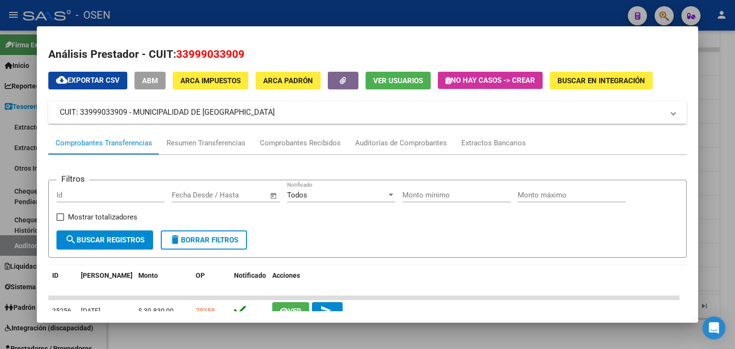
copy span "33999033909"
drag, startPoint x: 176, startPoint y: 54, endPoint x: 266, endPoint y: 54, distance: 90.4
click at [266, 54] on h2 "Análisis Prestador - CUIT: 33999033909" at bounding box center [367, 54] width 638 height 16
drag, startPoint x: 142, startPoint y: 343, endPoint x: 176, endPoint y: 164, distance: 182.6
click at [142, 343] on div at bounding box center [367, 174] width 735 height 349
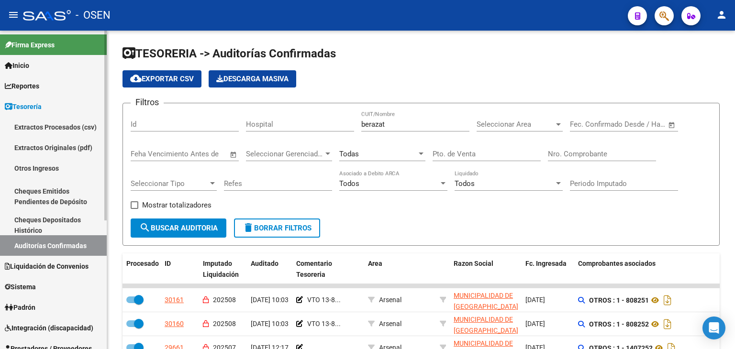
scroll to position [159, 0]
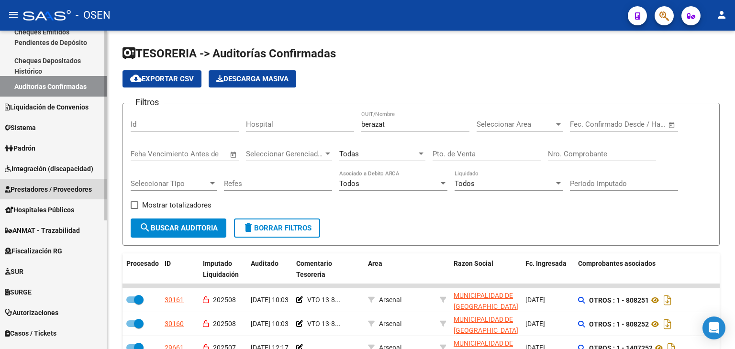
click at [57, 193] on span "Prestadores / Proveedores" at bounding box center [48, 189] width 87 height 11
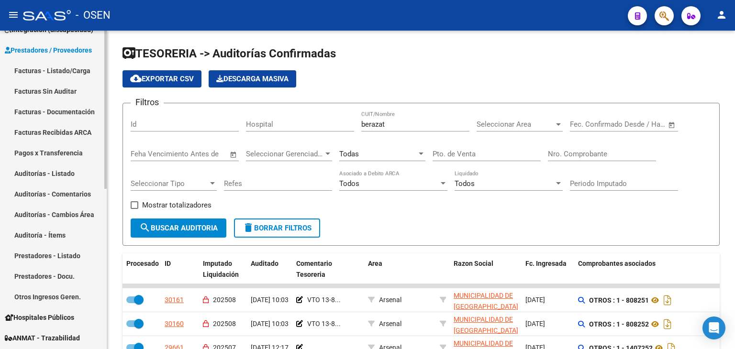
click at [76, 68] on link "Facturas - Listado/Carga" at bounding box center [53, 70] width 107 height 21
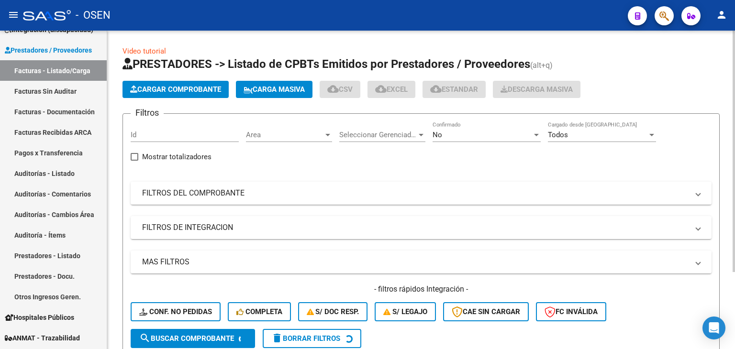
click at [191, 90] on span "Cargar Comprobante" at bounding box center [175, 89] width 91 height 9
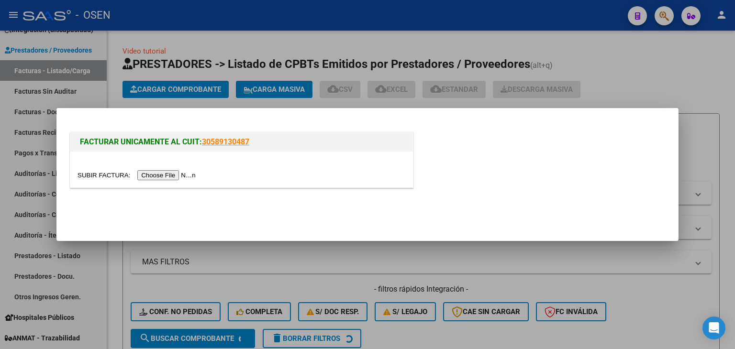
click at [160, 181] on div at bounding box center [241, 170] width 342 height 36
click at [172, 174] on input "file" at bounding box center [137, 175] width 121 height 10
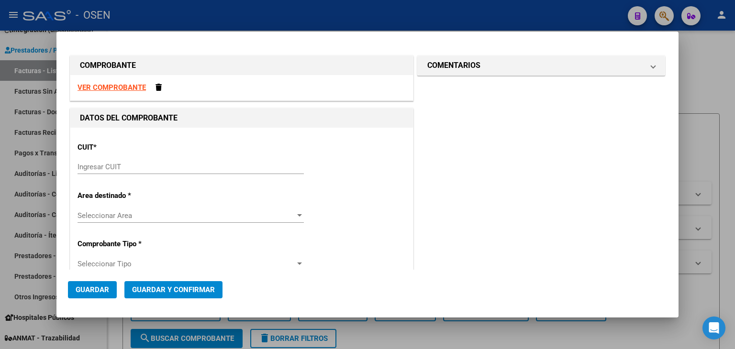
click at [125, 88] on strong "VER COMPROBANTE" at bounding box center [111, 87] width 68 height 9
click at [151, 163] on input "Ingresar CUIT" at bounding box center [190, 167] width 226 height 9
paste input "33-99903390-9"
type input "33-99903390-9"
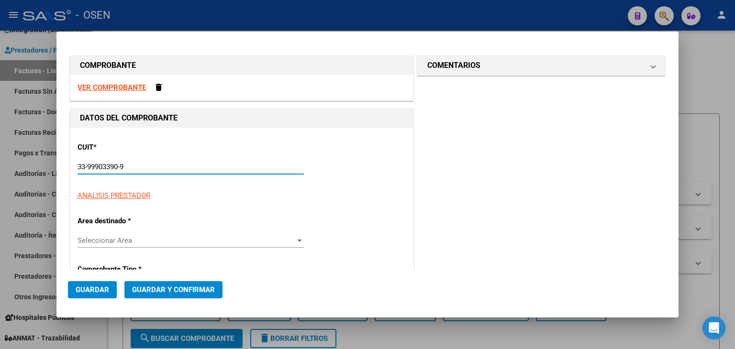
type input "1"
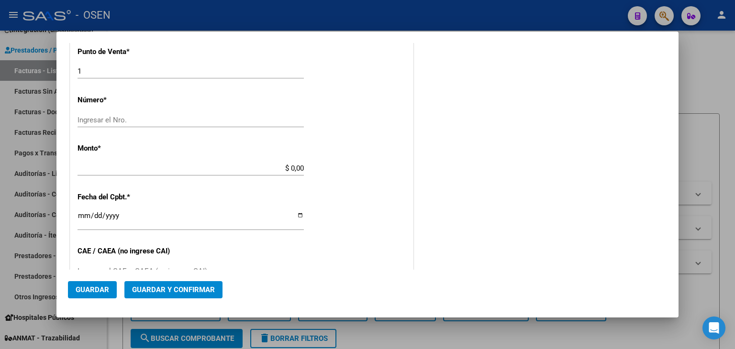
scroll to position [337, 0]
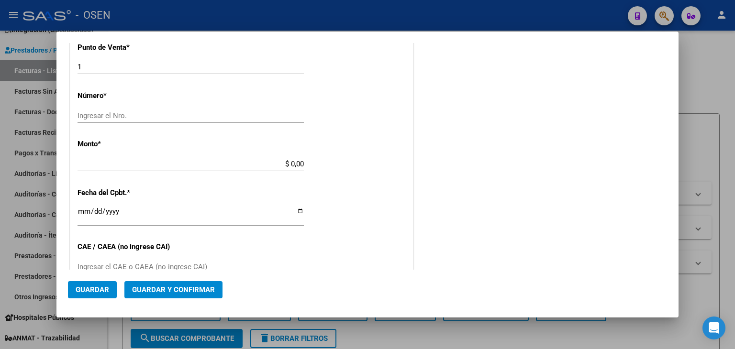
type input "33-99903390-9"
click at [161, 127] on div "Ingresar el Nro." at bounding box center [190, 120] width 226 height 23
click at [165, 115] on input "Ingresar el Nro." at bounding box center [190, 115] width 226 height 9
type input "0809251"
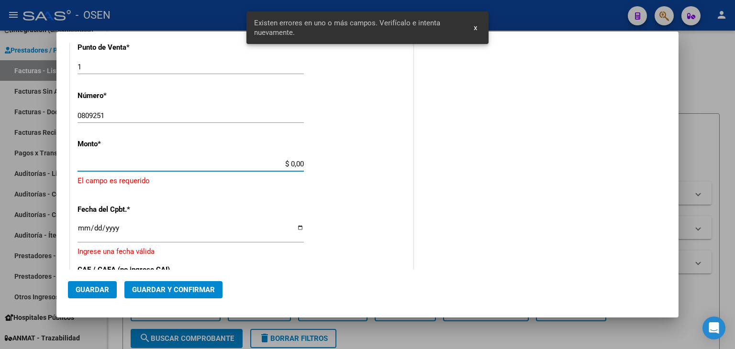
scroll to position [339, 0]
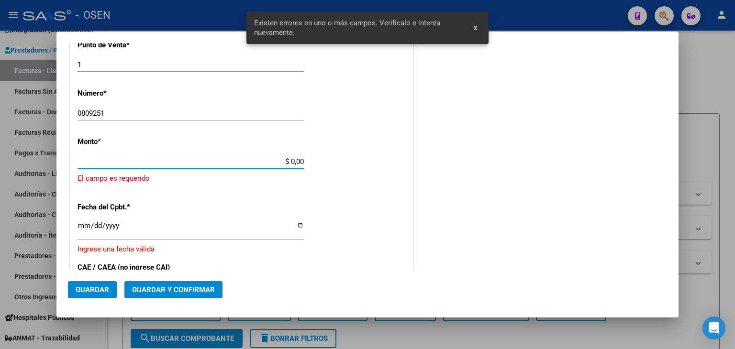
paste input "33999033909"
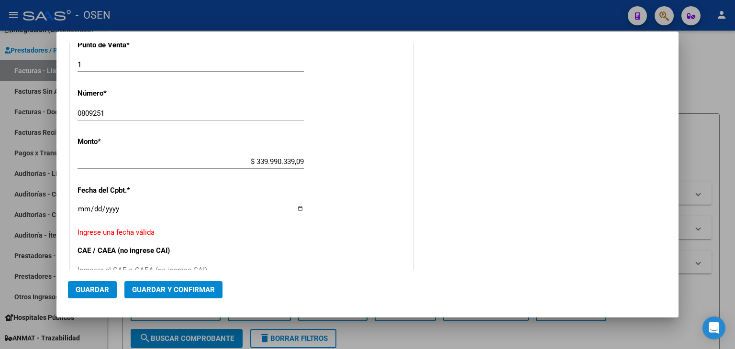
drag, startPoint x: 239, startPoint y: 155, endPoint x: 245, endPoint y: 162, distance: 8.8
click at [243, 158] on div "$ 339.990.339,09 [GEOGRAPHIC_DATA]" at bounding box center [190, 161] width 226 height 14
drag, startPoint x: 245, startPoint y: 159, endPoint x: 347, endPoint y: 163, distance: 101.9
click at [347, 163] on div "CUIT * 33-99903390-9 Ingresar CUIT ANALISIS PRESTADOR MUNICIPALIDAD DE [GEOGRAP…" at bounding box center [241, 155] width 342 height 732
paste input "20.110,40"
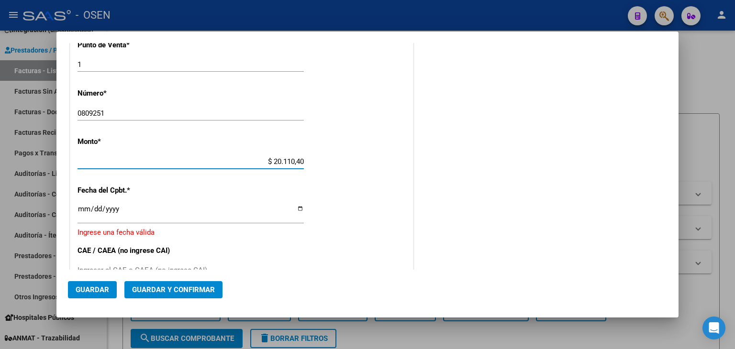
type input "$ 20.110,40"
click at [84, 207] on input "Ingresar la fecha" at bounding box center [190, 212] width 226 height 15
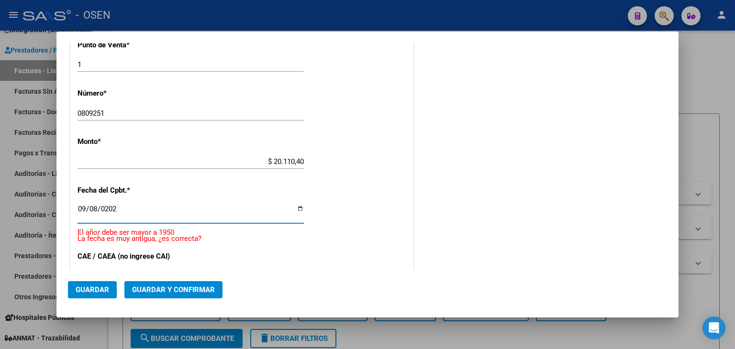
type input "[DATE]"
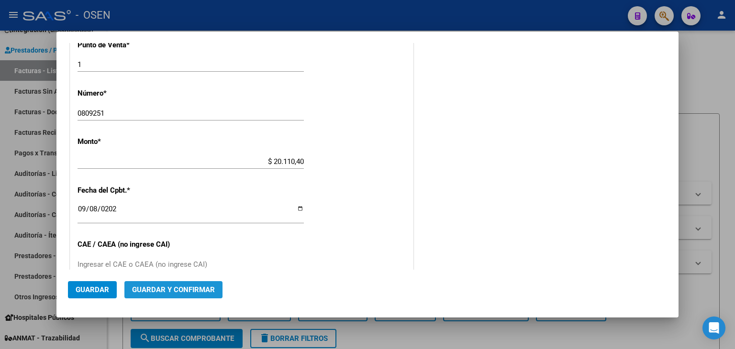
click at [176, 288] on span "Guardar y Confirmar" at bounding box center [173, 290] width 83 height 9
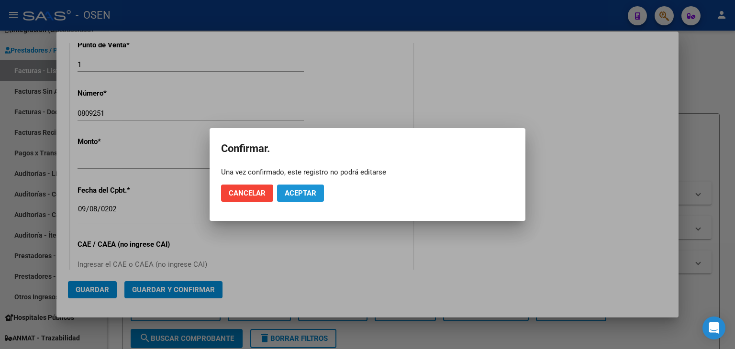
click at [297, 196] on span "Aceptar" at bounding box center [301, 193] width 32 height 9
click at [311, 196] on span "Guardar igualmente." at bounding box center [325, 193] width 81 height 9
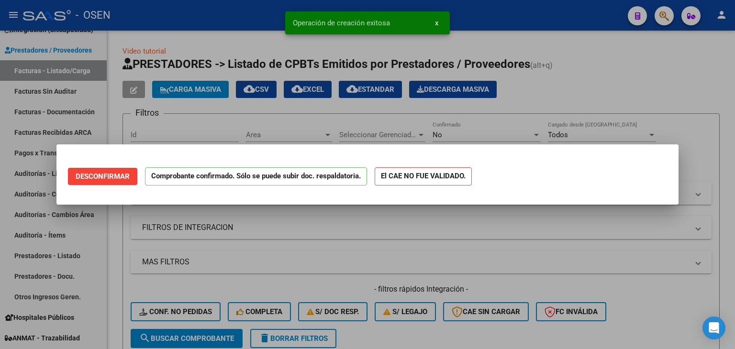
scroll to position [0, 0]
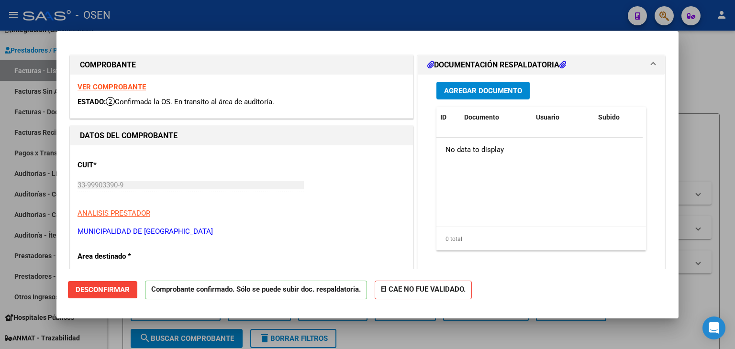
click at [126, 337] on div at bounding box center [367, 174] width 735 height 349
type input "$ 0,00"
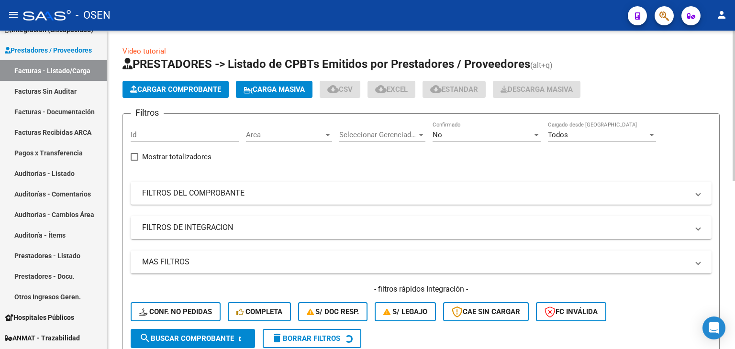
click at [175, 88] on span "Cargar Comprobante" at bounding box center [175, 89] width 91 height 9
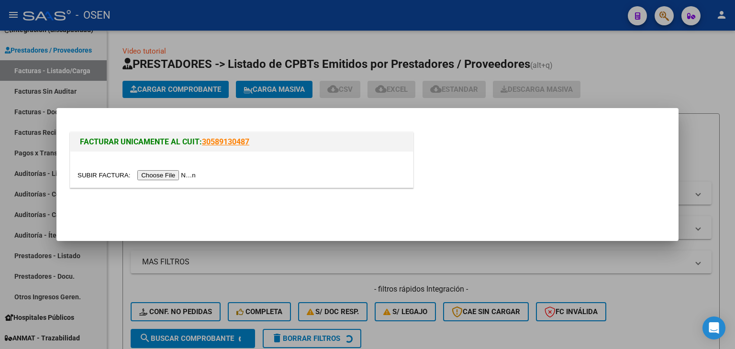
click at [174, 171] on div at bounding box center [241, 170] width 342 height 36
click at [174, 172] on input "file" at bounding box center [137, 175] width 121 height 10
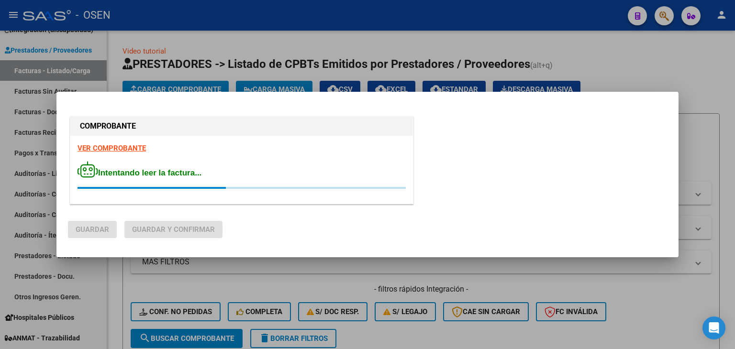
click at [130, 143] on div "VER COMPROBANTE Intentando leer la factura..." at bounding box center [241, 170] width 342 height 68
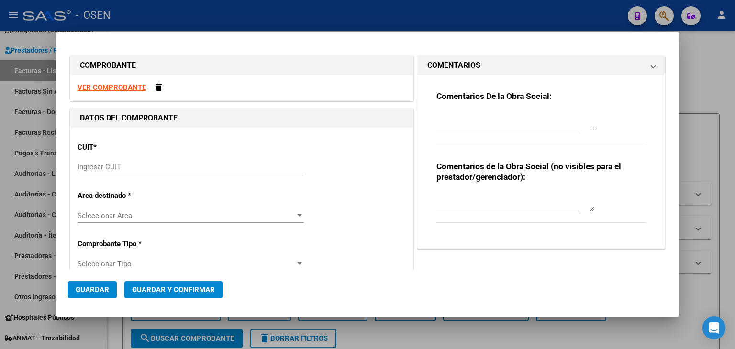
click at [129, 150] on p "CUIT *" at bounding box center [126, 147] width 99 height 11
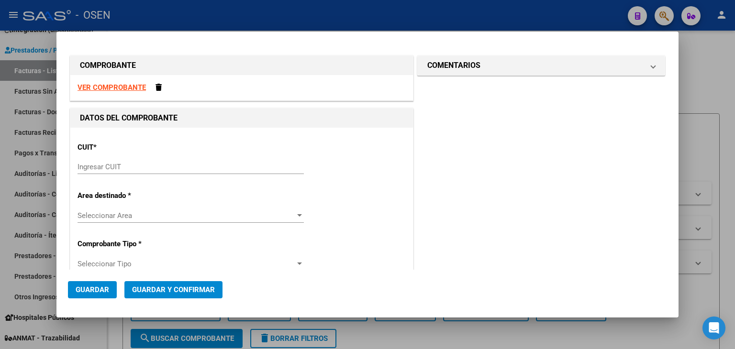
click at [133, 88] on strong "VER COMPROBANTE" at bounding box center [111, 87] width 68 height 9
click at [158, 89] on span at bounding box center [158, 87] width 6 height 7
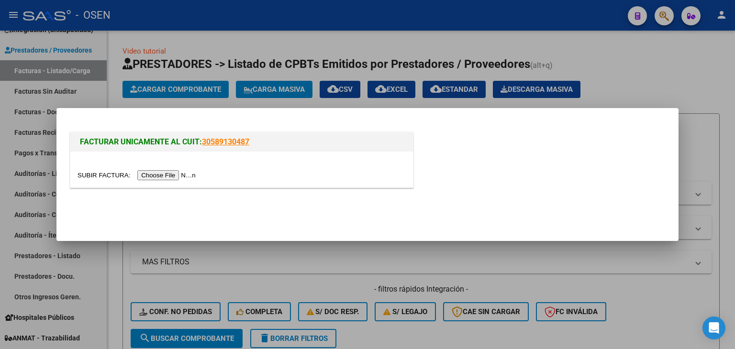
click at [153, 176] on input "file" at bounding box center [137, 175] width 121 height 10
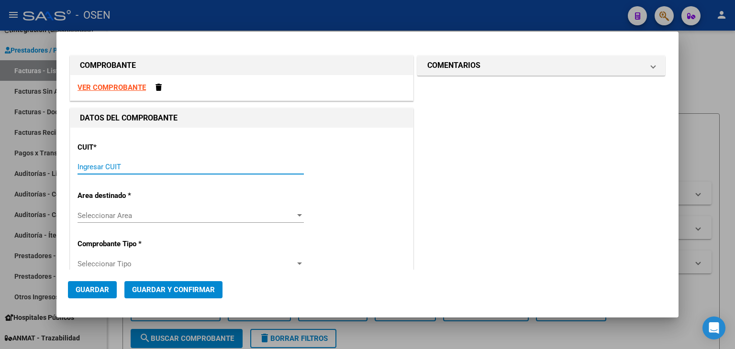
click at [138, 169] on input "Ingresar CUIT" at bounding box center [190, 167] width 226 height 9
paste input "30-99900100-5"
type input "30-99900100-5"
type input "1"
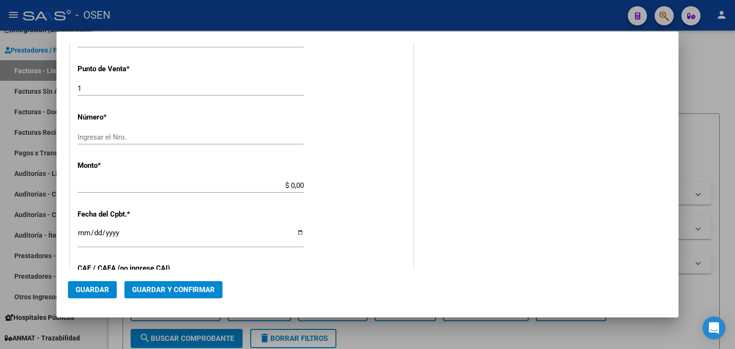
scroll to position [319, 0]
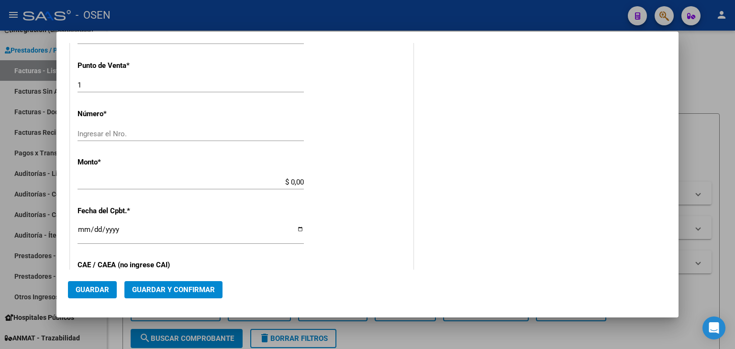
type input "30-99900100-5"
click at [131, 133] on input "Ingresar el Nro." at bounding box center [190, 134] width 226 height 9
type input "0809252"
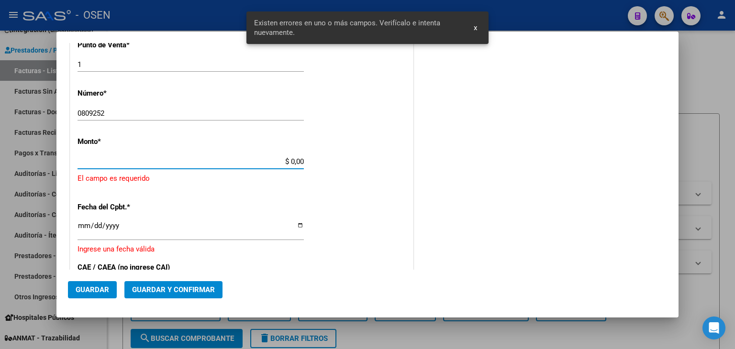
scroll to position [0, 0]
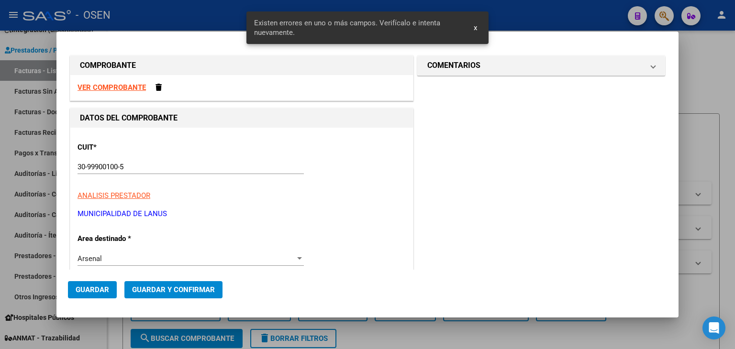
click at [114, 89] on strong "VER COMPROBANTE" at bounding box center [111, 87] width 68 height 9
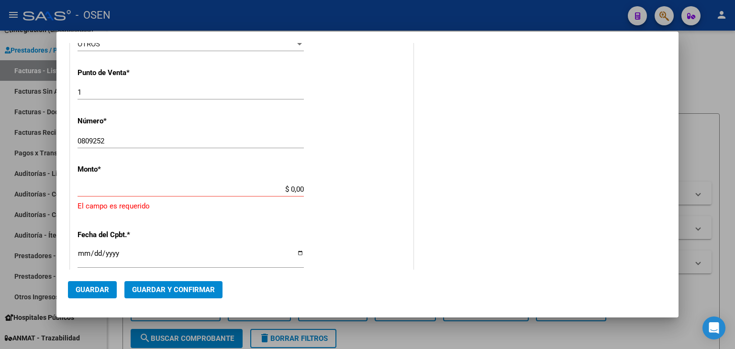
scroll to position [319, 0]
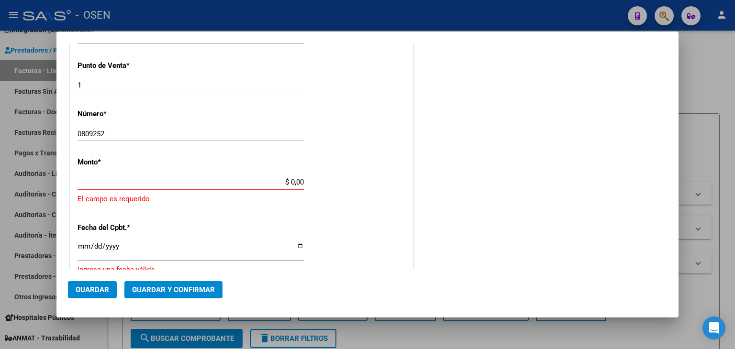
paste input "44.568,8"
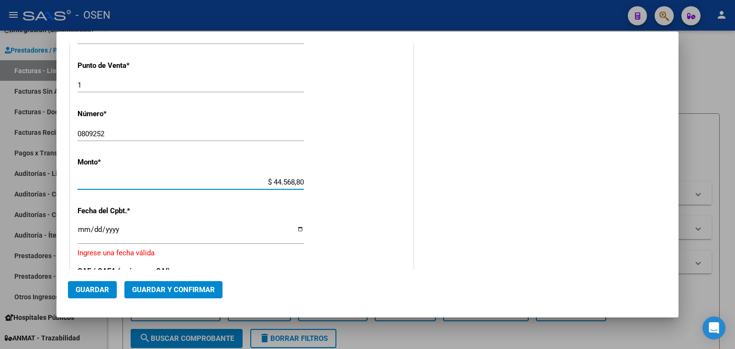
type input "$ 44.568,80"
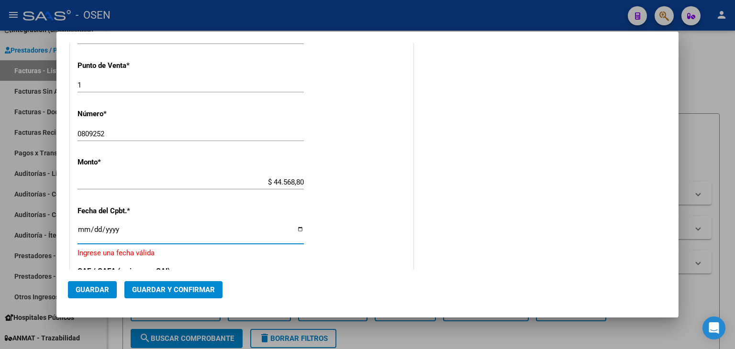
click at [84, 229] on input "Ingresar la fecha" at bounding box center [190, 233] width 226 height 15
type input "[DATE]"
click at [197, 296] on button "Guardar y Confirmar" at bounding box center [173, 289] width 98 height 17
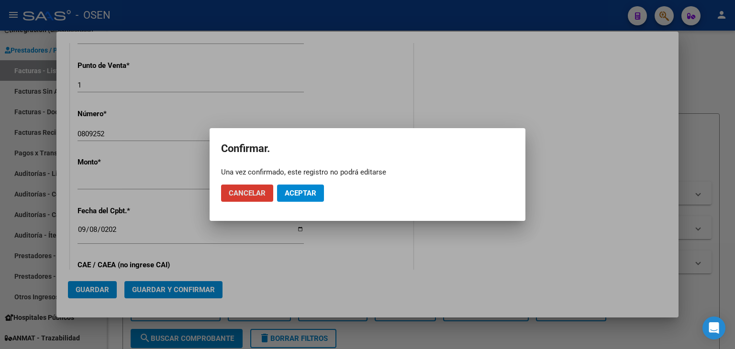
click at [300, 200] on button "Aceptar" at bounding box center [300, 193] width 47 height 17
click at [292, 196] on span "Guardar igualmente." at bounding box center [325, 193] width 81 height 9
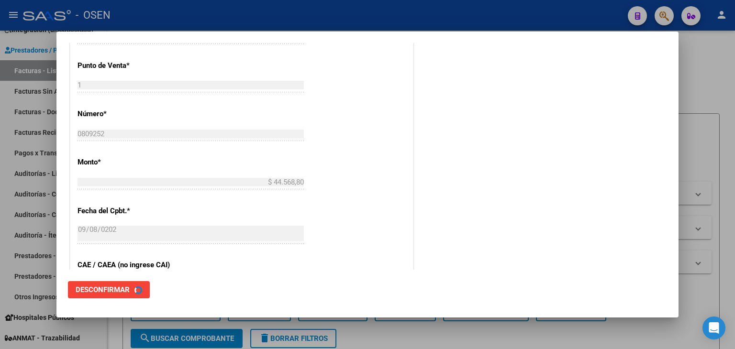
scroll to position [0, 0]
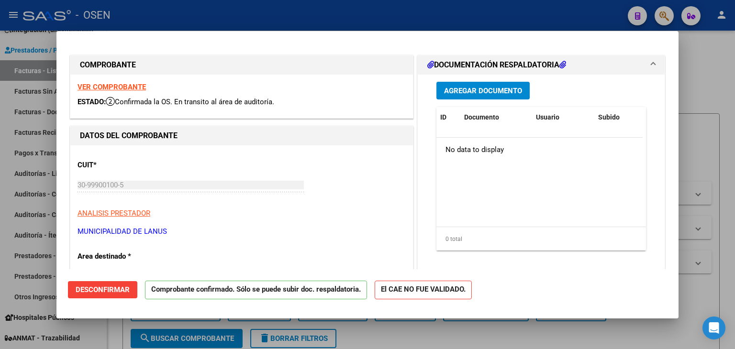
click at [118, 330] on div at bounding box center [367, 174] width 735 height 349
type input "$ 0,00"
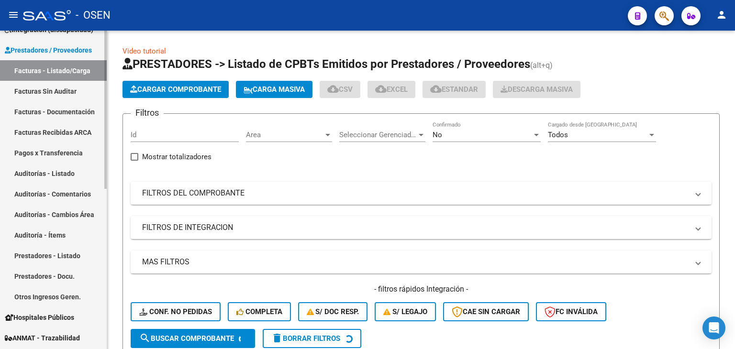
drag, startPoint x: 67, startPoint y: 165, endPoint x: 77, endPoint y: 166, distance: 10.6
click at [66, 165] on link "Auditorías - Listado" at bounding box center [53, 173] width 107 height 21
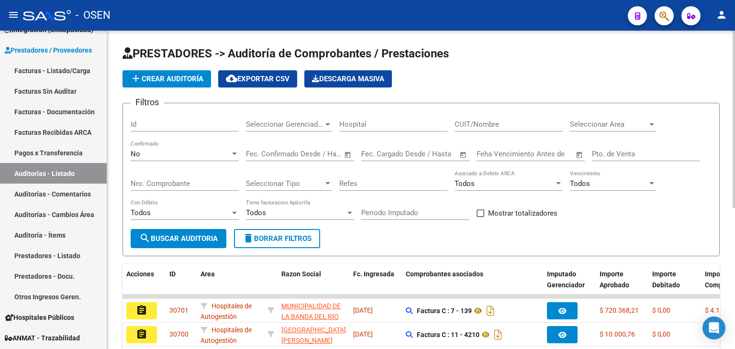
click at [168, 68] on app-list-header "PRESTADORES -> Auditoría de Comprobantes / Prestaciones add Crear Auditoría clo…" at bounding box center [420, 151] width 597 height 210
click at [181, 82] on span "add Crear Auditoría" at bounding box center [166, 79] width 73 height 9
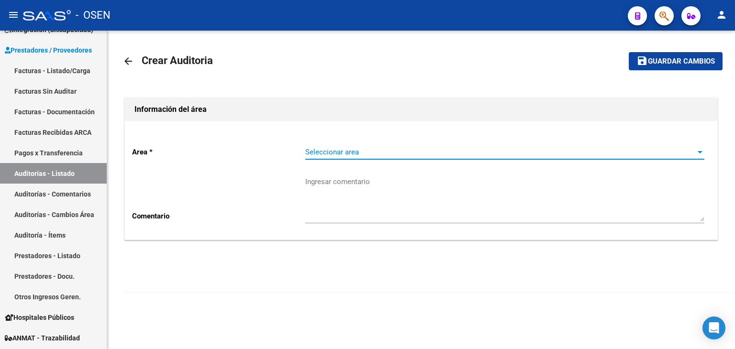
click at [373, 152] on span "Seleccionar area" at bounding box center [500, 152] width 390 height 9
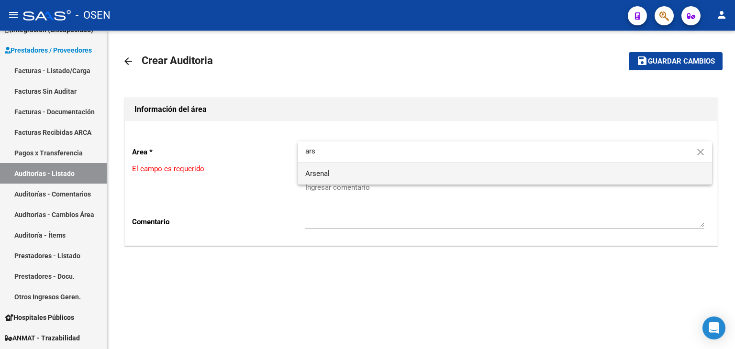
type input "ars"
drag, startPoint x: 355, startPoint y: 173, endPoint x: 295, endPoint y: 202, distance: 67.6
click at [354, 173] on span "Arsenal" at bounding box center [504, 174] width 399 height 22
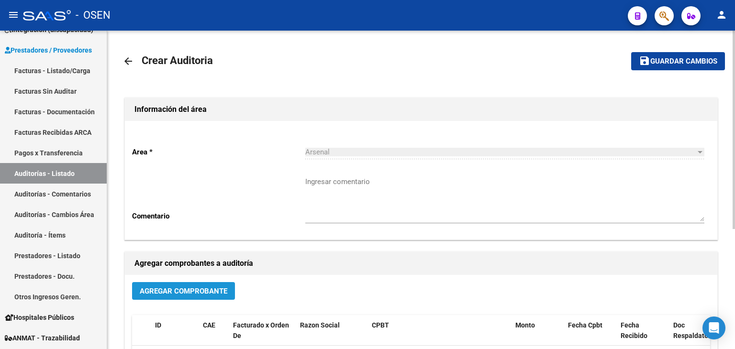
click at [165, 293] on span "Agregar Comprobante" at bounding box center [184, 291] width 88 height 9
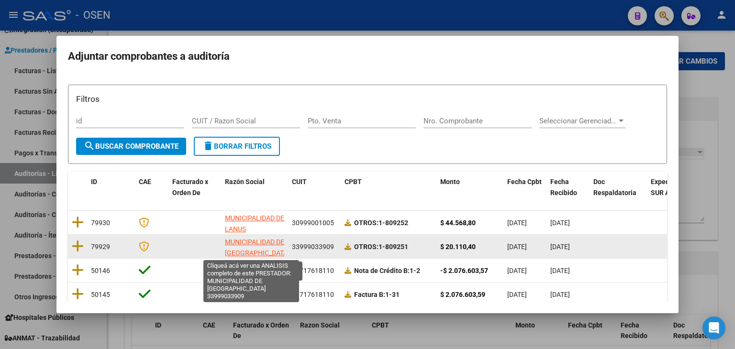
click at [252, 240] on span "MUNICIPALIDAD DE [GEOGRAPHIC_DATA]" at bounding box center [257, 247] width 65 height 19
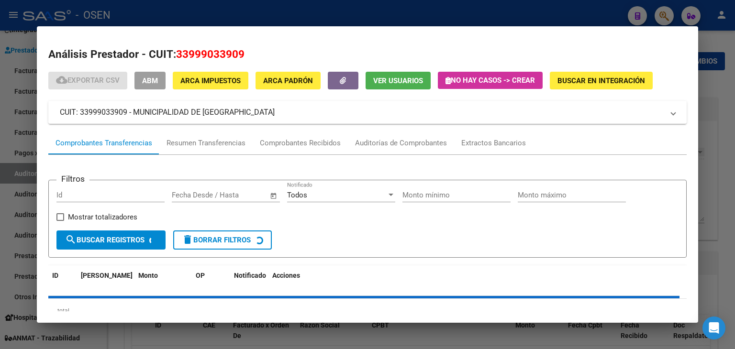
drag, startPoint x: 214, startPoint y: 52, endPoint x: 291, endPoint y: 42, distance: 77.2
click at [262, 52] on h2 "Análisis Prestador - CUIT: 33999033909" at bounding box center [367, 54] width 638 height 16
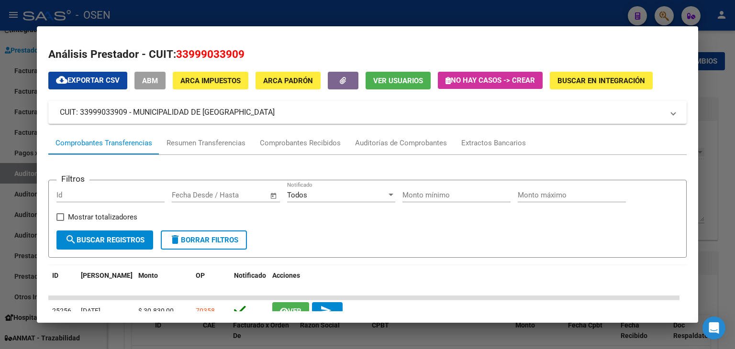
click at [304, 15] on div at bounding box center [367, 174] width 735 height 349
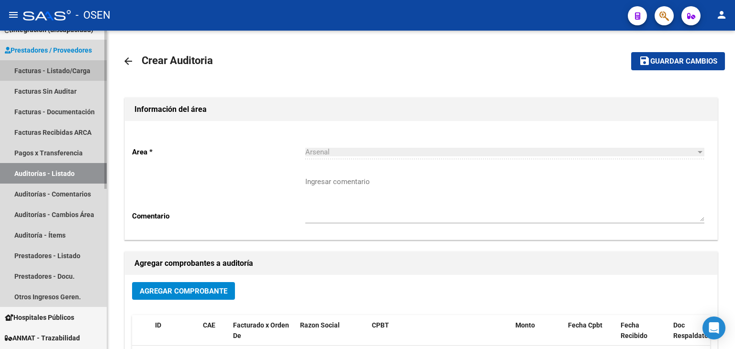
click at [70, 70] on link "Facturas - Listado/Carga" at bounding box center [53, 70] width 107 height 21
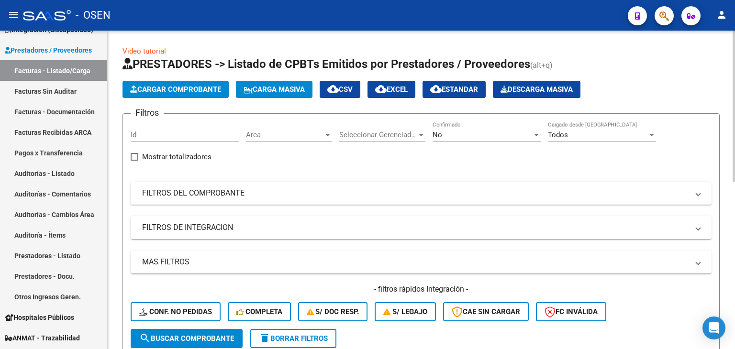
click at [319, 125] on div "Area Area" at bounding box center [289, 131] width 86 height 21
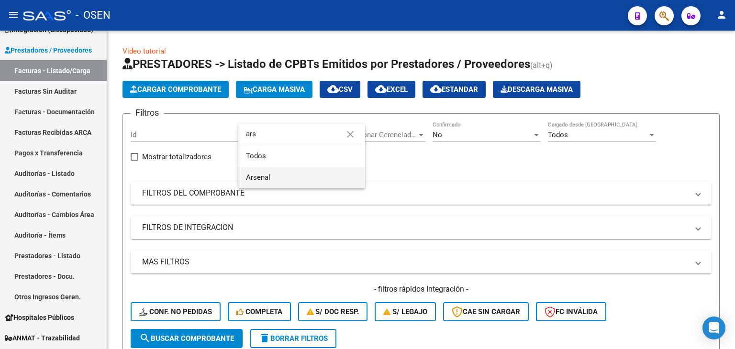
type input "ars"
click at [306, 180] on span "Arsenal" at bounding box center [301, 178] width 111 height 22
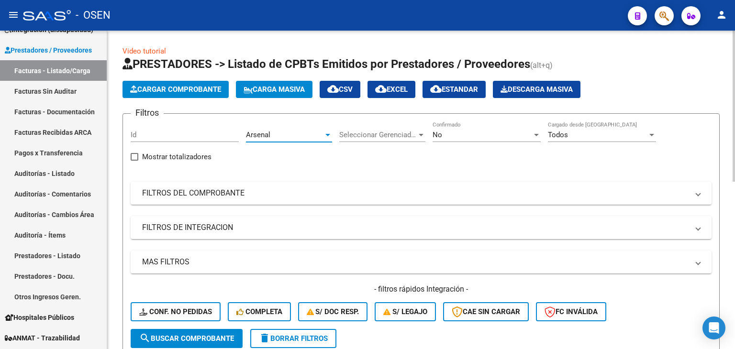
scroll to position [159, 0]
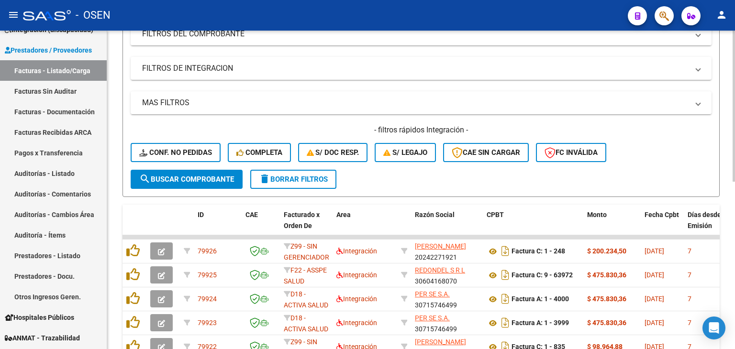
click at [191, 185] on button "search Buscar Comprobante" at bounding box center [187, 179] width 112 height 19
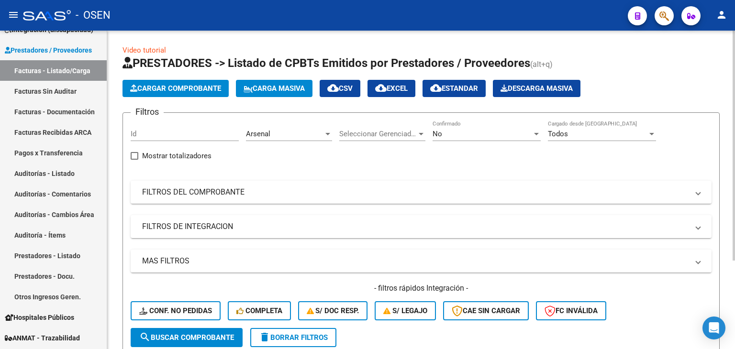
scroll to position [0, 0]
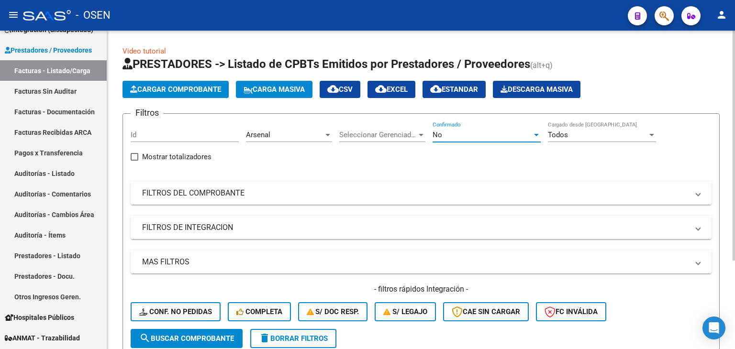
click at [455, 131] on div "No" at bounding box center [481, 135] width 99 height 9
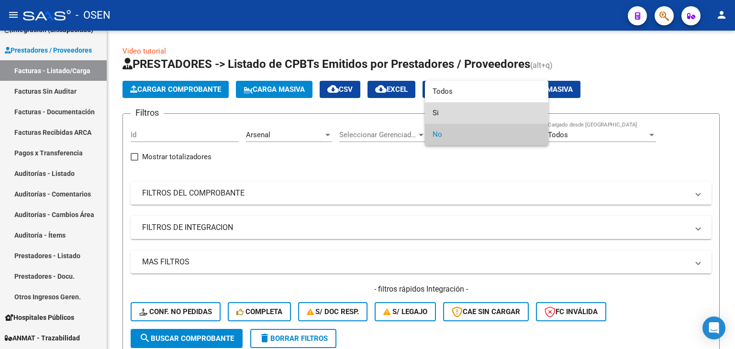
click at [450, 117] on span "Si" at bounding box center [486, 113] width 108 height 22
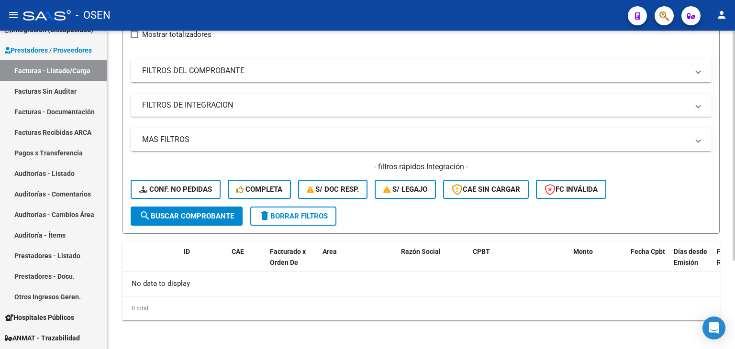
click at [214, 217] on span "search Buscar Comprobante" at bounding box center [186, 216] width 95 height 9
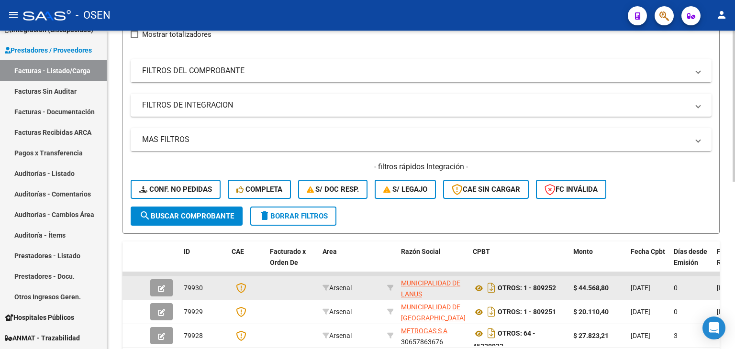
scroll to position [282, 0]
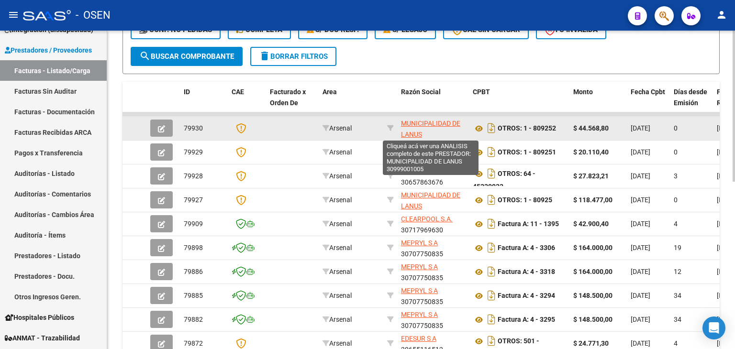
click at [418, 122] on span "MUNICIPALIDAD DE LANUS" at bounding box center [430, 129] width 59 height 19
type textarea "30999001005"
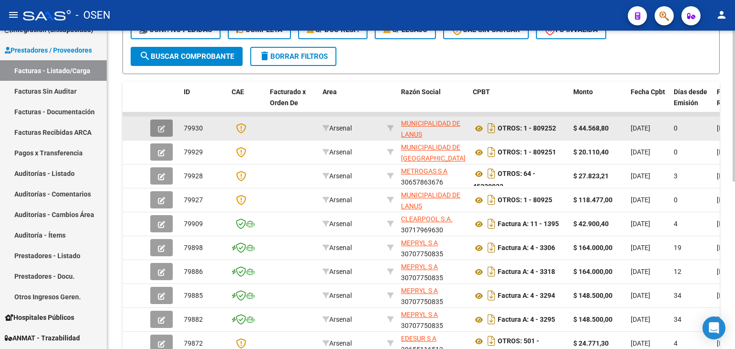
click at [161, 129] on icon "button" at bounding box center [161, 128] width 7 height 7
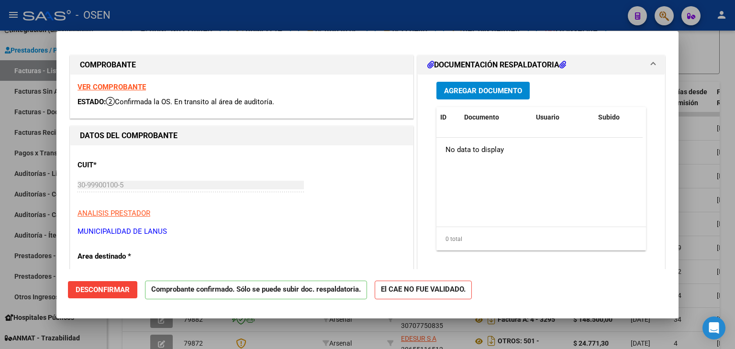
click at [117, 291] on span "Desconfirmar" at bounding box center [103, 290] width 54 height 9
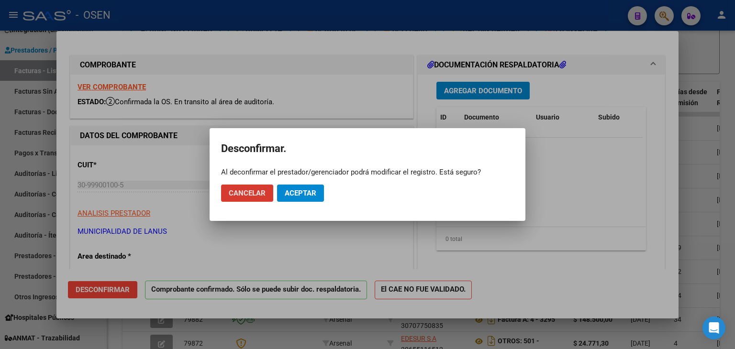
click at [308, 191] on span "Aceptar" at bounding box center [301, 193] width 32 height 9
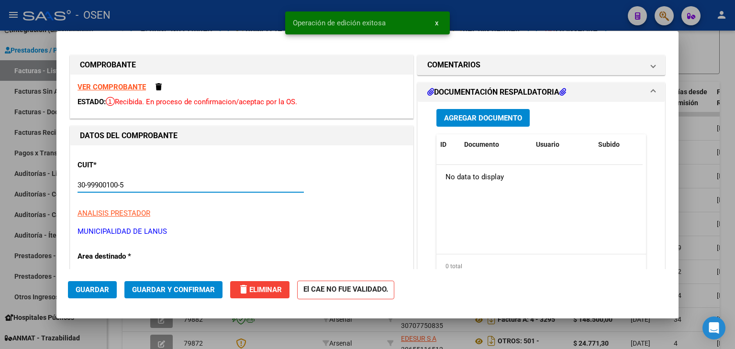
drag, startPoint x: 165, startPoint y: 185, endPoint x: 68, endPoint y: 155, distance: 100.5
click at [46, 178] on div "COMPROBANTE VER COMPROBANTE ESTADO: Recibida. En proceso de confirmacion/acepta…" at bounding box center [367, 174] width 735 height 349
paste input "text"
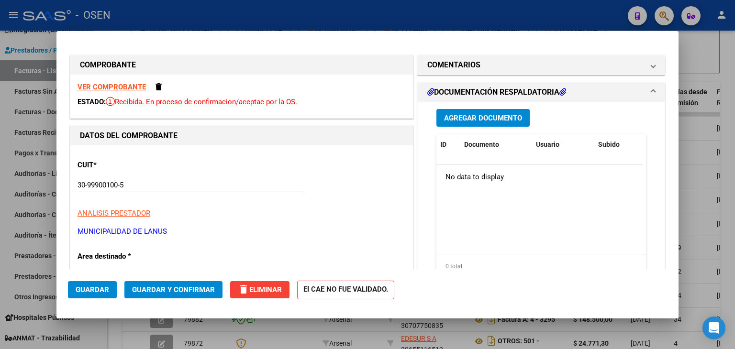
click at [127, 176] on div "CUIT * 30-99900100-5 Ingresar CUIT ANALISIS PRESTADOR MUNICIPALIDAD [PERSON_NAM…" at bounding box center [241, 195] width 328 height 84
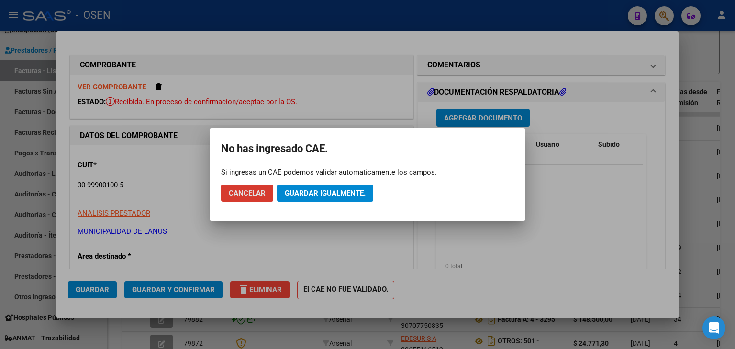
click at [101, 182] on div at bounding box center [367, 174] width 735 height 349
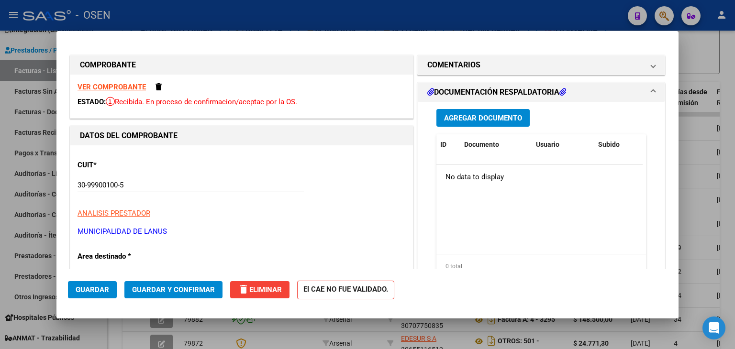
drag, startPoint x: 178, startPoint y: 179, endPoint x: 27, endPoint y: 176, distance: 150.7
click at [9, 178] on div "COMPROBANTE VER COMPROBANTE ESTADO: Recibida. En proceso de confirmacion/acepta…" at bounding box center [367, 174] width 735 height 349
drag, startPoint x: 179, startPoint y: 184, endPoint x: 0, endPoint y: 184, distance: 178.9
click at [0, 185] on div "COMPROBANTE VER COMPROBANTE ESTADO: Recibida. En proceso de confirmacion/acepta…" at bounding box center [367, 174] width 735 height 349
paste input "3-99903390-9"
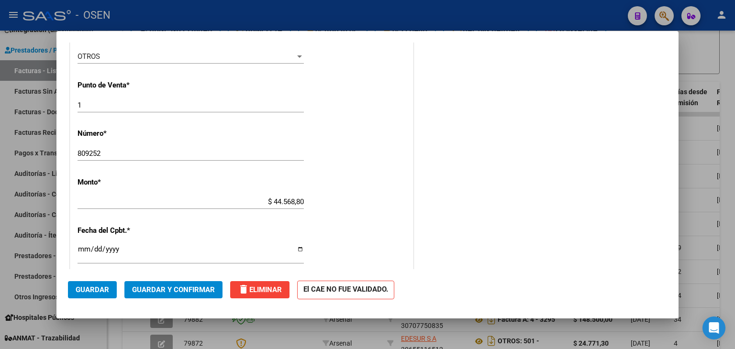
scroll to position [319, 0]
type input "33-99903390-9"
click at [196, 286] on span "Guardar y Confirmar" at bounding box center [173, 290] width 83 height 9
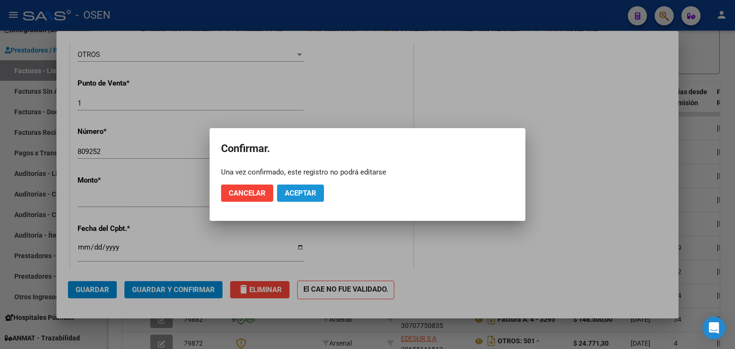
click at [315, 189] on span "Aceptar" at bounding box center [301, 193] width 32 height 9
click at [315, 189] on span "Guardar igualmente." at bounding box center [325, 193] width 81 height 9
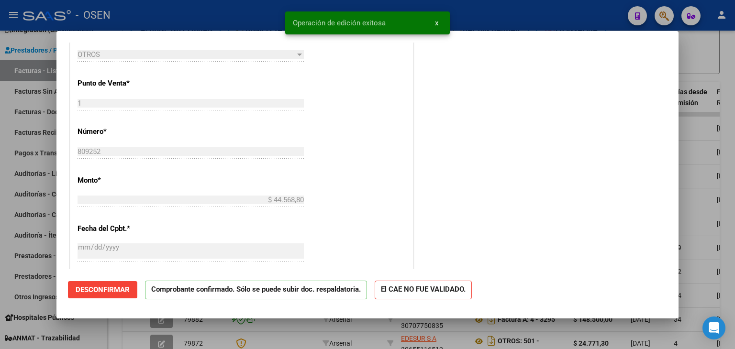
drag, startPoint x: 135, startPoint y: 330, endPoint x: 119, endPoint y: 312, distance: 24.1
click at [134, 330] on div at bounding box center [367, 174] width 735 height 349
type input "$ 0,00"
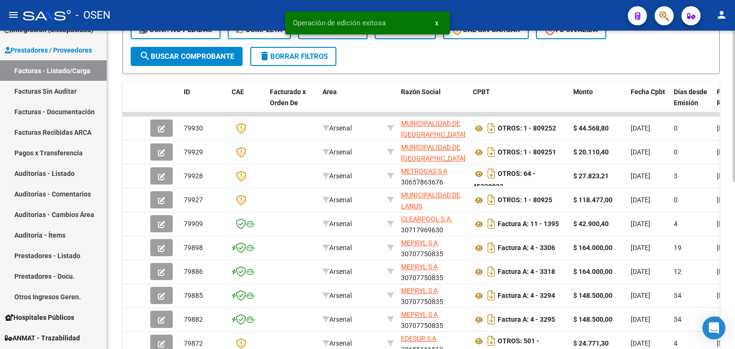
drag, startPoint x: 58, startPoint y: 173, endPoint x: 118, endPoint y: 135, distance: 70.9
click at [58, 173] on link "Auditorías - Listado" at bounding box center [53, 173] width 107 height 21
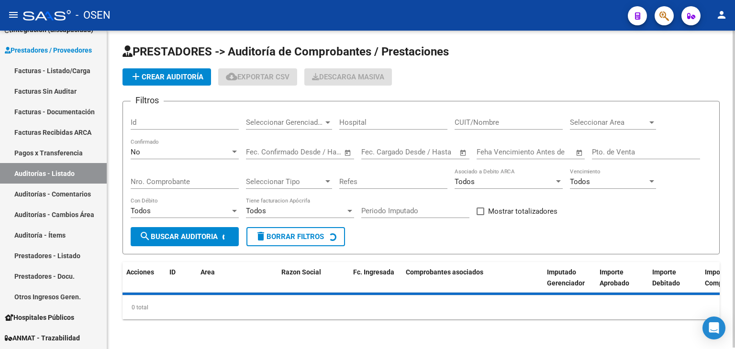
scroll to position [253, 0]
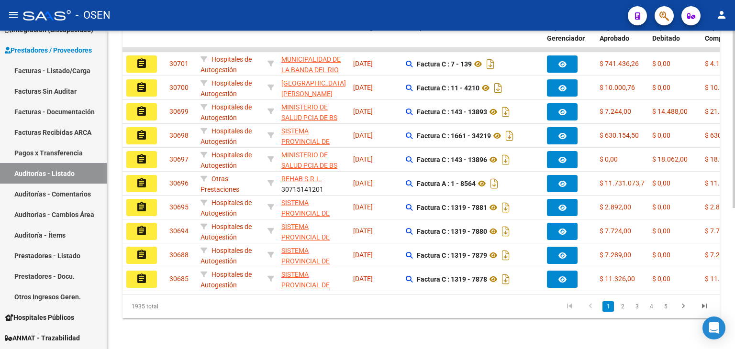
click at [174, 82] on div "30700" at bounding box center [180, 87] width 23 height 11
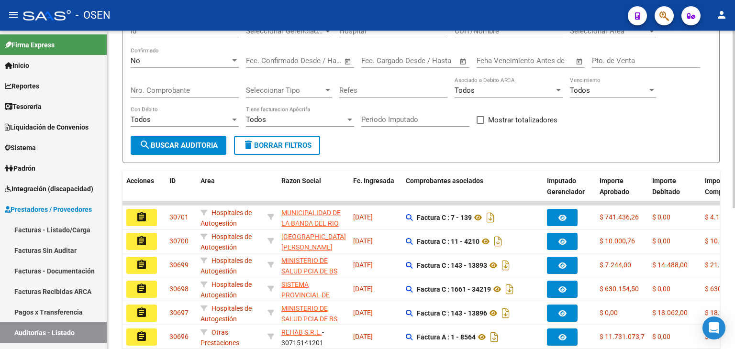
scroll to position [0, 0]
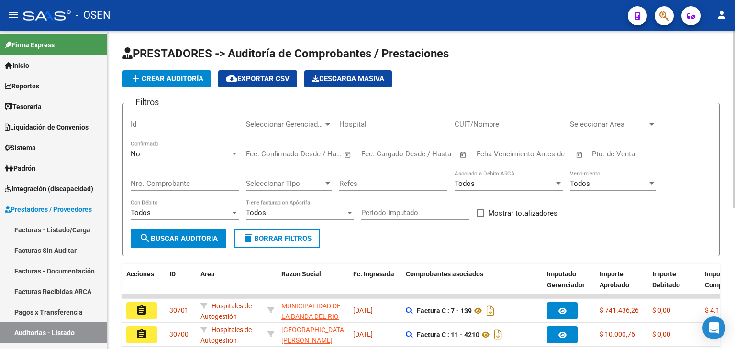
click at [183, 79] on span "add Crear Auditoría" at bounding box center [166, 79] width 73 height 9
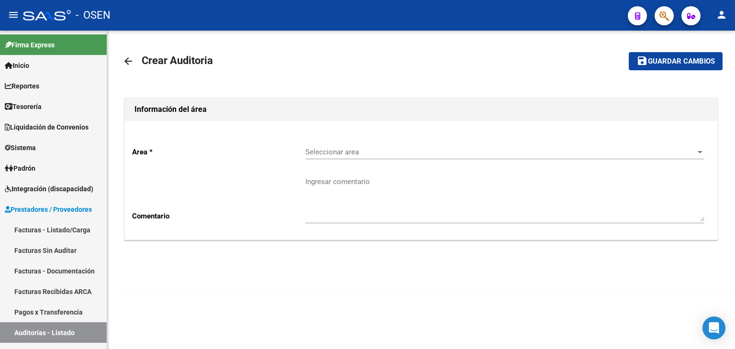
click at [347, 147] on div "Seleccionar area Seleccionar area" at bounding box center [504, 149] width 399 height 21
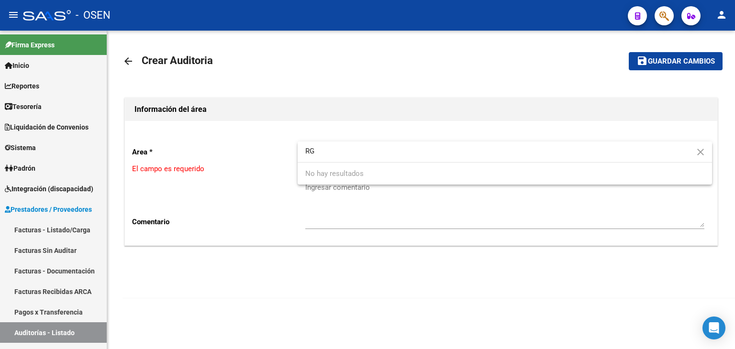
type input "R"
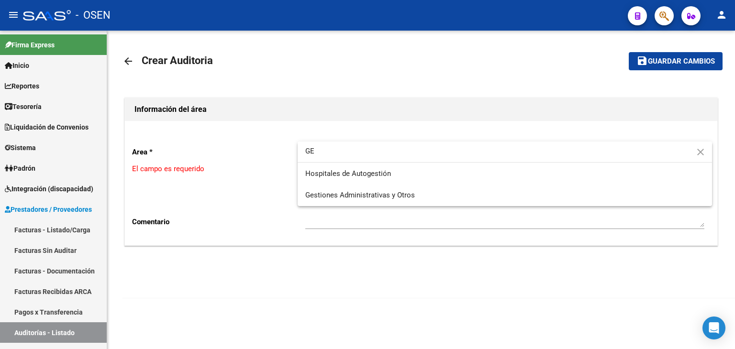
type input "G"
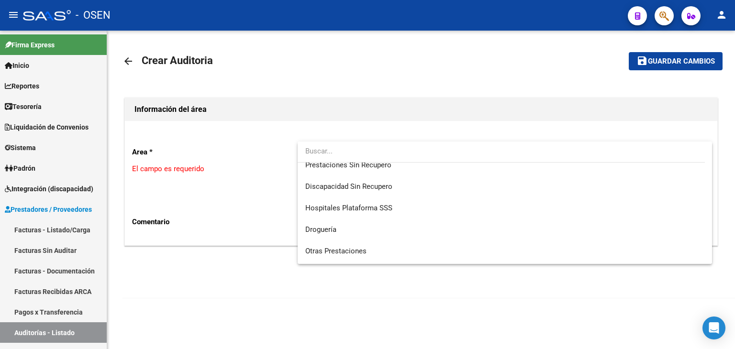
scroll to position [319, 0]
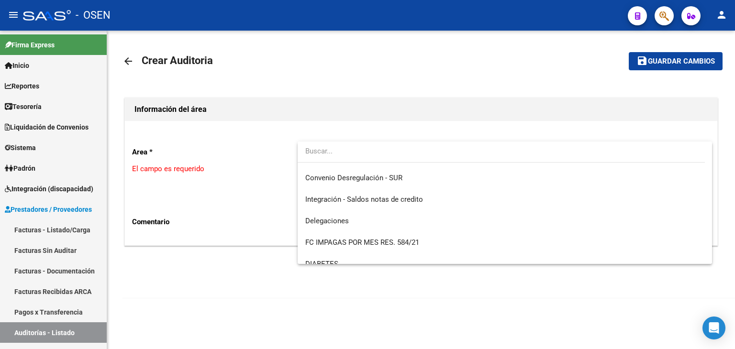
click at [341, 149] on input "dropdown search" at bounding box center [500, 152] width 407 height 22
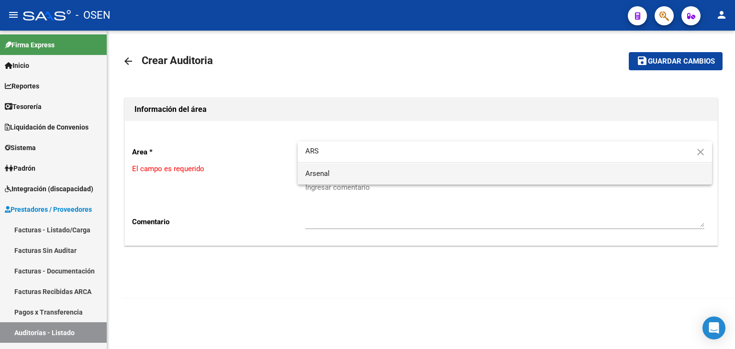
type input "ARS"
click at [335, 170] on span "Arsenal" at bounding box center [504, 174] width 399 height 22
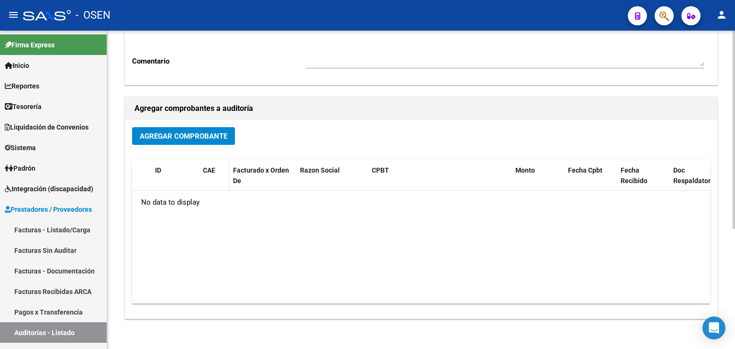
scroll to position [159, 0]
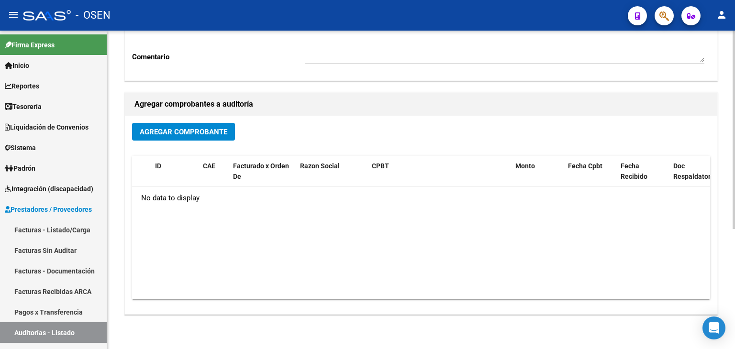
click at [194, 148] on div "Agregar Comprobante ID CAE Facturado x Orden De Razon Social CPBT Monto Fecha C…" at bounding box center [421, 215] width 592 height 198
click at [194, 130] on span "Agregar Comprobante" at bounding box center [184, 132] width 88 height 9
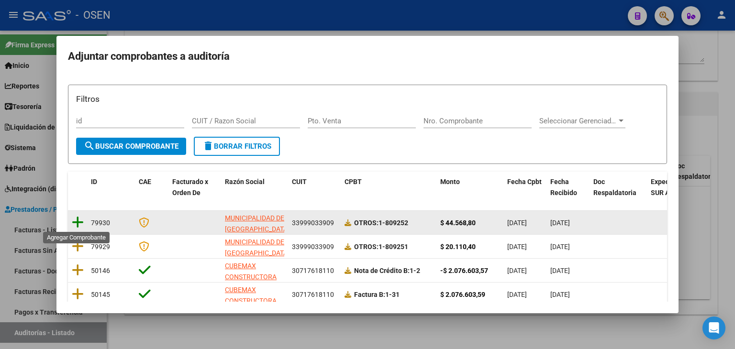
click at [78, 220] on icon at bounding box center [78, 222] width 12 height 13
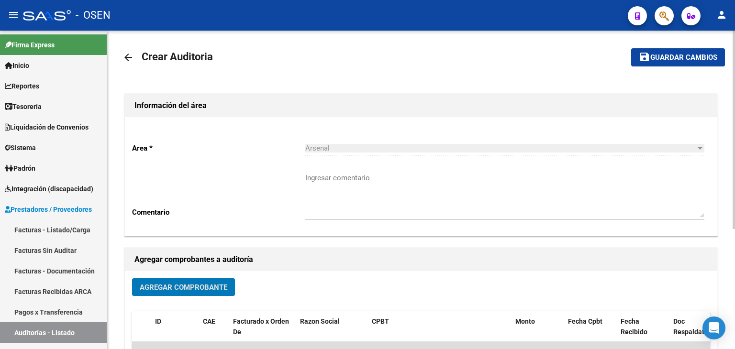
scroll to position [0, 0]
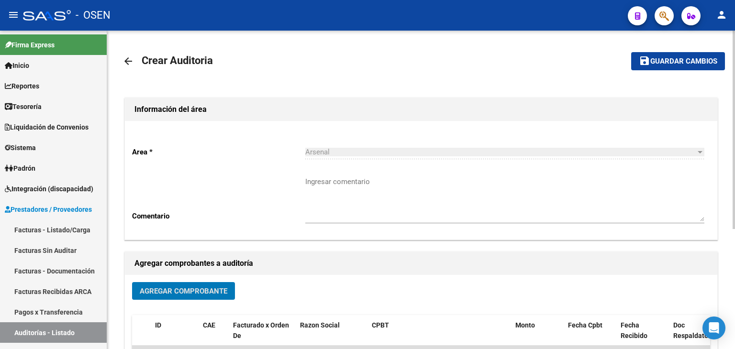
drag, startPoint x: 662, startPoint y: 58, endPoint x: 489, endPoint y: 97, distance: 177.4
click at [660, 58] on span "Guardar cambios" at bounding box center [683, 61] width 67 height 9
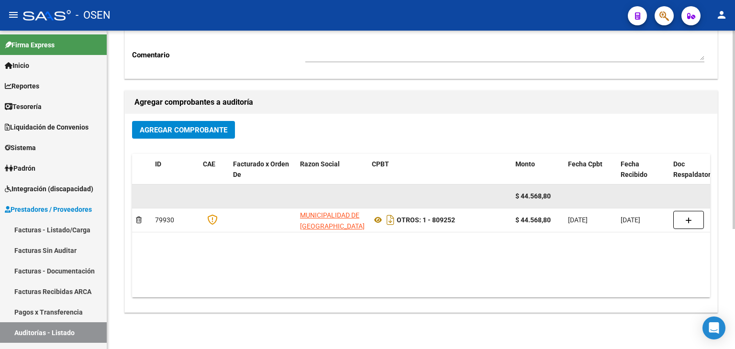
scroll to position [192, 0]
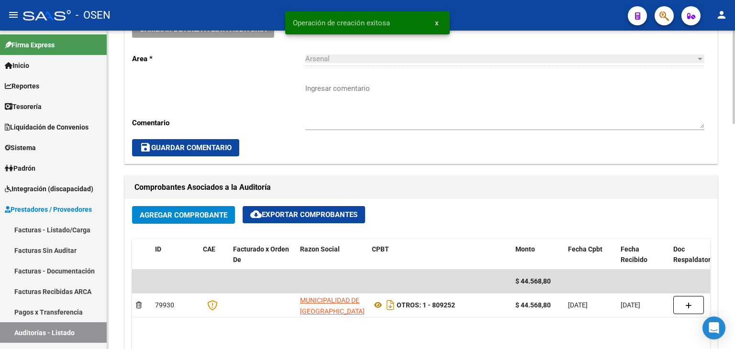
scroll to position [478, 0]
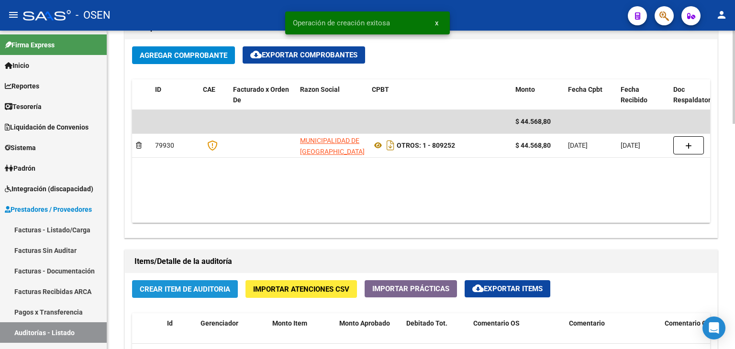
click at [195, 285] on span "Crear Item de Auditoria" at bounding box center [185, 289] width 90 height 9
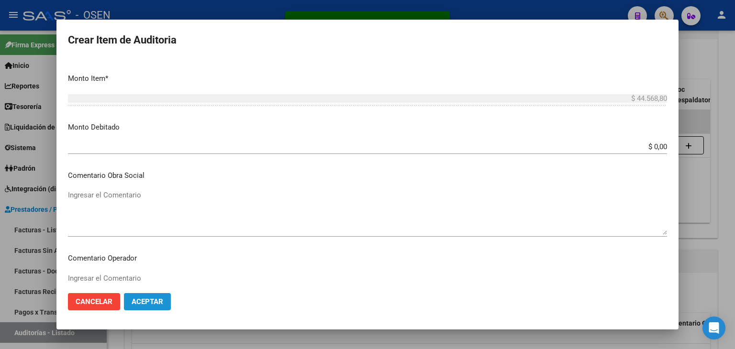
click at [132, 301] on span "Aceptar" at bounding box center [148, 301] width 32 height 9
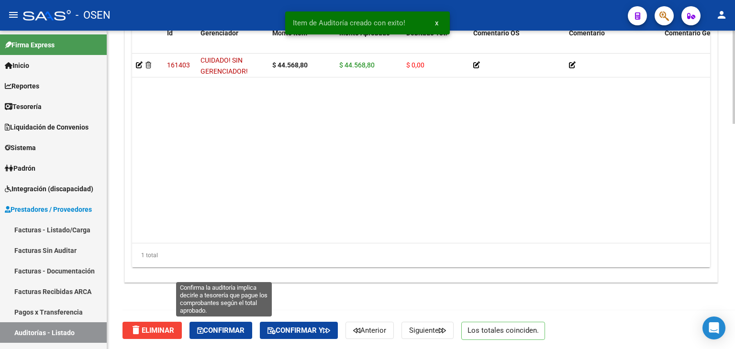
click at [232, 326] on span "Confirmar" at bounding box center [220, 330] width 47 height 9
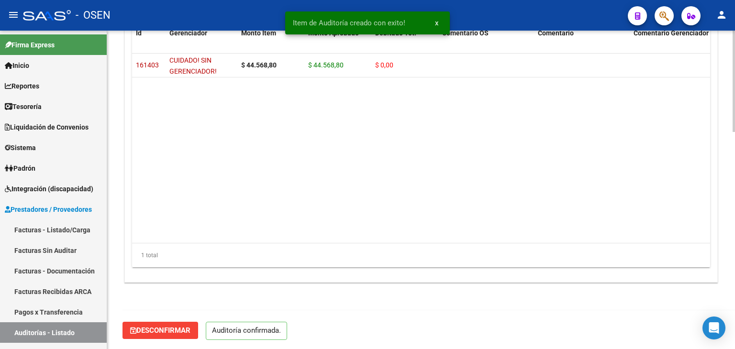
scroll to position [0, 0]
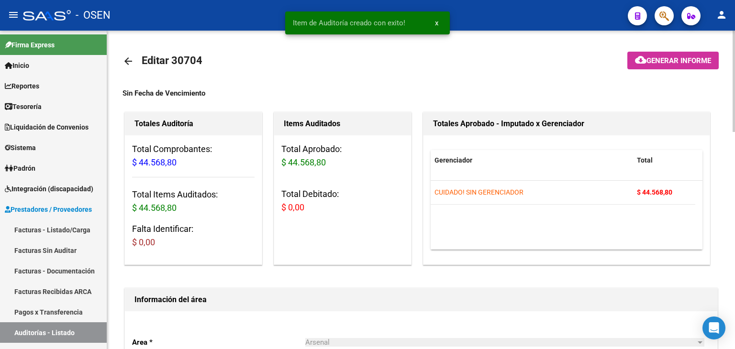
type input "202509"
click at [128, 62] on mat-icon "arrow_back" at bounding box center [127, 60] width 11 height 11
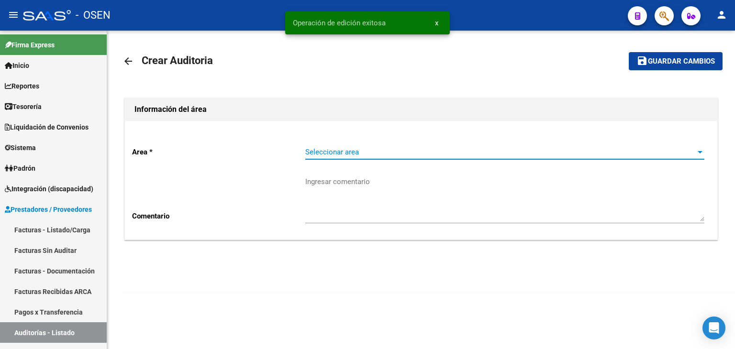
click at [441, 154] on span "Seleccionar area" at bounding box center [500, 152] width 390 height 9
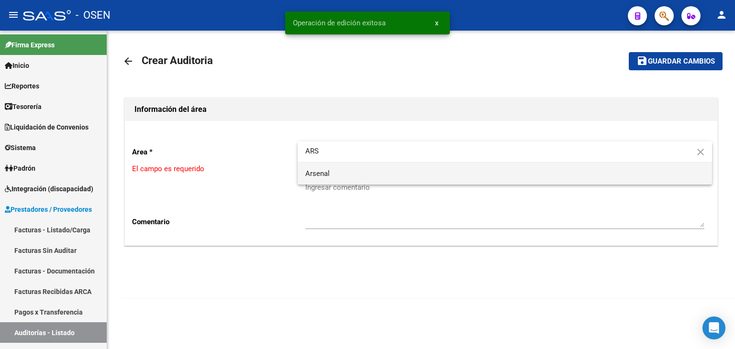
type input "ARS"
click at [394, 173] on span "Arsenal" at bounding box center [504, 174] width 399 height 22
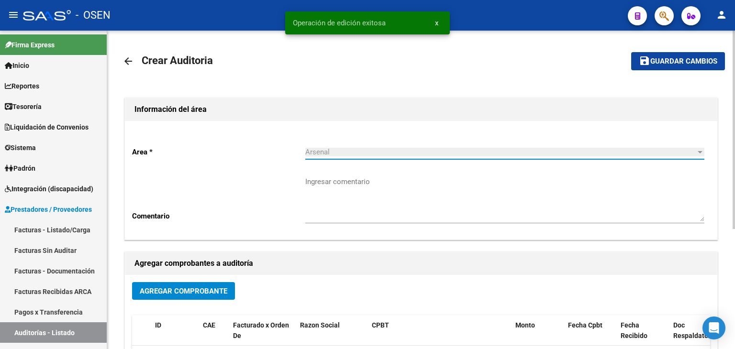
scroll to position [159, 0]
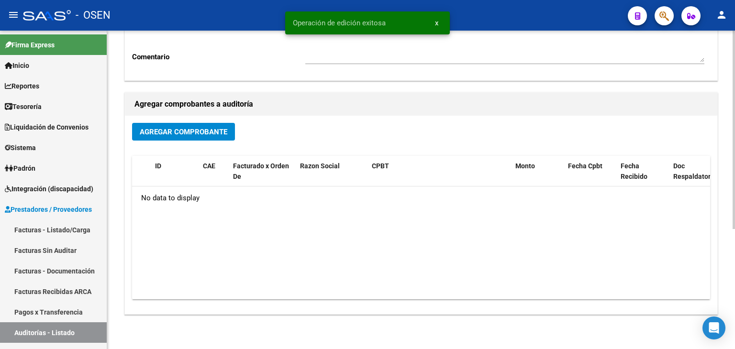
click at [161, 132] on span "Agregar Comprobante" at bounding box center [184, 132] width 88 height 9
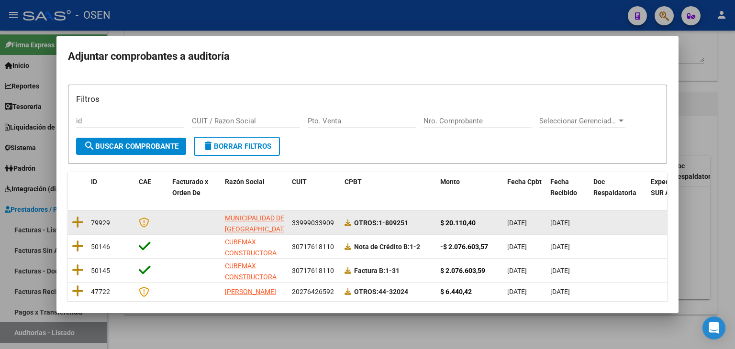
click at [83, 220] on datatable-body-cell at bounding box center [77, 222] width 19 height 23
click at [79, 221] on icon at bounding box center [78, 222] width 12 height 13
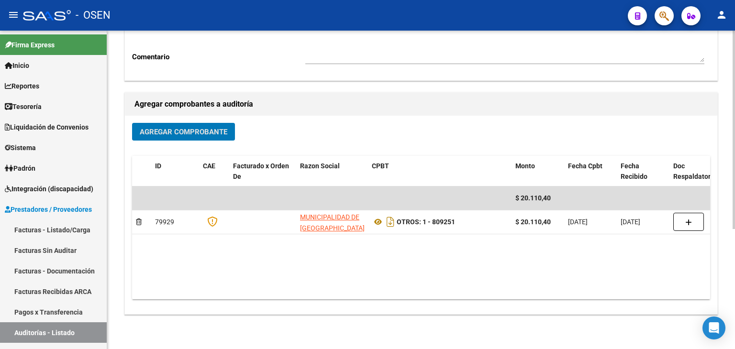
scroll to position [0, 0]
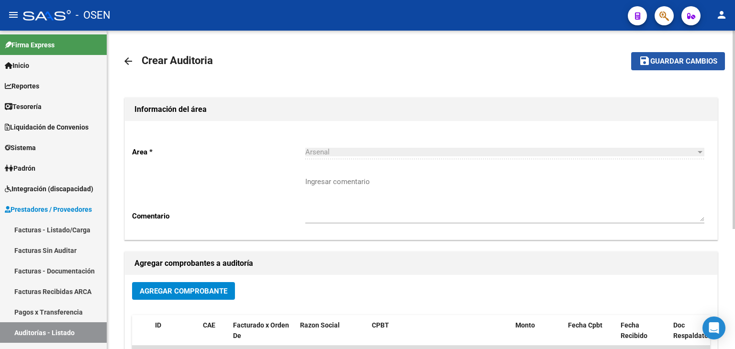
click at [666, 60] on span "Guardar cambios" at bounding box center [683, 61] width 67 height 9
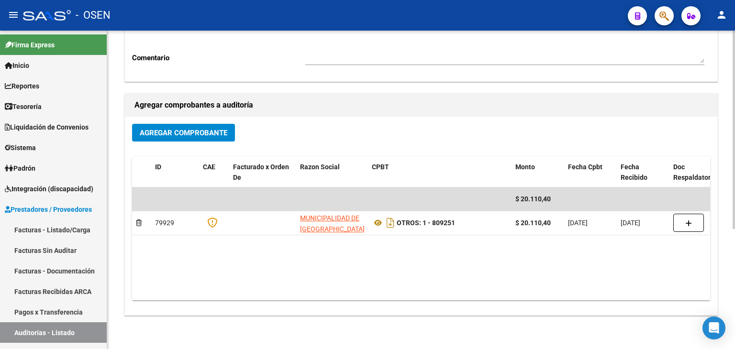
scroll to position [159, 0]
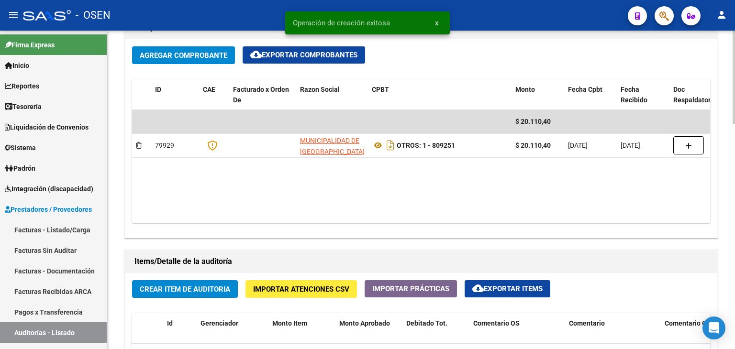
scroll to position [638, 0]
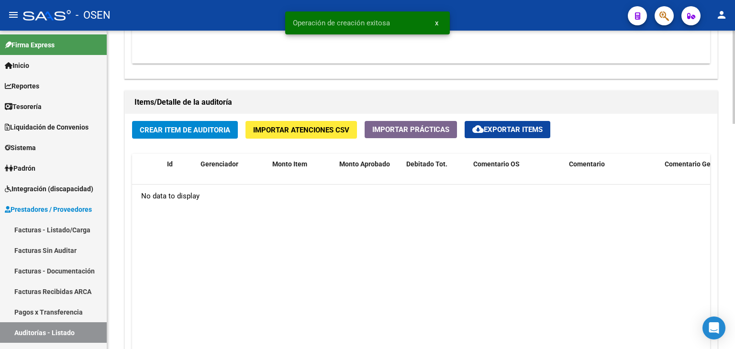
drag, startPoint x: 212, startPoint y: 119, endPoint x: 214, endPoint y: 128, distance: 9.8
click at [213, 119] on div "Crear Item de Auditoria Importar Atenciones CSV Importar Prácticas cloud_downlo…" at bounding box center [421, 263] width 592 height 299
click at [214, 129] on span "Crear Item de Auditoria" at bounding box center [185, 130] width 90 height 9
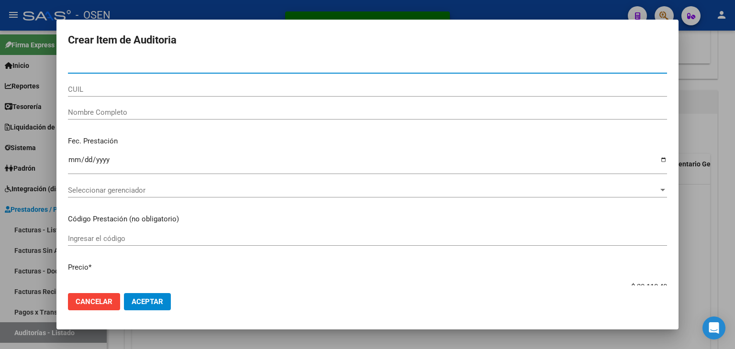
click at [153, 296] on button "Aceptar" at bounding box center [147, 301] width 47 height 17
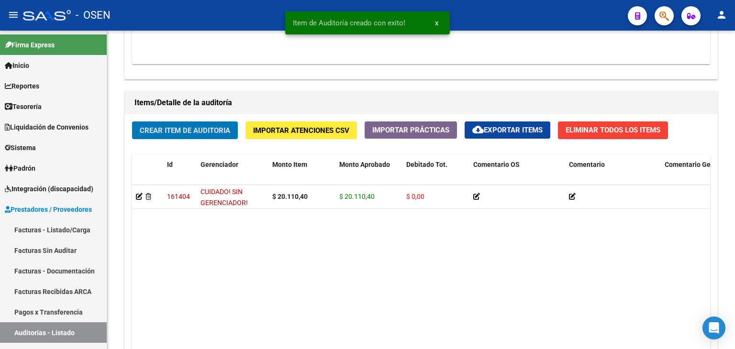
scroll to position [638, 0]
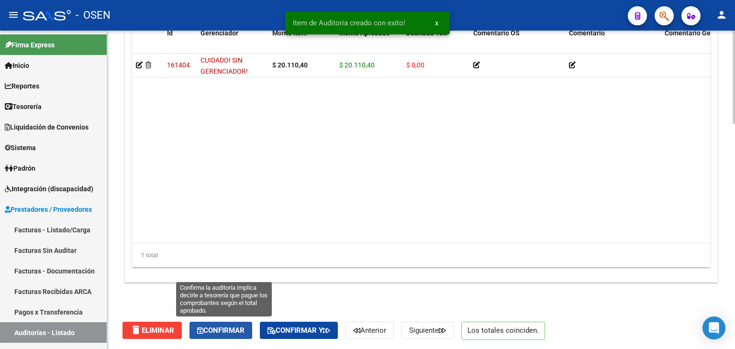
drag, startPoint x: 217, startPoint y: 330, endPoint x: 228, endPoint y: 318, distance: 16.2
click at [219, 328] on span "Confirmar" at bounding box center [220, 330] width 47 height 9
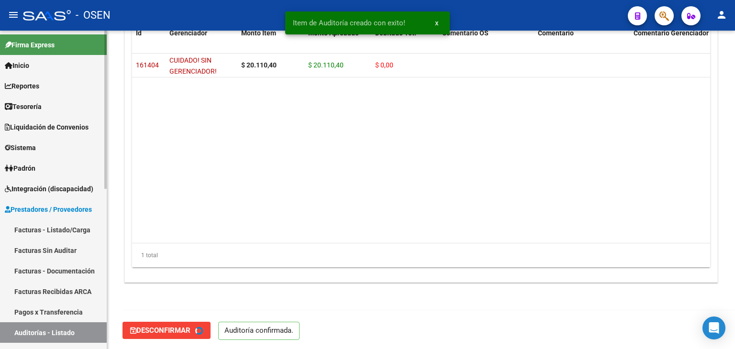
click at [51, 227] on link "Facturas - Listado/Carga" at bounding box center [53, 230] width 107 height 21
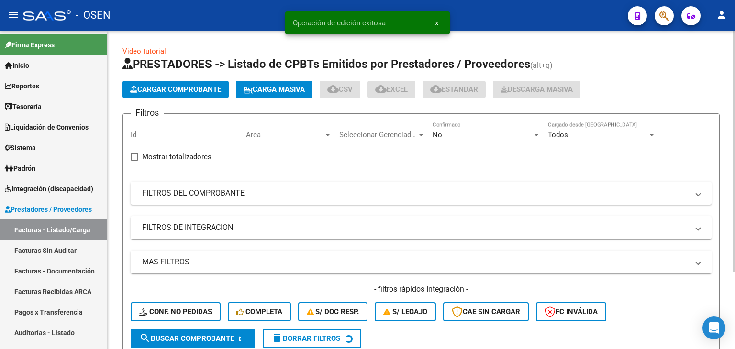
click at [276, 251] on mat-expansion-panel-header "MAS FILTROS" at bounding box center [421, 262] width 581 height 23
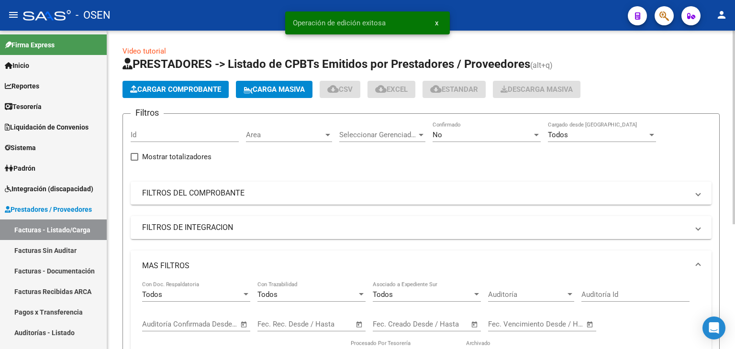
scroll to position [159, 0]
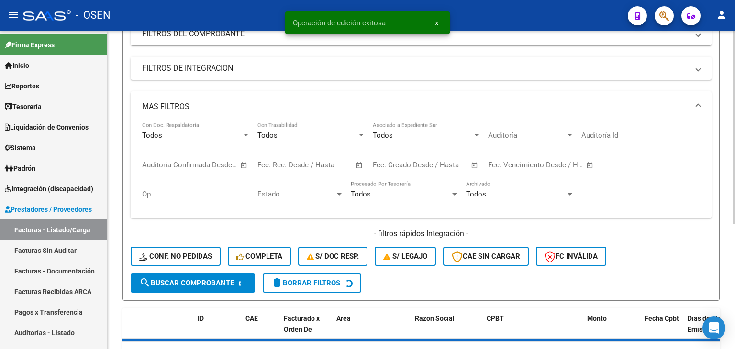
click at [245, 164] on span "Open calendar" at bounding box center [243, 165] width 23 height 23
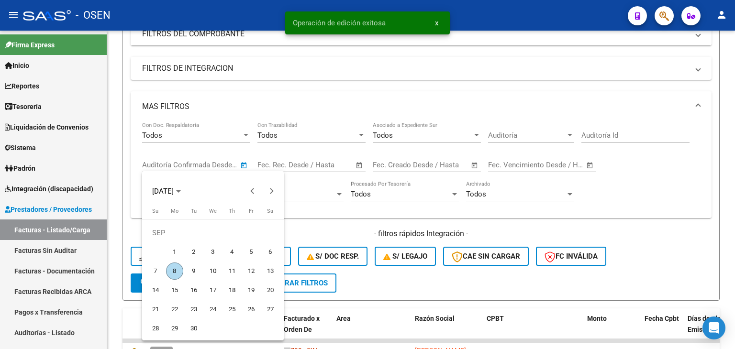
click at [178, 265] on span "8" at bounding box center [174, 271] width 17 height 17
type input "[DATE]"
click at [178, 265] on span "8" at bounding box center [174, 271] width 17 height 17
type input "[DATE]"
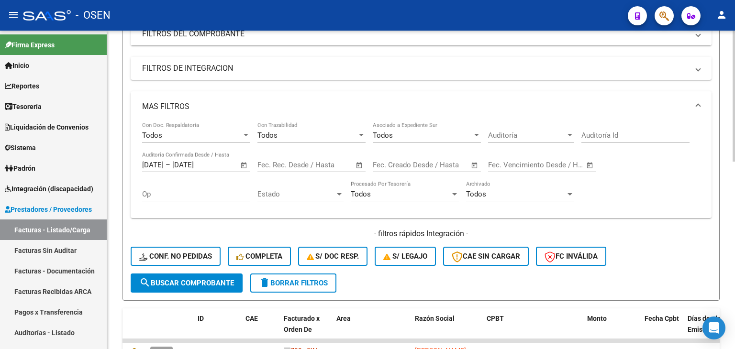
click at [188, 276] on button "search Buscar Comprobante" at bounding box center [187, 283] width 112 height 19
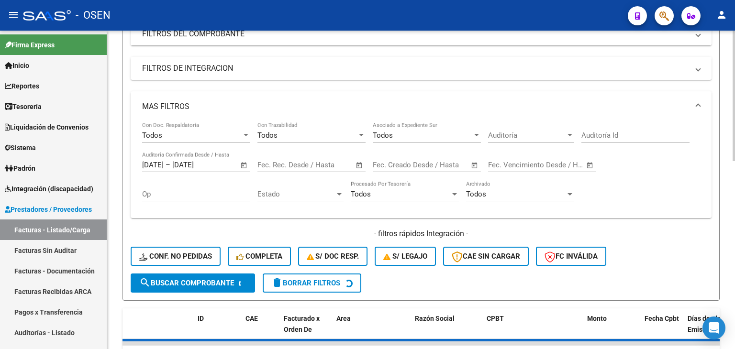
scroll to position [0, 0]
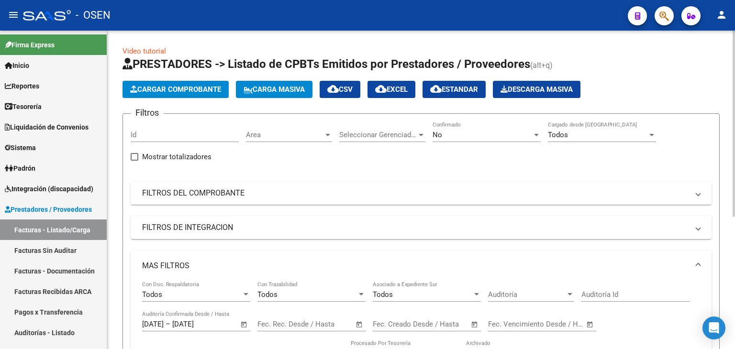
click at [443, 141] on div "No Confirmado" at bounding box center [486, 131] width 108 height 21
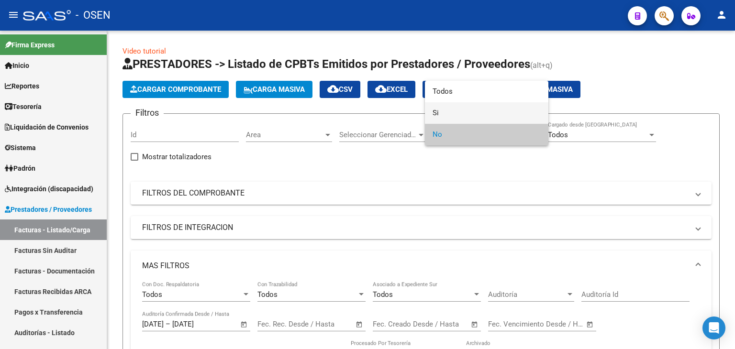
drag, startPoint x: 446, startPoint y: 125, endPoint x: 450, endPoint y: 116, distance: 10.1
click at [453, 114] on div "Todos Si No" at bounding box center [486, 113] width 123 height 65
click at [450, 116] on span "Si" at bounding box center [486, 113] width 108 height 22
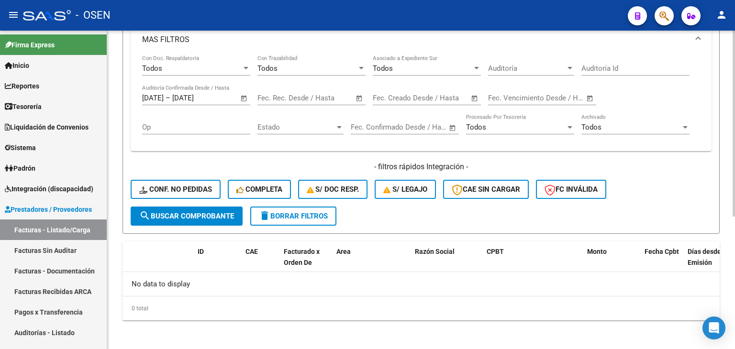
click at [187, 233] on div "Video tutorial PRESTADORES -> Listado de CPBTs Emitidos por Prestadores / Prove…" at bounding box center [420, 70] width 597 height 501
click at [211, 209] on button "search Buscar Comprobante" at bounding box center [187, 216] width 112 height 19
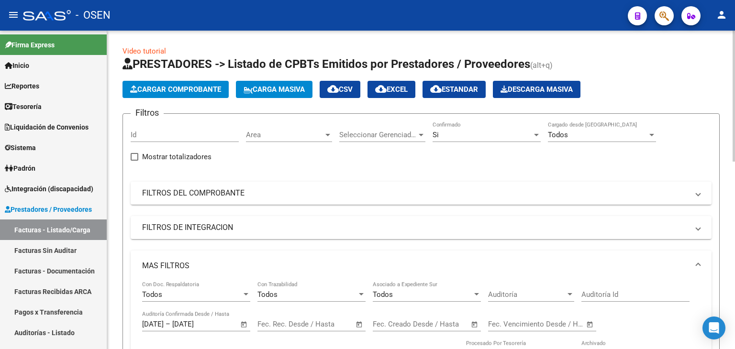
click at [296, 131] on span "Area" at bounding box center [284, 135] width 77 height 9
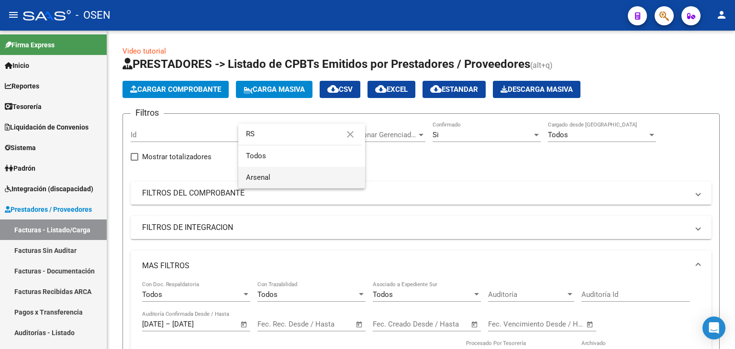
type input "RS"
click at [288, 172] on span "Arsenal" at bounding box center [301, 178] width 111 height 22
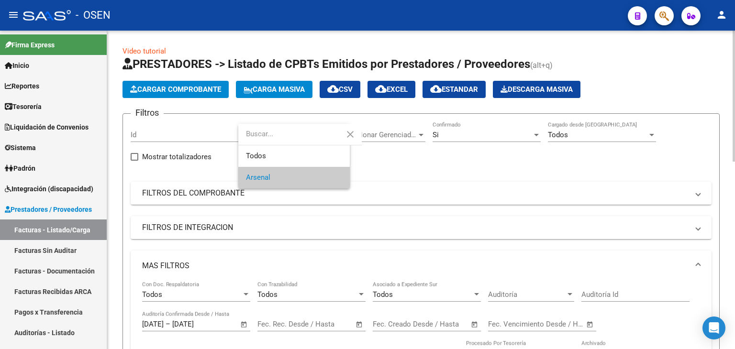
scroll to position [159, 0]
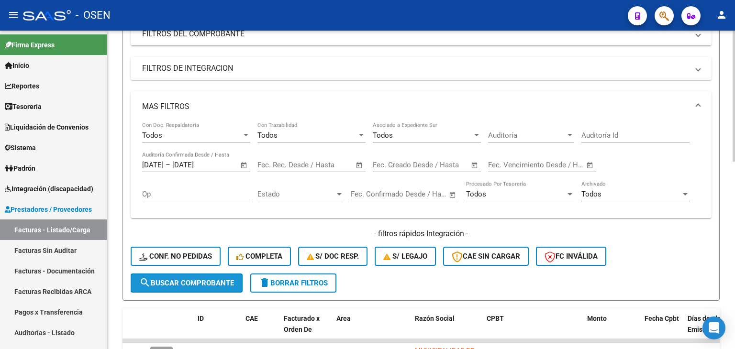
click at [229, 280] on span "search Buscar Comprobante" at bounding box center [186, 283] width 95 height 9
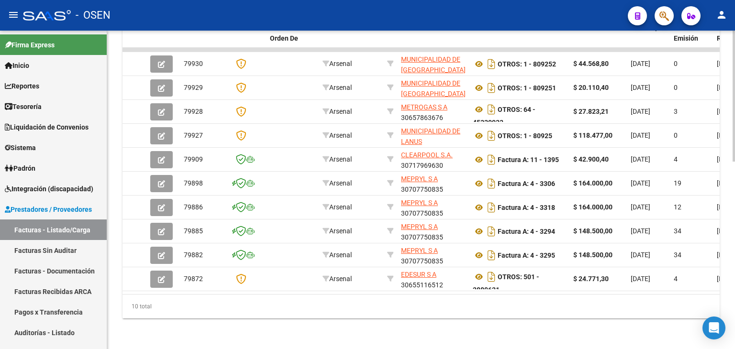
scroll to position [0, 0]
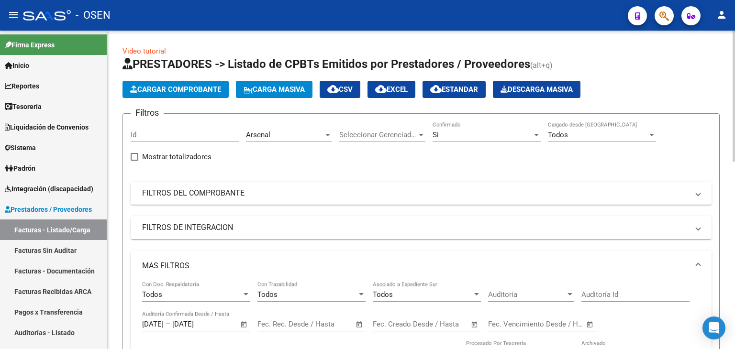
click at [350, 84] on button "cloud_download CSV" at bounding box center [339, 89] width 41 height 17
click at [65, 99] on link "Tesorería" at bounding box center [53, 106] width 107 height 21
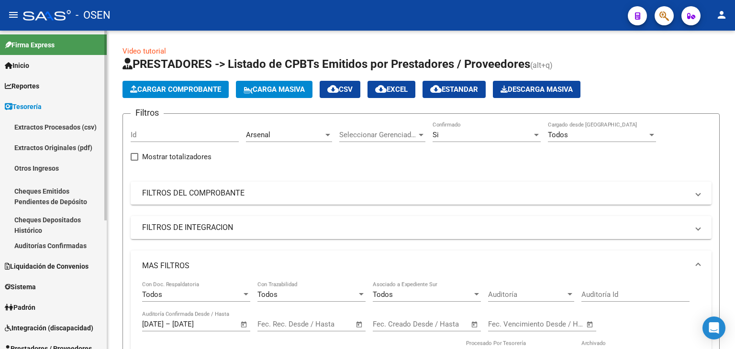
click at [59, 242] on link "Auditorías Confirmadas" at bounding box center [53, 245] width 107 height 21
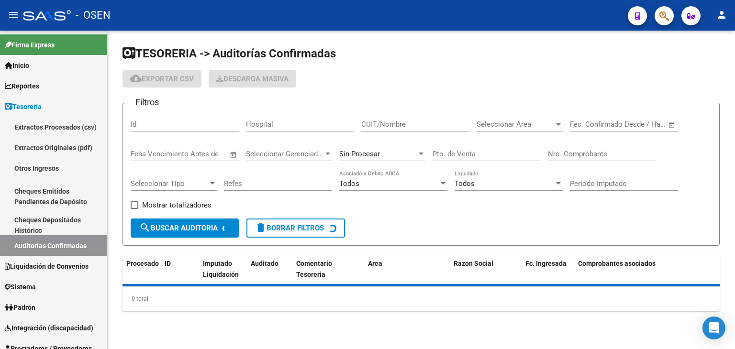
click at [539, 115] on div "Seleccionar Area Seleccionar Area" at bounding box center [519, 121] width 86 height 21
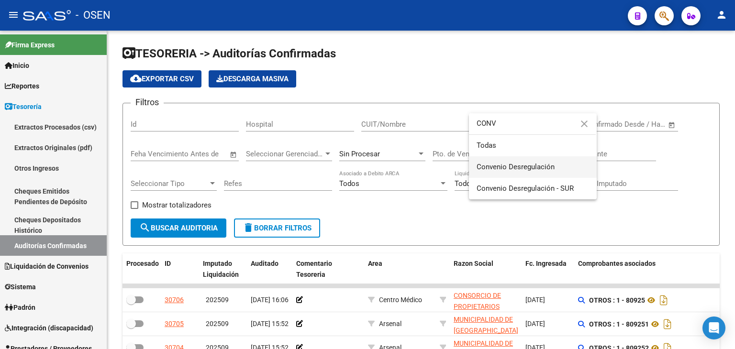
type input "CONV"
click at [531, 159] on span "Convenio Desregulación" at bounding box center [532, 167] width 112 height 22
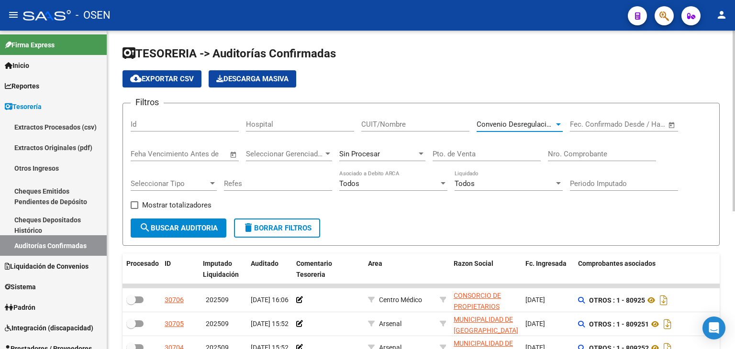
click at [205, 231] on span "search Buscar Auditoria" at bounding box center [178, 228] width 78 height 9
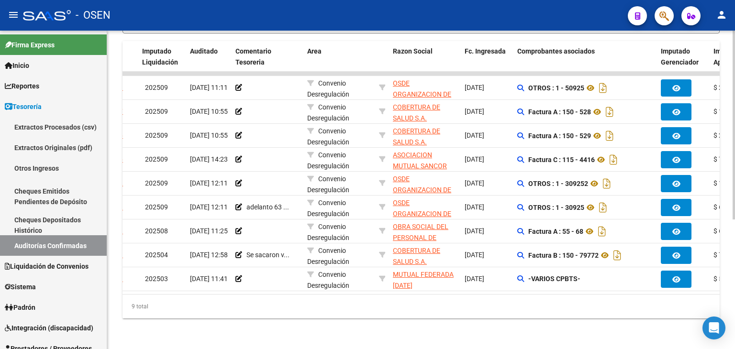
scroll to position [0, 91]
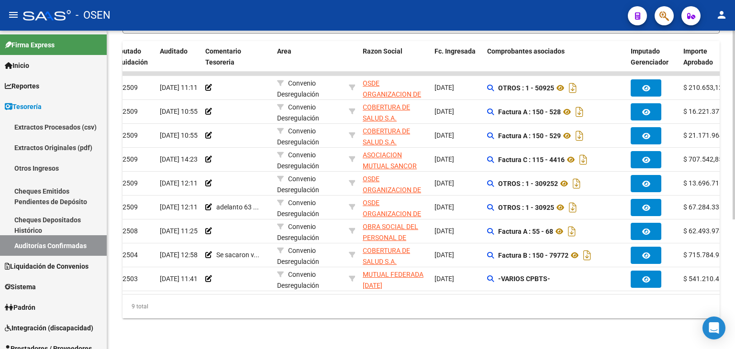
click at [395, 330] on div "TESORERIA -> Auditorías Confirmadas cloud_download Exportar CSV Descarga Masiva…" at bounding box center [420, 83] width 627 height 531
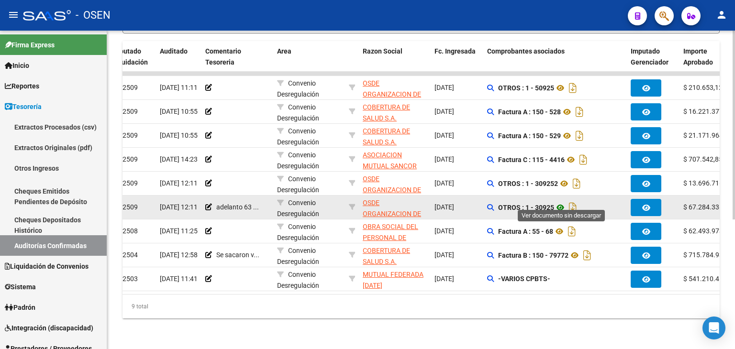
click at [562, 202] on icon at bounding box center [560, 207] width 12 height 11
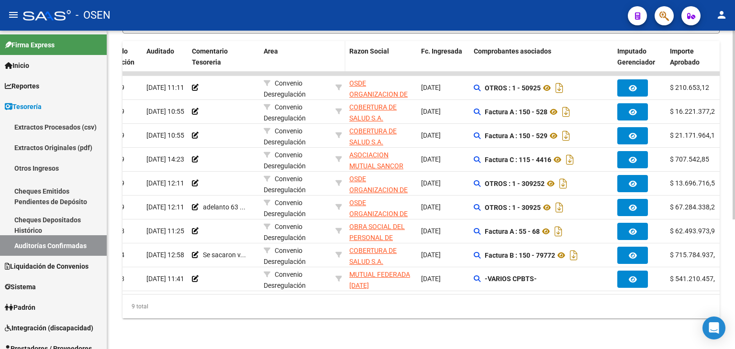
scroll to position [59, 0]
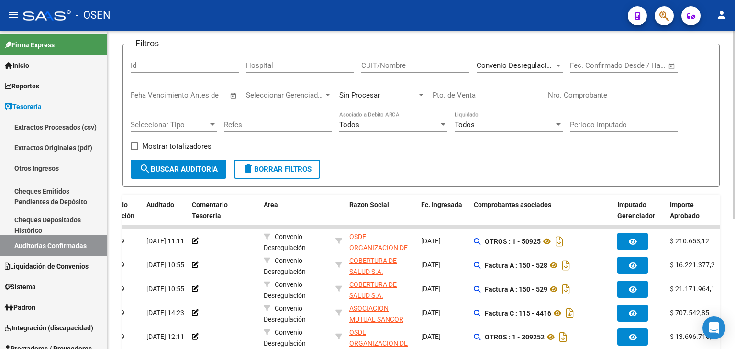
click at [552, 55] on div "Convenio Desregulación Seleccionar Area" at bounding box center [519, 62] width 86 height 21
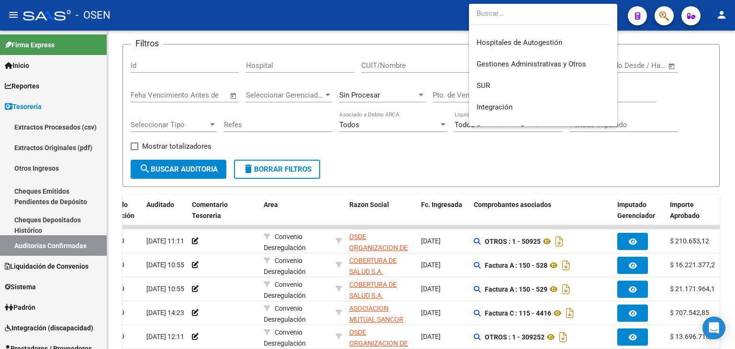
scroll to position [0, 0]
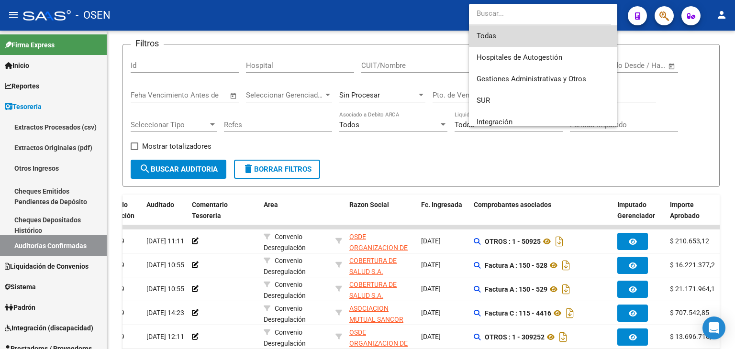
click at [550, 44] on span "Todas" at bounding box center [542, 36] width 133 height 22
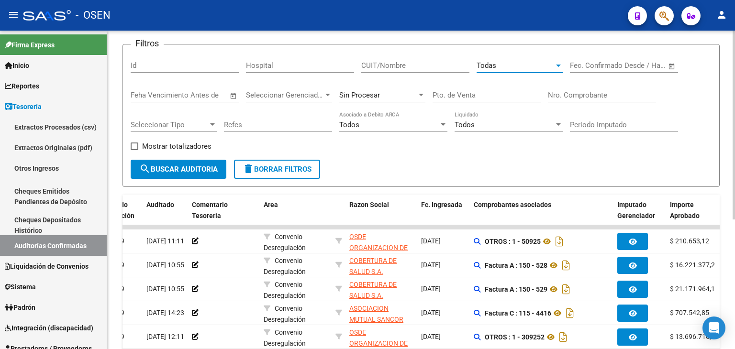
click at [564, 91] on input "Nro. Comprobante" at bounding box center [602, 95] width 108 height 9
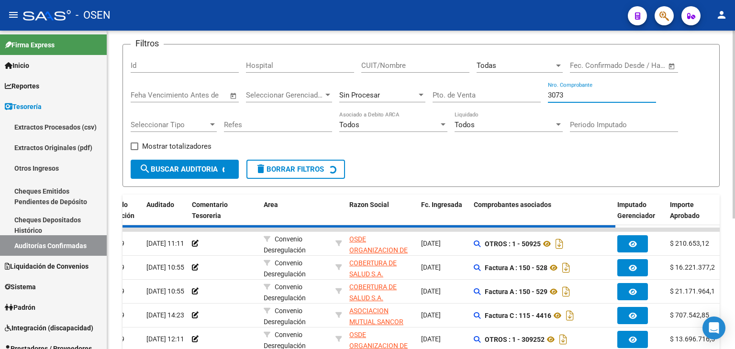
scroll to position [51, 0]
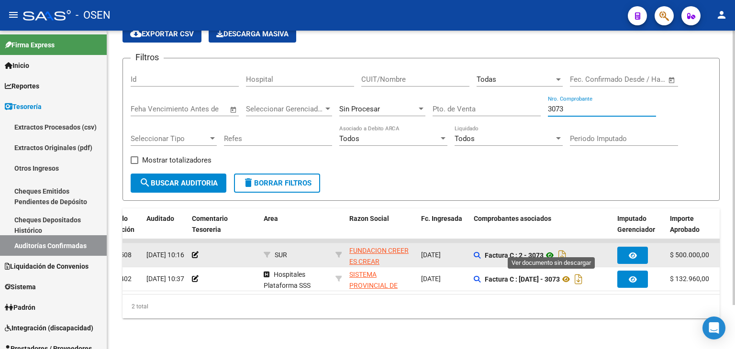
click at [550, 250] on icon at bounding box center [549, 255] width 12 height 11
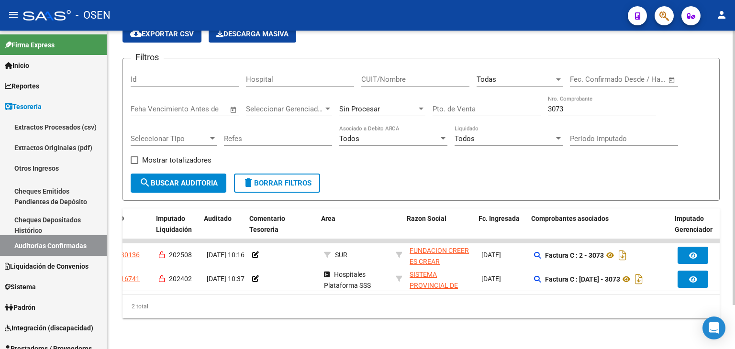
scroll to position [0, 46]
click at [699, 156] on div "Filtros Id Hospital CUIT/Nombre Todas Seleccionar Area Fecha inicio – Fecha fin…" at bounding box center [421, 120] width 581 height 108
drag, startPoint x: 574, startPoint y: 106, endPoint x: 457, endPoint y: 98, distance: 117.4
click at [465, 98] on div "Filtros Id Hospital CUIT/Nombre Todas Seleccionar Area Fecha inicio – Fecha fin…" at bounding box center [421, 120] width 581 height 108
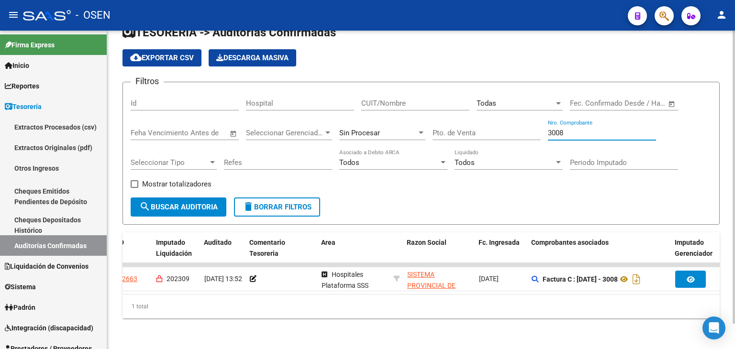
scroll to position [27, 0]
type input "3008"
click at [396, 129] on div "Sin Procesar" at bounding box center [377, 133] width 77 height 9
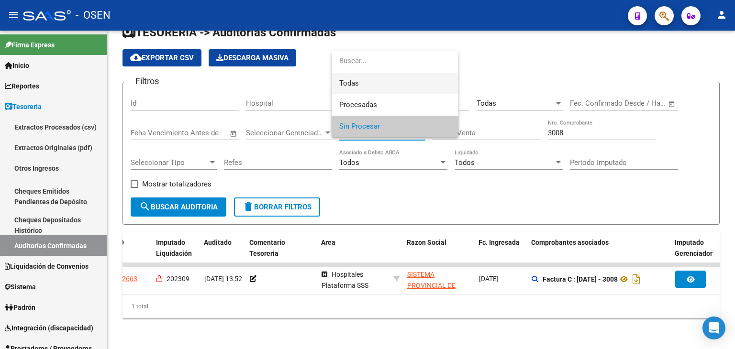
click at [406, 81] on span "Todas" at bounding box center [394, 84] width 111 height 22
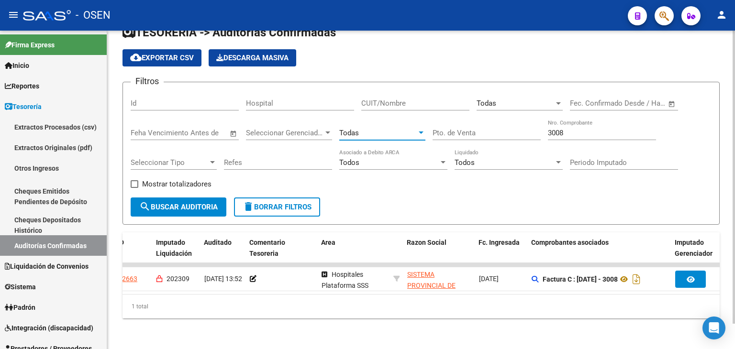
click at [194, 198] on button "search Buscar Auditoria" at bounding box center [179, 207] width 96 height 19
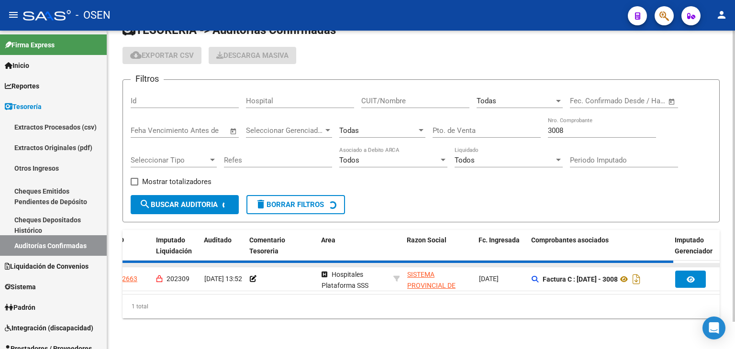
checkbox input "true"
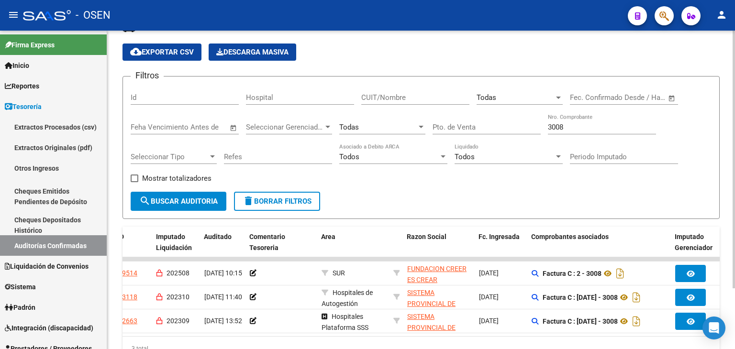
scroll to position [0, 64]
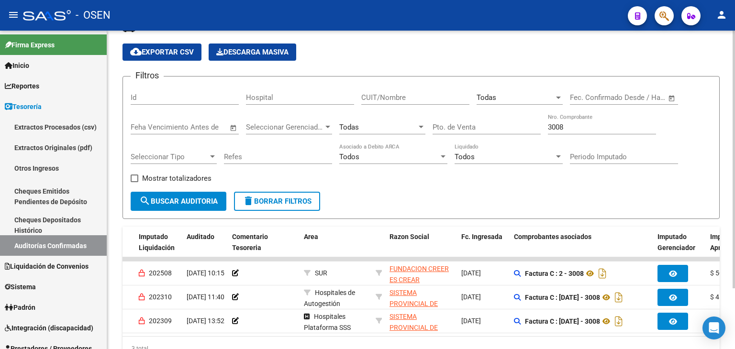
click at [688, 181] on div "Filtros Id Hospital CUIT/Nombre Todas Seleccionar Area Fecha inicio – Fecha fin…" at bounding box center [421, 138] width 581 height 108
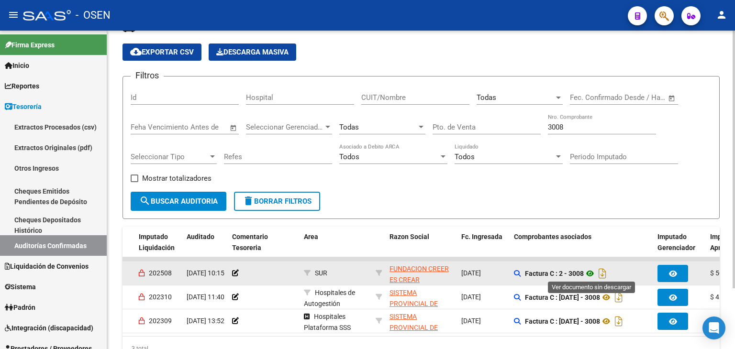
click at [588, 272] on icon at bounding box center [589, 273] width 12 height 11
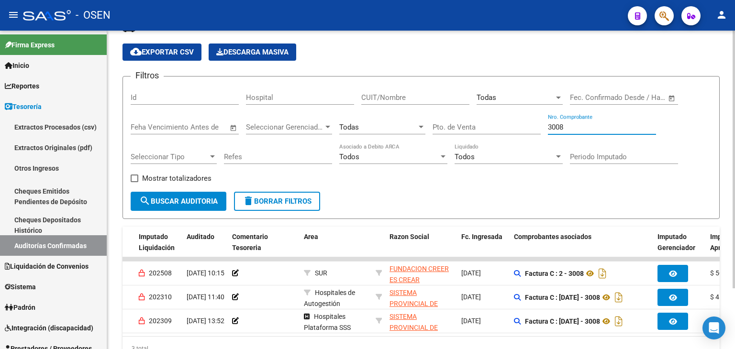
drag, startPoint x: 575, startPoint y: 126, endPoint x: 492, endPoint y: 106, distance: 85.6
click at [504, 112] on div "Filtros Id Hospital CUIT/Nombre Todas Seleccionar Area Fecha inicio – Fecha fin…" at bounding box center [421, 138] width 581 height 108
type input "4279"
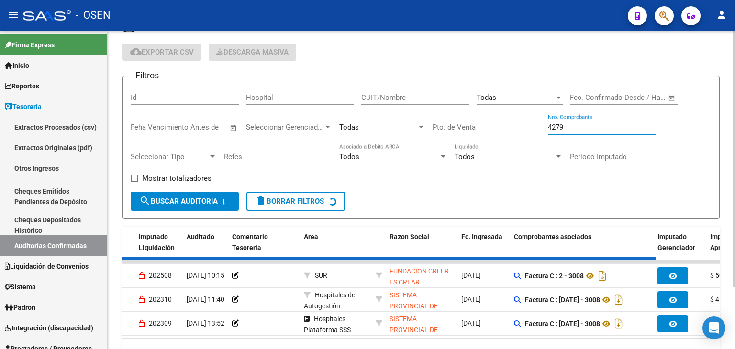
checkbox input "false"
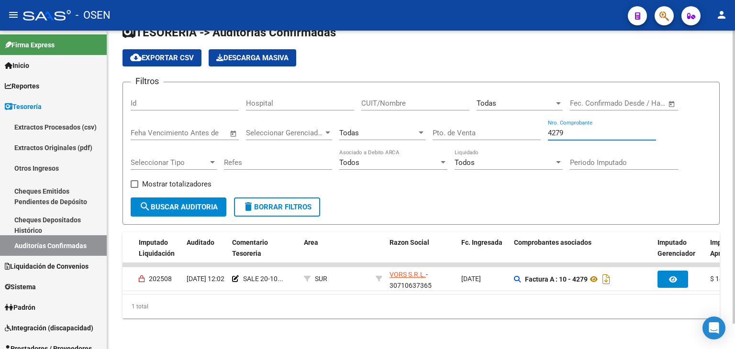
scroll to position [0, 77]
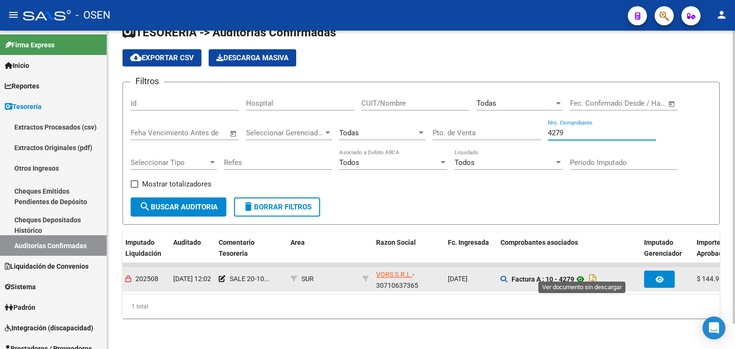
click at [583, 274] on icon at bounding box center [580, 279] width 12 height 11
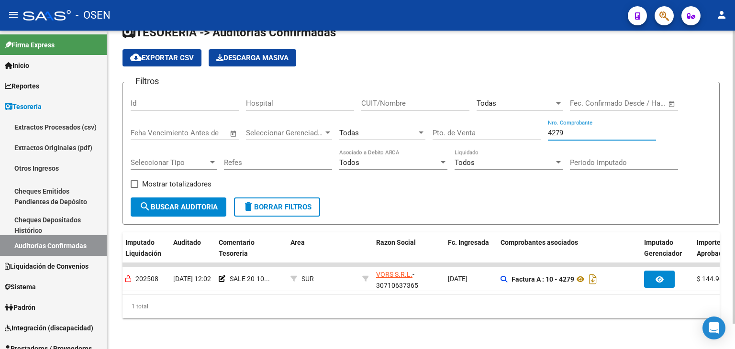
drag, startPoint x: 572, startPoint y: 125, endPoint x: 421, endPoint y: 123, distance: 151.1
click at [422, 123] on div "Filtros Id Hospital CUIT/Nombre Todas Seleccionar Area Fecha inicio – Fecha fin…" at bounding box center [421, 144] width 581 height 108
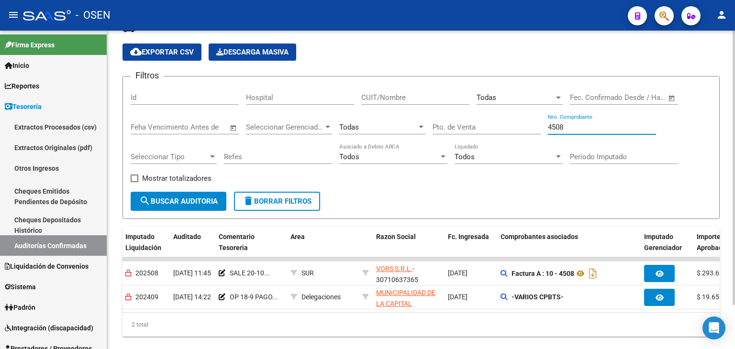
drag, startPoint x: 573, startPoint y: 125, endPoint x: 528, endPoint y: 121, distance: 45.6
click at [538, 121] on div "Filtros Id Hospital CUIT/Nombre Todas Seleccionar Area Fecha inicio – Fecha fin…" at bounding box center [421, 138] width 581 height 108
type input "4283"
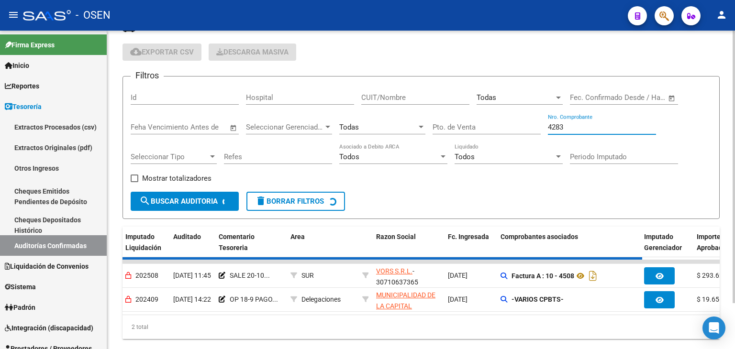
checkbox input "false"
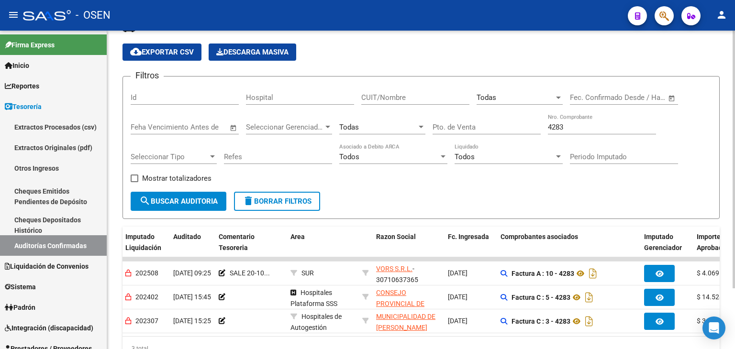
drag, startPoint x: 589, startPoint y: 121, endPoint x: 549, endPoint y: 122, distance: 40.7
click at [549, 122] on div "4283 Nro. Comprobante" at bounding box center [602, 124] width 108 height 21
drag, startPoint x: 566, startPoint y: 127, endPoint x: 499, endPoint y: 124, distance: 67.0
click at [499, 124] on div "Filtros Id Hospital CUIT/Nombre Todas Seleccionar Area Fecha inicio – Fecha fin…" at bounding box center [421, 138] width 581 height 108
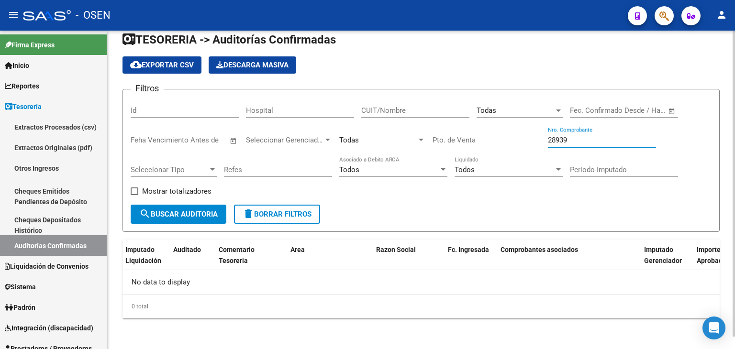
scroll to position [13, 0]
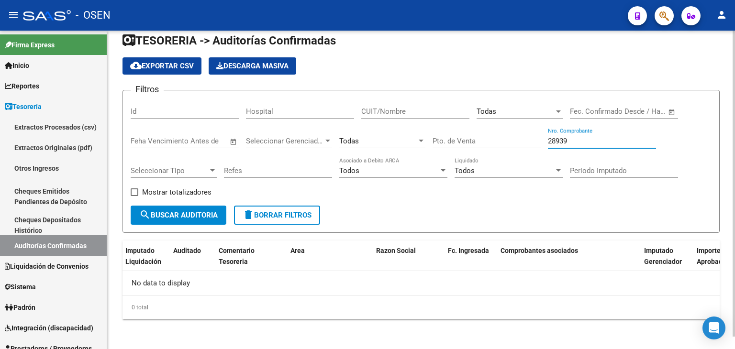
type input "28939"
click at [383, 142] on div "Todas" at bounding box center [377, 141] width 77 height 9
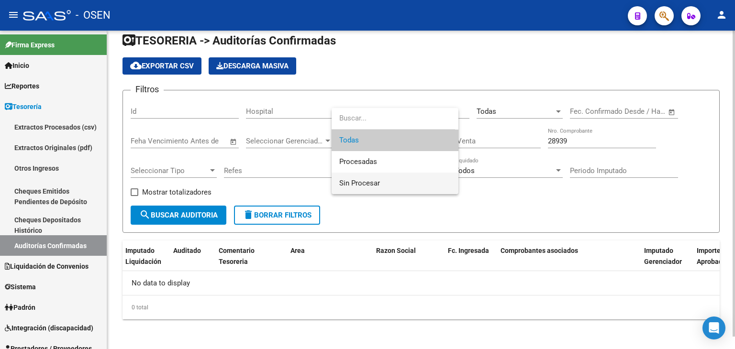
drag, startPoint x: 402, startPoint y: 182, endPoint x: 369, endPoint y: 191, distance: 34.1
click at [400, 182] on span "Sin Procesar" at bounding box center [394, 184] width 111 height 22
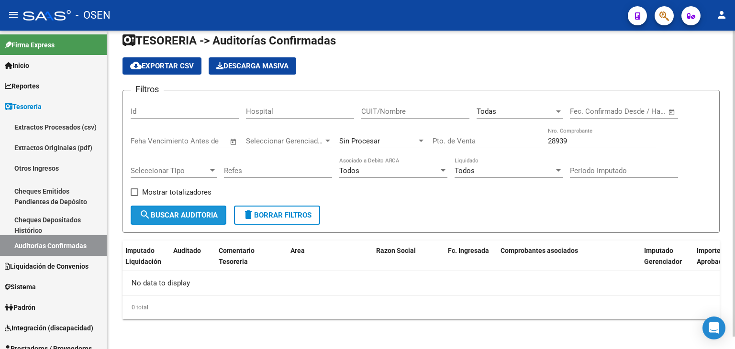
click at [175, 211] on span "search Buscar Auditoria" at bounding box center [178, 215] width 78 height 9
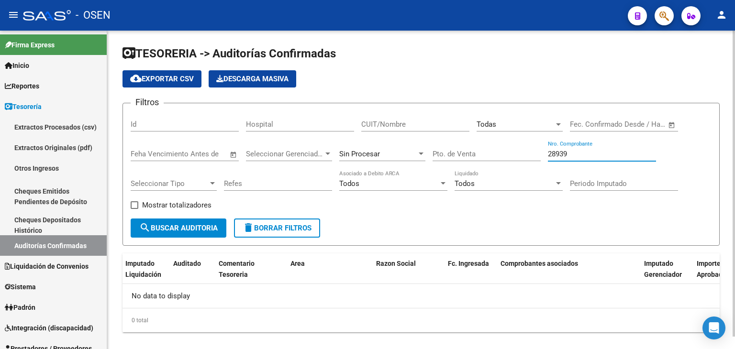
drag, startPoint x: 586, startPoint y: 156, endPoint x: 454, endPoint y: 171, distance: 132.8
click at [463, 168] on div "Filtros Id Hospital CUIT/Nombre Todas Seleccionar Area Fecha inicio – Fecha fin…" at bounding box center [421, 165] width 581 height 108
click at [430, 121] on input "CUIT/Nombre" at bounding box center [415, 124] width 108 height 9
type input "CORDOBA"
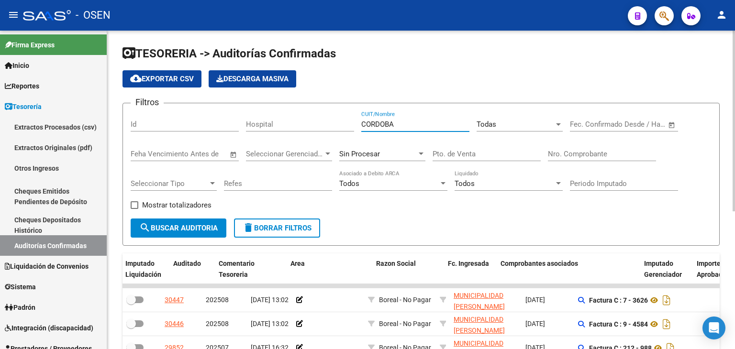
drag, startPoint x: 401, startPoint y: 123, endPoint x: 279, endPoint y: 127, distance: 122.5
click at [279, 127] on div "Filtros Id Hospital CORDOBA CUIT/Nombre Todas Seleccionar Area Fecha inicio – F…" at bounding box center [421, 165] width 581 height 108
click at [584, 146] on div "Nro. Comprobante" at bounding box center [602, 151] width 108 height 21
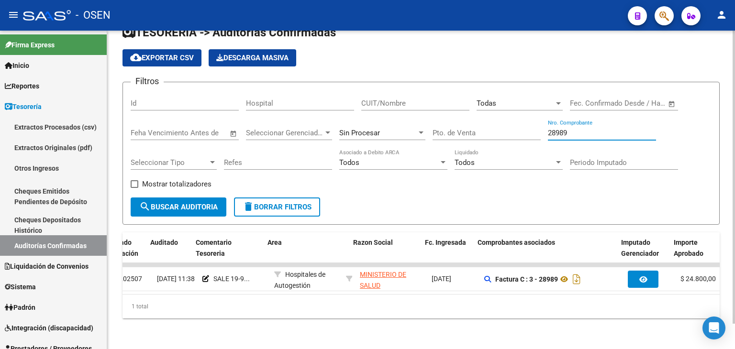
scroll to position [0, 114]
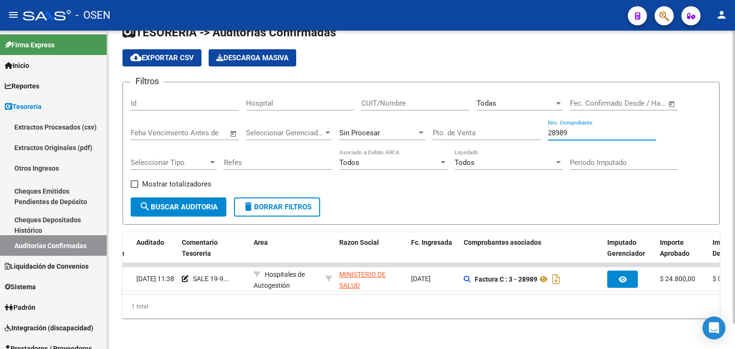
drag, startPoint x: 571, startPoint y: 127, endPoint x: 520, endPoint y: 127, distance: 51.2
click at [522, 125] on div "Filtros Id Hospital CUIT/Nombre Todas Seleccionar Area Fecha inicio – Fecha fin…" at bounding box center [421, 144] width 581 height 108
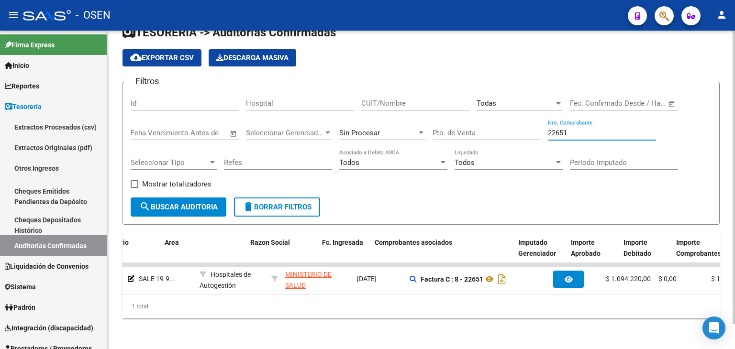
scroll to position [0, 205]
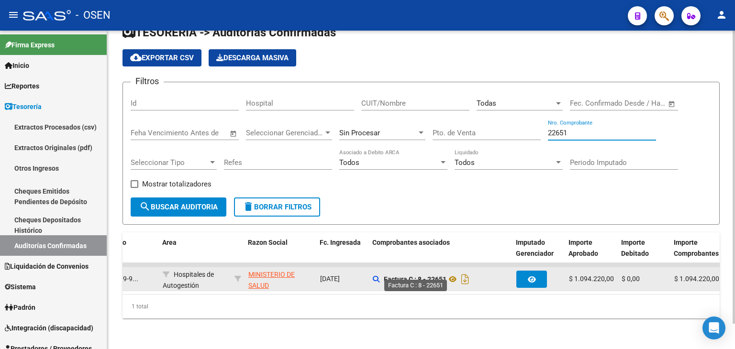
type input "22651"
drag, startPoint x: 446, startPoint y: 275, endPoint x: 426, endPoint y: 270, distance: 20.6
click at [426, 275] on strong "Factura C : 8 - 22651" at bounding box center [415, 279] width 63 height 8
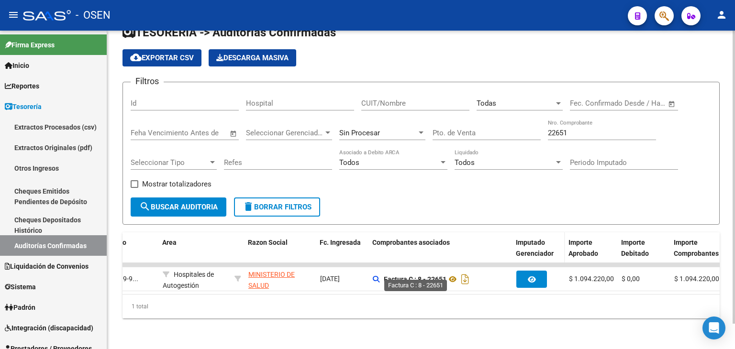
copy strong "22651"
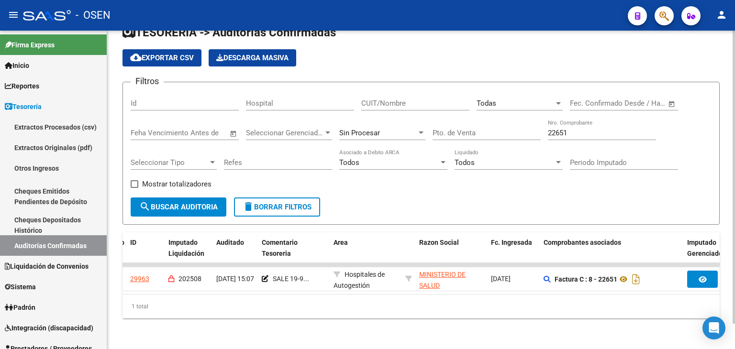
scroll to position [0, 0]
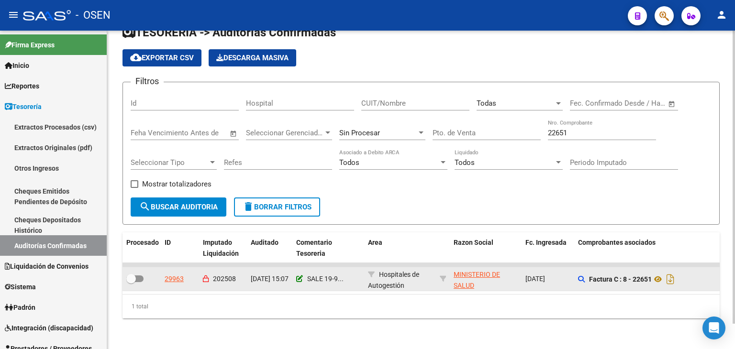
click at [300, 275] on icon at bounding box center [299, 278] width 7 height 7
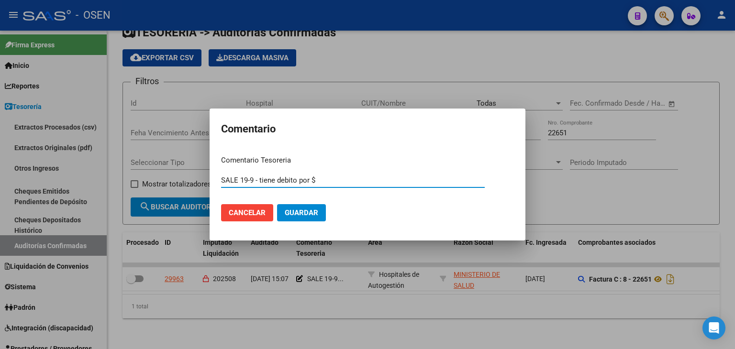
click at [323, 180] on input "SALE 19-9 - tiene debito por $" at bounding box center [353, 180] width 264 height 9
type input "SALE 19-9 - tiene debito por $ 545160.-"
click at [310, 212] on span "Guardar" at bounding box center [301, 213] width 33 height 9
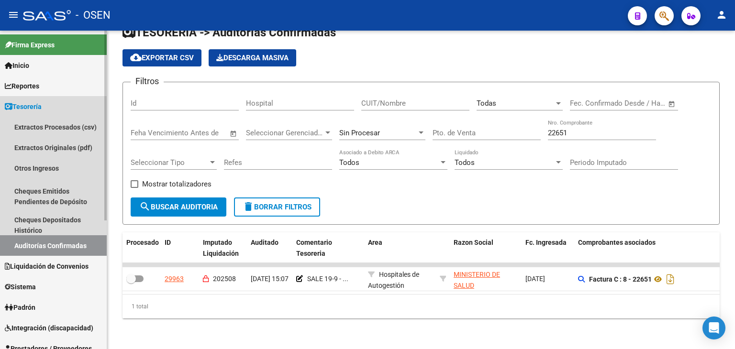
drag, startPoint x: 40, startPoint y: 245, endPoint x: 45, endPoint y: 244, distance: 5.3
click at [40, 245] on link "Auditorías Confirmadas" at bounding box center [53, 245] width 107 height 21
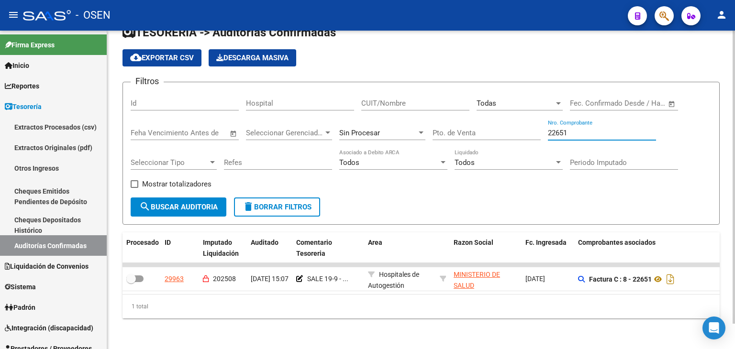
click at [571, 129] on input "22651" at bounding box center [602, 133] width 108 height 9
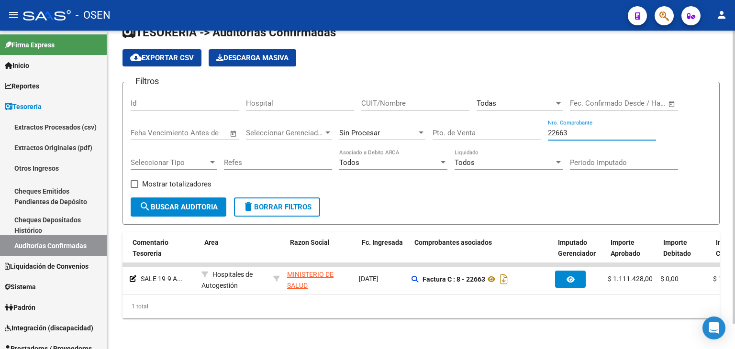
scroll to position [0, 77]
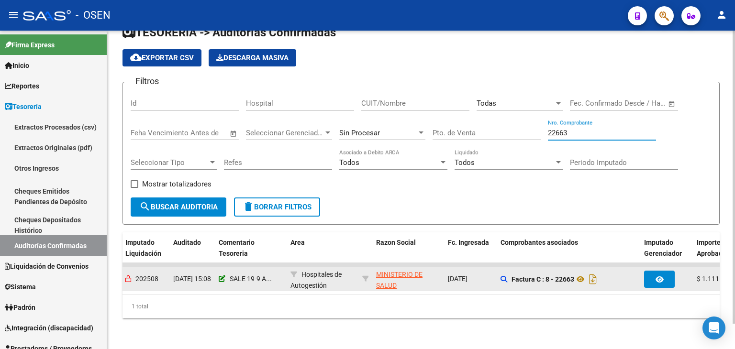
type input "22663"
click at [222, 275] on icon at bounding box center [222, 278] width 7 height 7
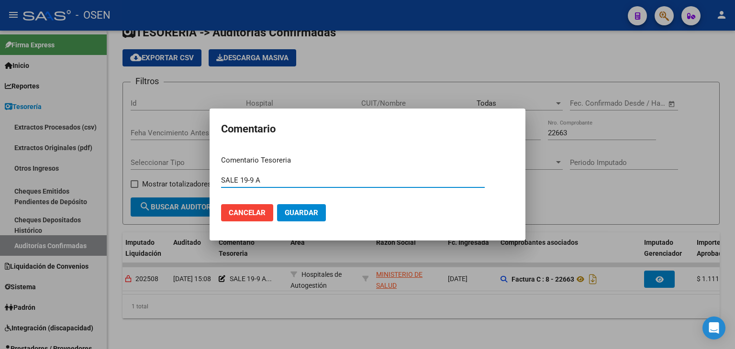
click at [293, 184] on input "SALE 19-9 A" at bounding box center [353, 180] width 264 height 9
type input "SALE 19-9 - debito aceptado $ 555714"
click at [277, 204] on button "Guardar" at bounding box center [301, 212] width 49 height 17
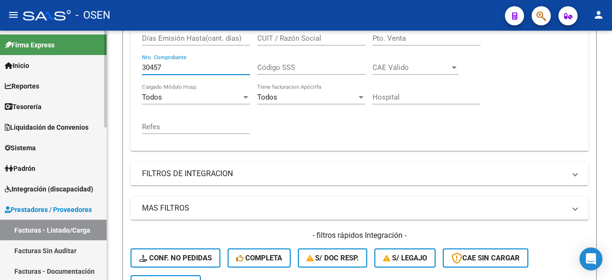
click at [50, 104] on link "Tesorería" at bounding box center [53, 106] width 107 height 21
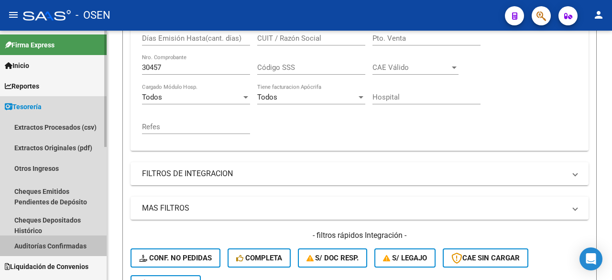
click at [71, 242] on link "Auditorías Confirmadas" at bounding box center [53, 245] width 107 height 21
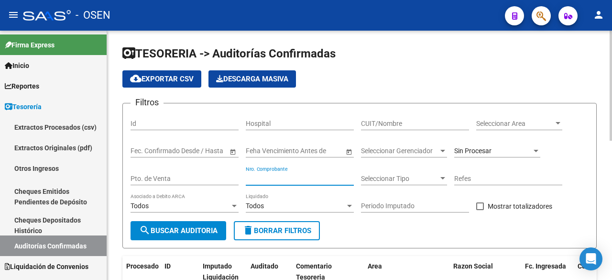
click at [332, 176] on input "Nro. Comprobante" at bounding box center [300, 179] width 108 height 8
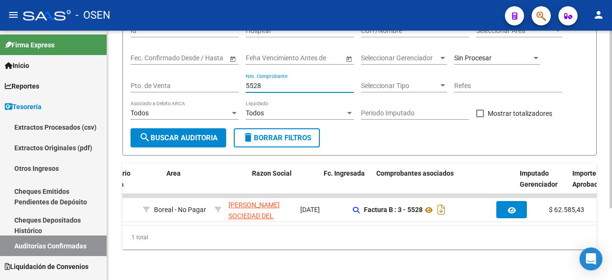
scroll to position [0, 231]
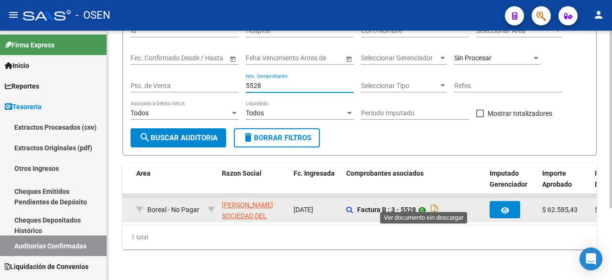
click at [428, 205] on icon at bounding box center [422, 209] width 12 height 11
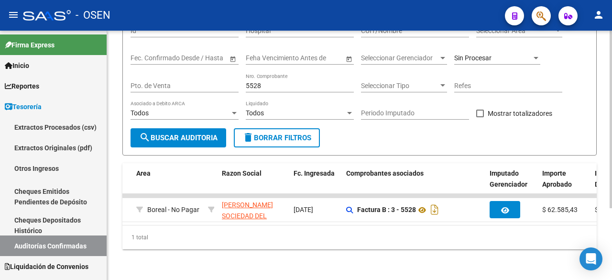
click at [276, 80] on div "5528 Nro. Comprobante" at bounding box center [300, 82] width 108 height 19
drag, startPoint x: 277, startPoint y: 80, endPoint x: 189, endPoint y: 79, distance: 88.0
click at [189, 79] on div "Filtros Id Hospital CUIT/Nombre Seleccionar Area Seleccionar Area Fecha inicio …" at bounding box center [360, 73] width 458 height 110
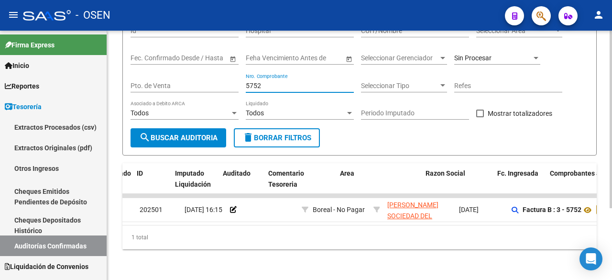
scroll to position [0, 0]
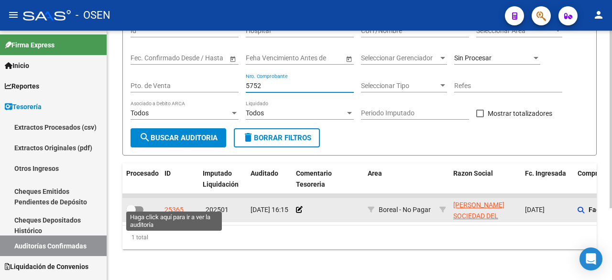
type input "5752"
click at [168, 204] on div "25365" at bounding box center [174, 209] width 19 height 11
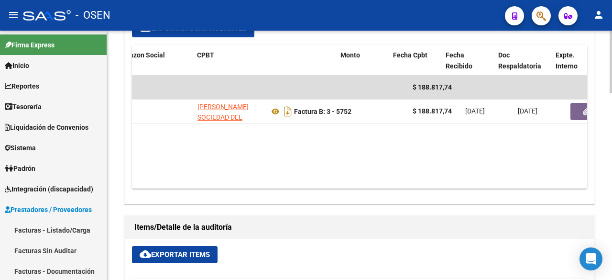
scroll to position [0, 155]
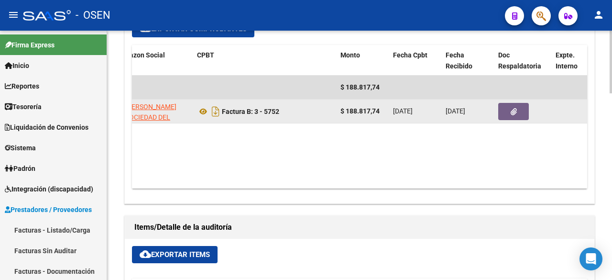
click at [519, 103] on button "button" at bounding box center [513, 111] width 31 height 17
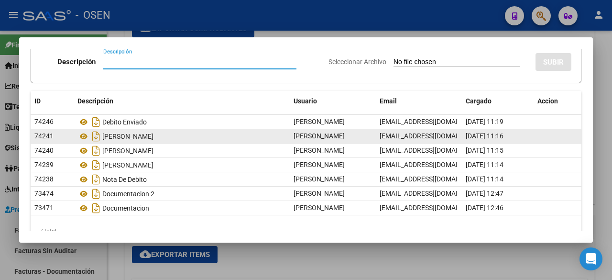
scroll to position [59, 0]
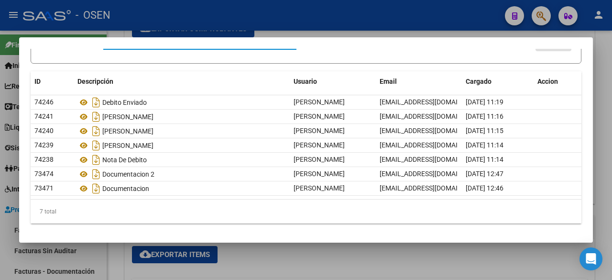
click at [116, 261] on div at bounding box center [306, 140] width 612 height 280
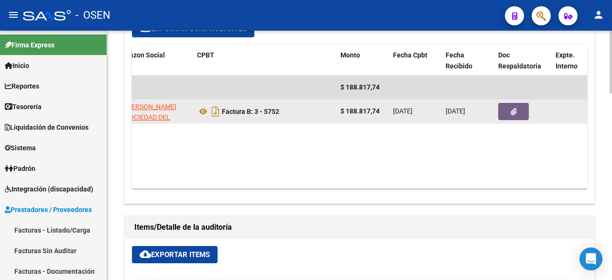
click at [196, 101] on datatable-body-cell "Factura B: 3 - 5752" at bounding box center [264, 110] width 143 height 23
click at [202, 106] on icon at bounding box center [203, 111] width 12 height 11
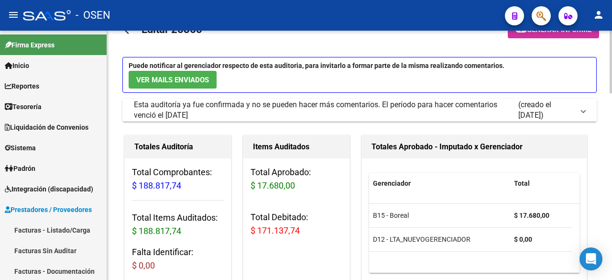
scroll to position [0, 0]
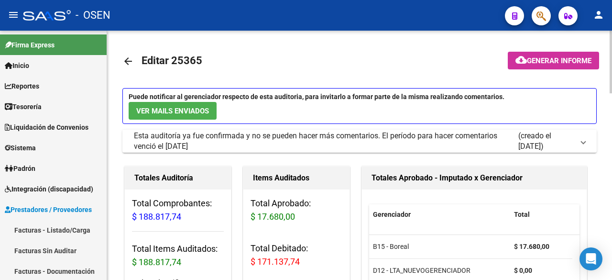
click at [123, 64] on mat-icon "arrow_back" at bounding box center [127, 60] width 11 height 11
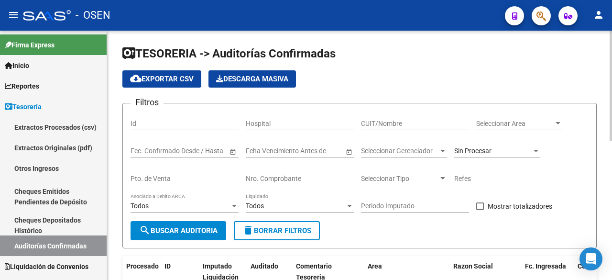
click at [312, 180] on input "Nro. Comprobante" at bounding box center [300, 179] width 108 height 8
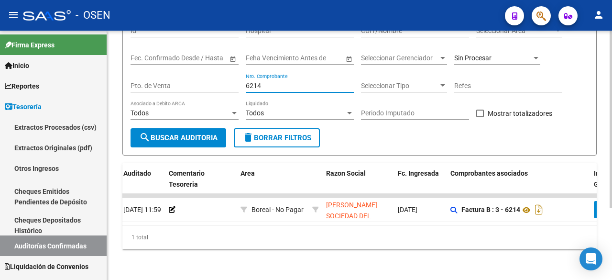
scroll to position [0, 152]
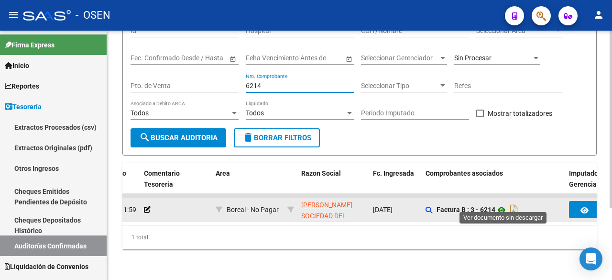
type input "6214"
click at [504, 204] on icon at bounding box center [501, 209] width 12 height 11
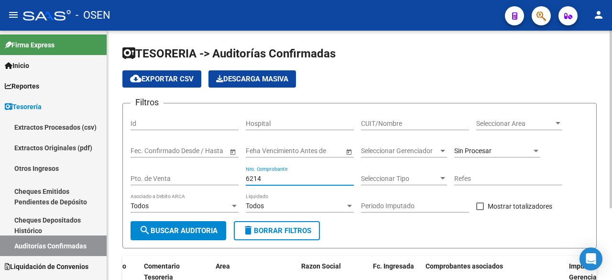
drag, startPoint x: 271, startPoint y: 178, endPoint x: 250, endPoint y: 179, distance: 21.0
click at [250, 179] on input "6214" at bounding box center [300, 179] width 108 height 8
click at [420, 122] on input "CUIT/Nombre" at bounding box center [415, 124] width 108 height 8
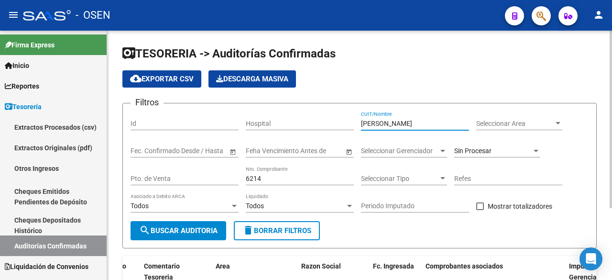
type input "SAENZ"
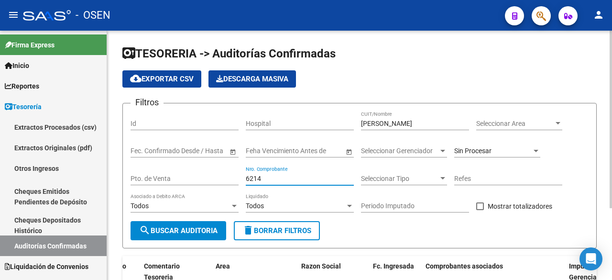
drag, startPoint x: 295, startPoint y: 181, endPoint x: 173, endPoint y: 181, distance: 122.0
click at [173, 181] on div "Filtros Id Hospital SAENZ CUIT/Nombre Seleccionar Area Seleccionar Area Fecha i…" at bounding box center [360, 166] width 458 height 110
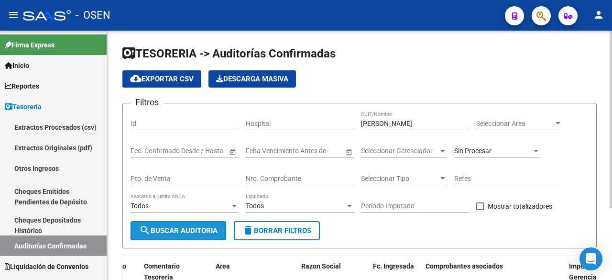
click at [181, 233] on span "search Buscar Auditoria" at bounding box center [178, 230] width 78 height 9
click at [480, 141] on div "Sin Procesar" at bounding box center [497, 147] width 86 height 19
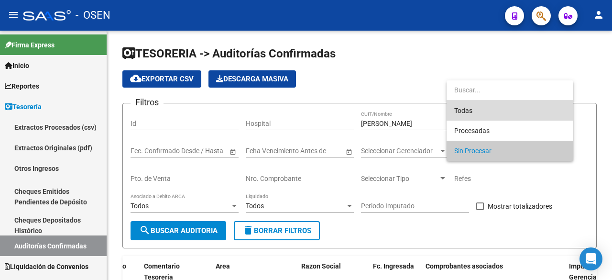
click at [489, 105] on span "Todas" at bounding box center [509, 110] width 111 height 20
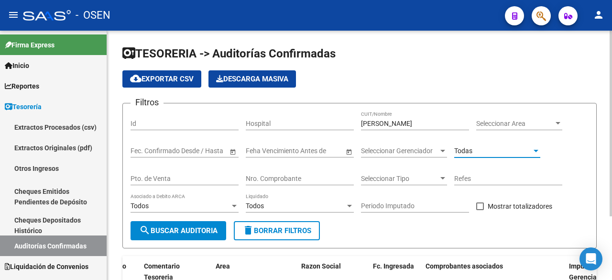
drag, startPoint x: 180, startPoint y: 224, endPoint x: 199, endPoint y: 222, distance: 18.7
click at [185, 224] on button "search Buscar Auditoria" at bounding box center [179, 230] width 96 height 19
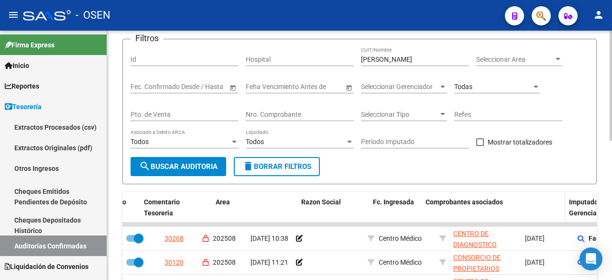
scroll to position [223, 0]
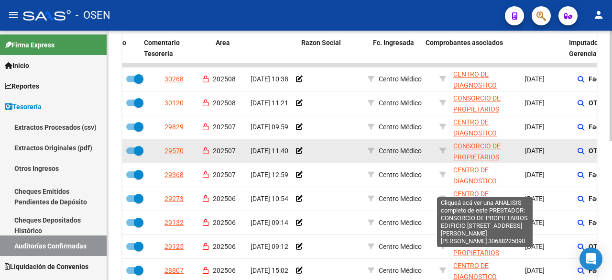
click at [481, 146] on span "CONSORCIO DE PROPIETARIOS EDIFICIO [STREET_ADDRESS][PERSON_NAME][PERSON_NAME]" at bounding box center [482, 173] width 59 height 62
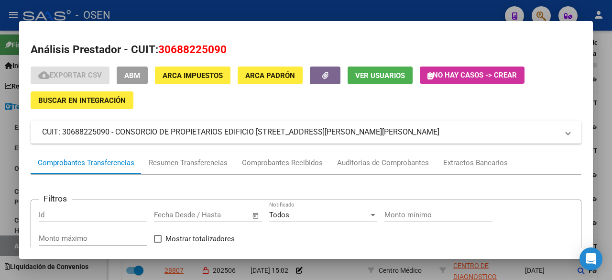
drag, startPoint x: 158, startPoint y: 47, endPoint x: 253, endPoint y: 48, distance: 94.7
click at [253, 48] on h2 "Análisis Prestador - CUIT: 30688225090" at bounding box center [306, 50] width 551 height 16
click at [308, 9] on div at bounding box center [306, 140] width 612 height 280
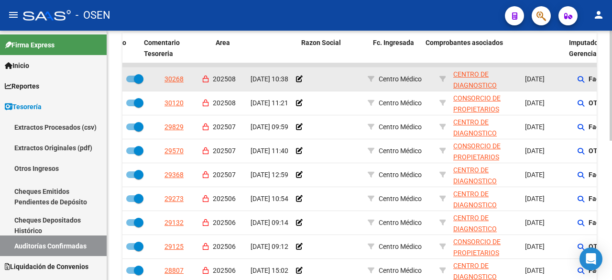
scroll to position [0, 0]
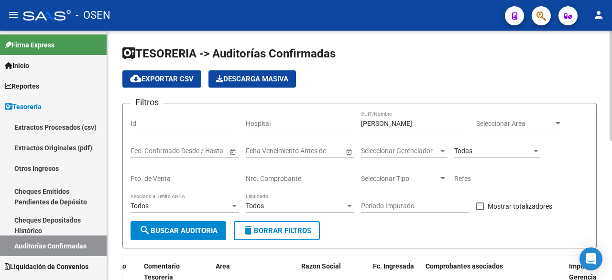
click at [165, 76] on span "cloud_download Exportar CSV" at bounding box center [162, 79] width 64 height 9
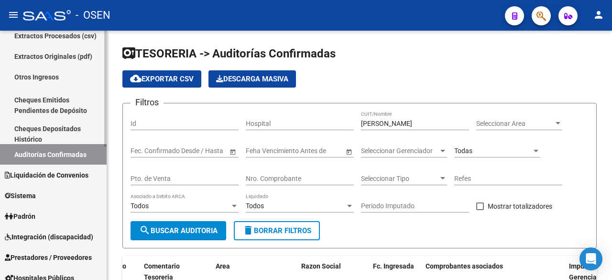
scroll to position [159, 0]
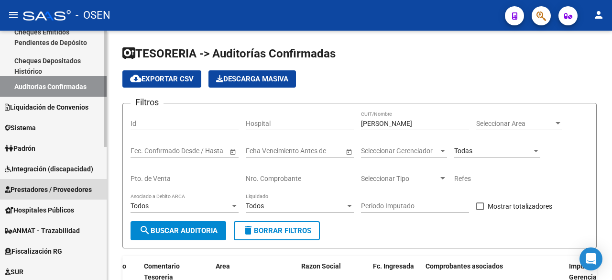
click at [59, 188] on span "Prestadores / Proveedores" at bounding box center [48, 189] width 87 height 11
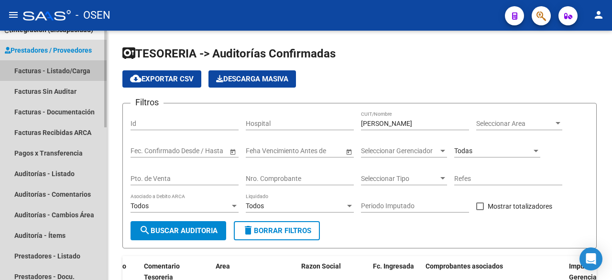
click at [75, 70] on link "Facturas - Listado/Carga" at bounding box center [53, 70] width 107 height 21
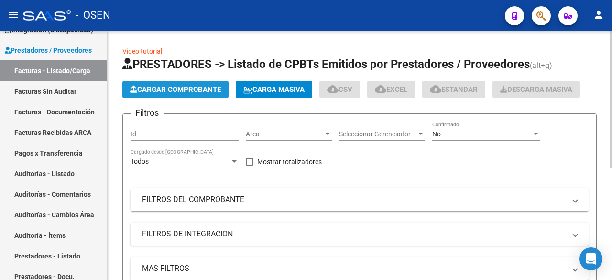
click at [185, 86] on span "Cargar Comprobante" at bounding box center [175, 89] width 91 height 9
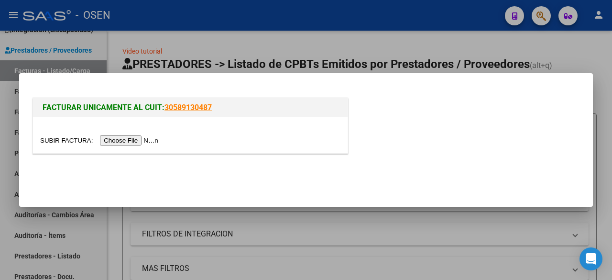
drag, startPoint x: 126, startPoint y: 146, endPoint x: 130, endPoint y: 138, distance: 8.8
click at [127, 146] on div at bounding box center [190, 135] width 315 height 36
click at [130, 138] on input "file" at bounding box center [100, 140] width 121 height 10
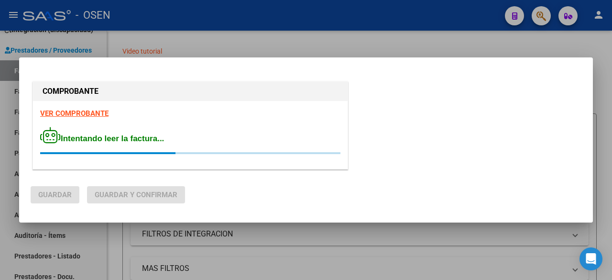
click at [88, 112] on strong "VER COMPROBANTE" at bounding box center [74, 113] width 68 height 9
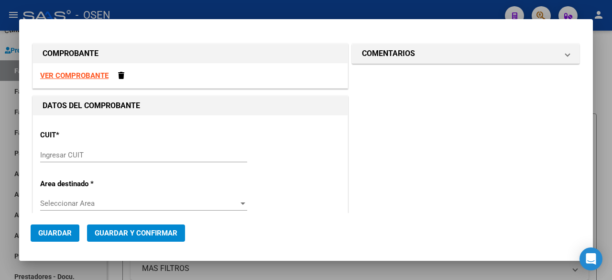
click at [78, 152] on input "Ingresar CUIT" at bounding box center [143, 155] width 207 height 9
paste input "30-68822509-0"
type input "30-68822509-0"
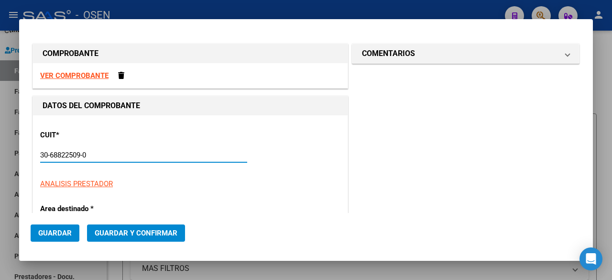
type input "1"
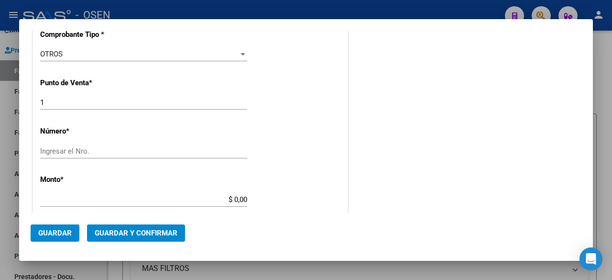
scroll to position [319, 0]
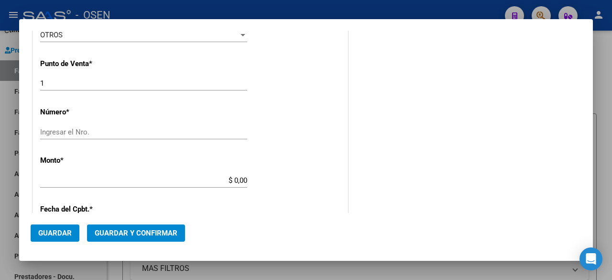
type input "30-68822509-0"
click at [117, 128] on input "Ingresar el Nro." at bounding box center [143, 132] width 207 height 9
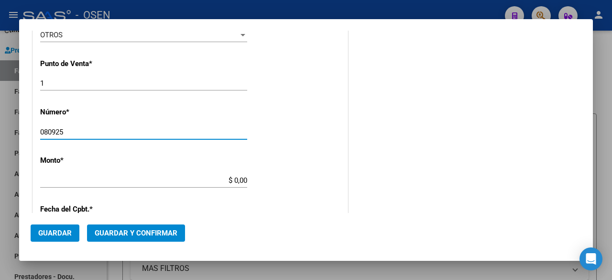
type input "080925"
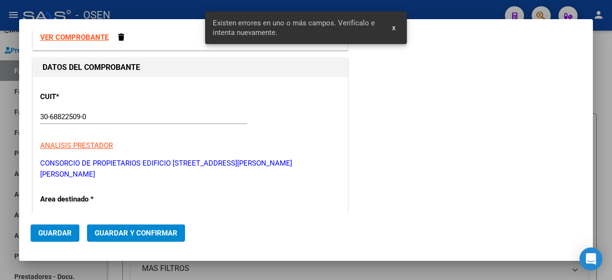
scroll to position [0, 0]
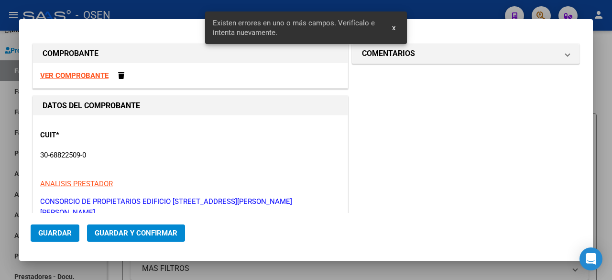
click at [98, 71] on strong "VER COMPROBANTE" at bounding box center [74, 75] width 68 height 9
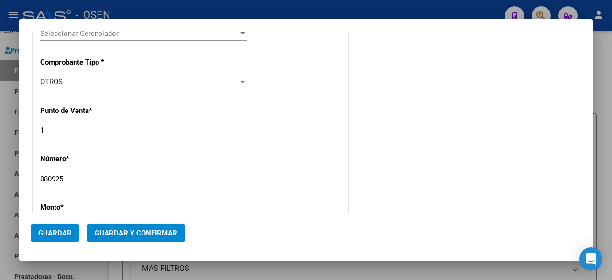
scroll to position [319, 0]
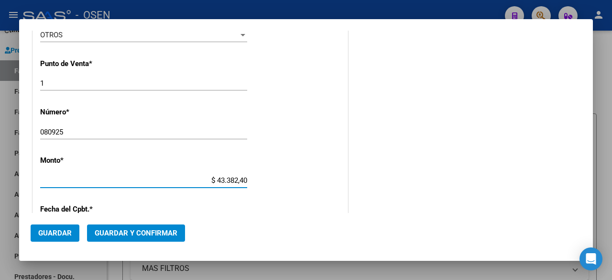
type input "$ 433.824,02"
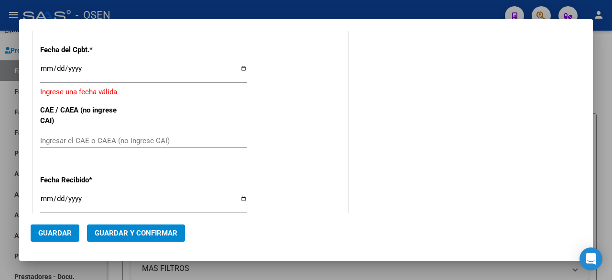
click at [48, 65] on input "Ingresar la fecha" at bounding box center [143, 72] width 207 height 15
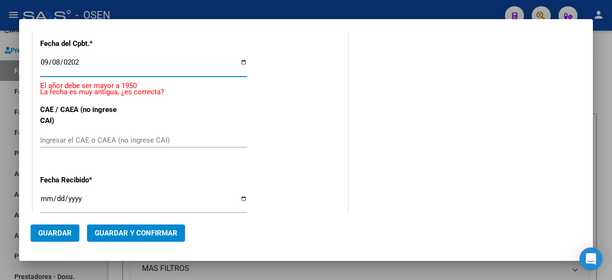
type input "[DATE]"
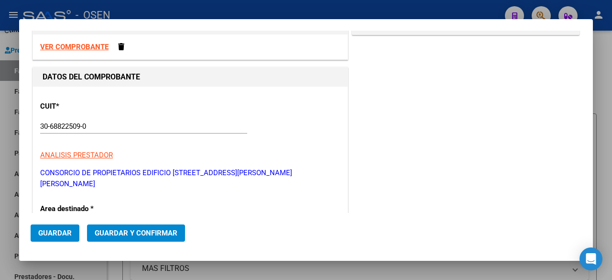
scroll to position [0, 0]
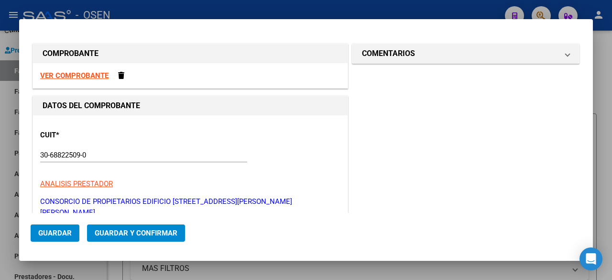
click at [162, 237] on span "Guardar y Confirmar" at bounding box center [136, 233] width 83 height 9
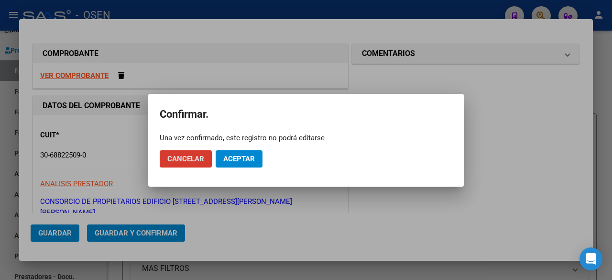
click at [239, 156] on span "Aceptar" at bounding box center [239, 158] width 32 height 9
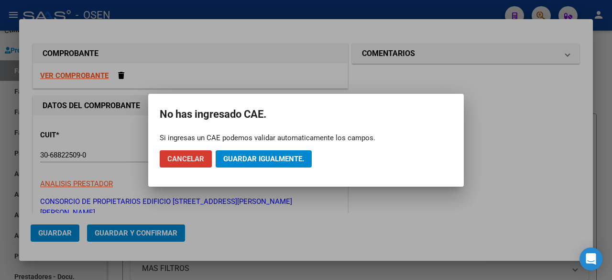
click at [239, 157] on span "Guardar igualmente." at bounding box center [263, 158] width 81 height 9
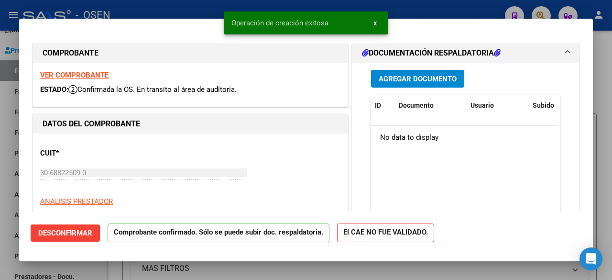
click at [8, 173] on div at bounding box center [306, 140] width 612 height 280
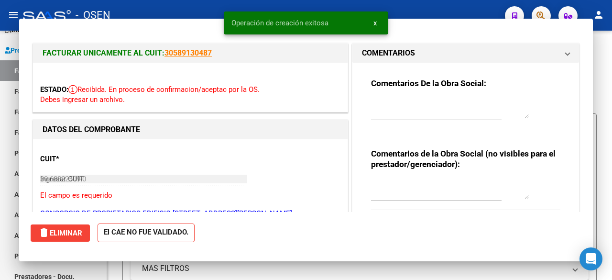
type input "$ 0,00"
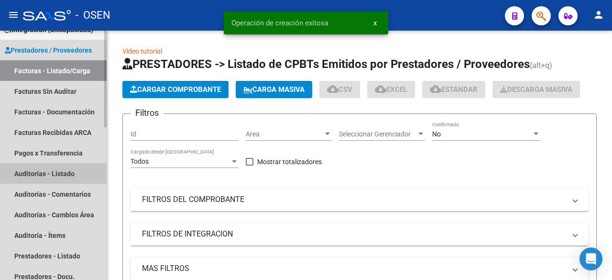
click at [44, 174] on link "Auditorías - Listado" at bounding box center [53, 173] width 107 height 21
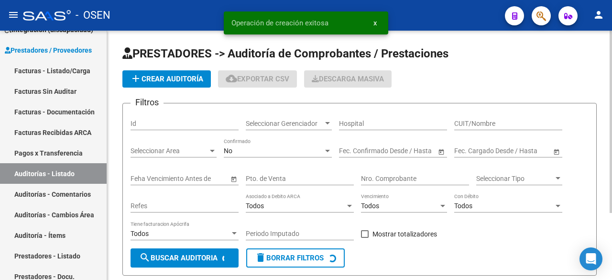
click at [151, 87] on button "add Crear Auditoría" at bounding box center [166, 78] width 88 height 17
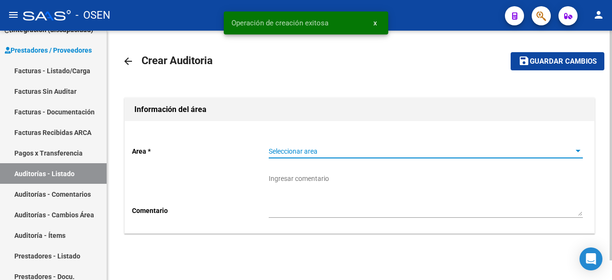
click at [322, 151] on span "Seleccionar area" at bounding box center [422, 151] width 306 height 8
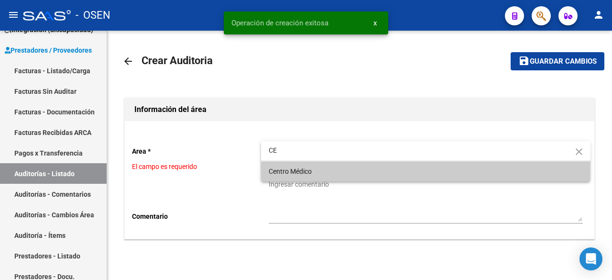
type input "CE"
click at [322, 172] on span "Centro Médico" at bounding box center [426, 171] width 314 height 20
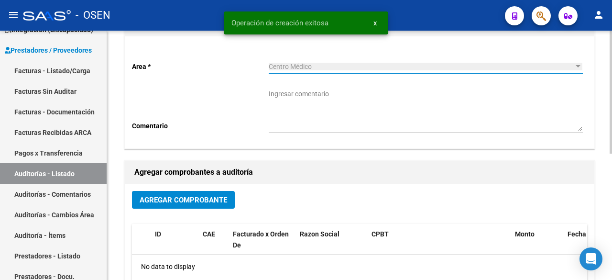
scroll to position [159, 0]
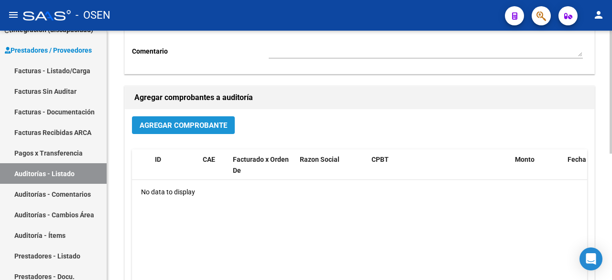
click at [183, 117] on button "Agregar Comprobante" at bounding box center [183, 125] width 103 height 18
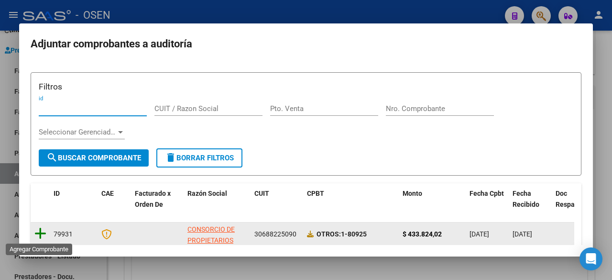
click at [37, 227] on icon at bounding box center [40, 233] width 12 height 13
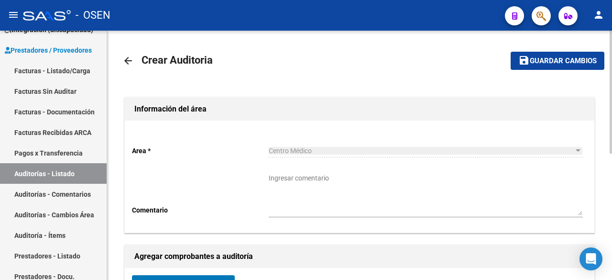
scroll to position [0, 0]
drag, startPoint x: 550, startPoint y: 62, endPoint x: 531, endPoint y: 89, distance: 32.6
click at [550, 62] on span "Guardar cambios" at bounding box center [563, 61] width 67 height 9
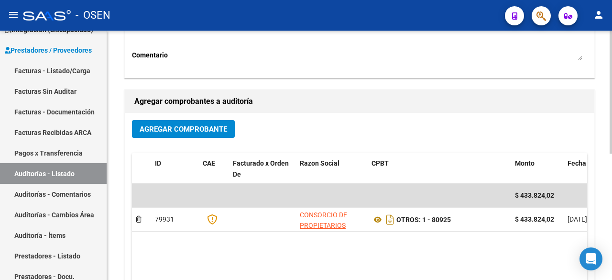
scroll to position [159, 0]
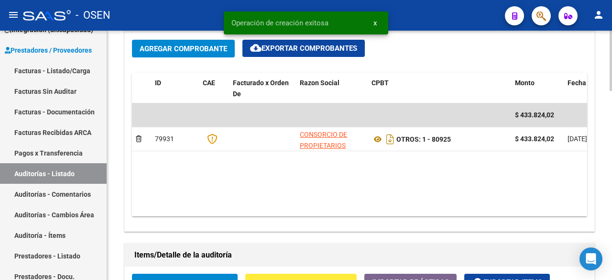
scroll to position [638, 0]
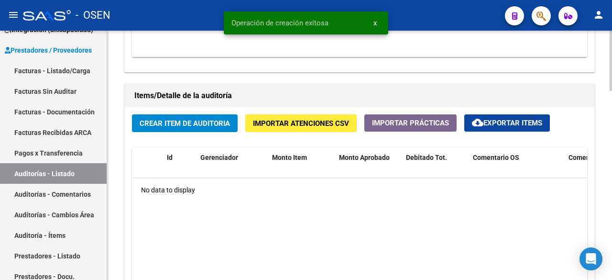
click at [207, 127] on span "Crear Item de Auditoria" at bounding box center [185, 123] width 90 height 9
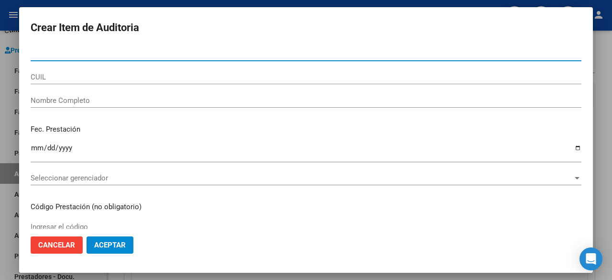
click at [108, 254] on mat-dialog-actions "Cancelar Aceptar" at bounding box center [306, 245] width 551 height 33
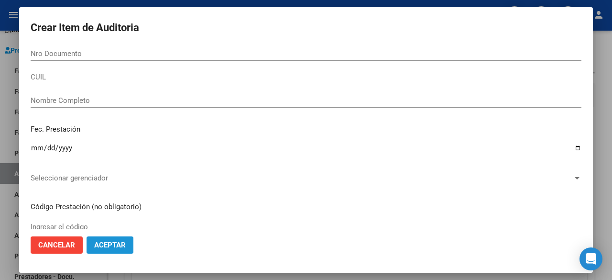
click at [113, 245] on span "Aceptar" at bounding box center [110, 245] width 32 height 9
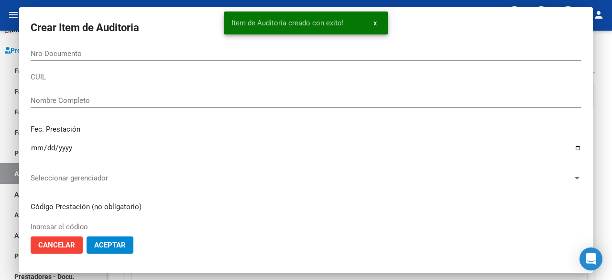
scroll to position [0, 0]
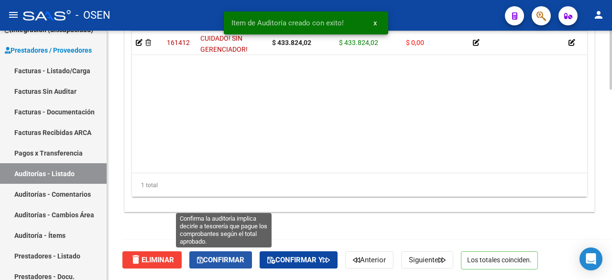
click at [233, 261] on span "Confirmar" at bounding box center [220, 259] width 47 height 9
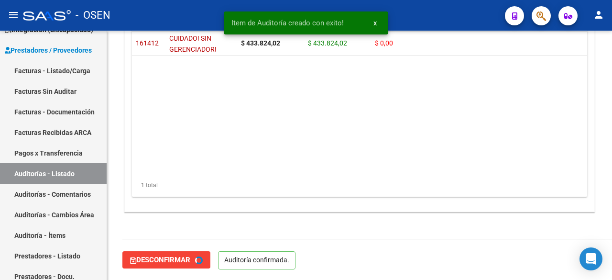
type input "202509"
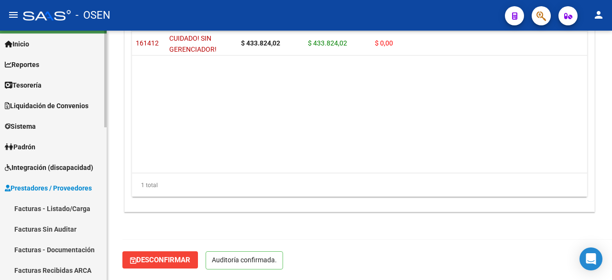
scroll to position [0, 0]
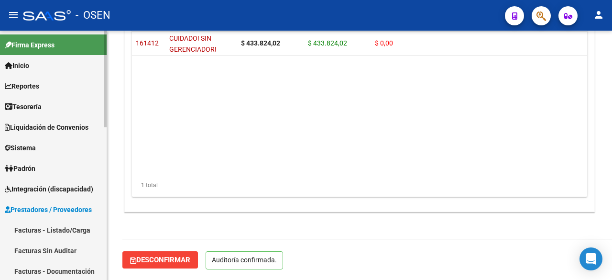
click at [48, 107] on link "Tesorería" at bounding box center [53, 106] width 107 height 21
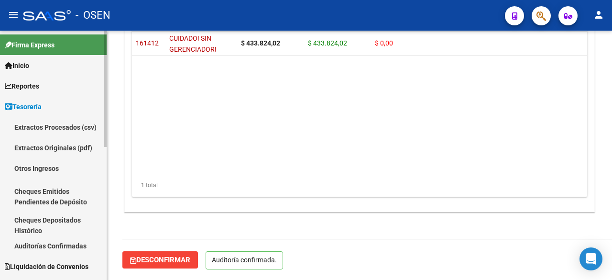
click at [64, 245] on link "Auditorías Confirmadas" at bounding box center [53, 245] width 107 height 21
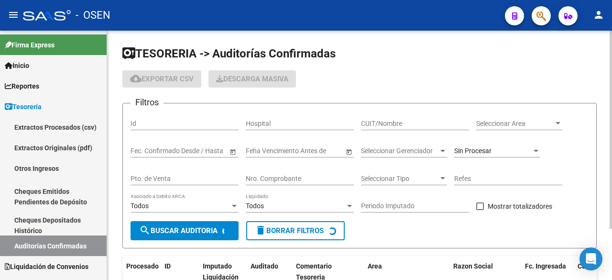
click at [512, 125] on span "Seleccionar Area" at bounding box center [514, 124] width 77 height 8
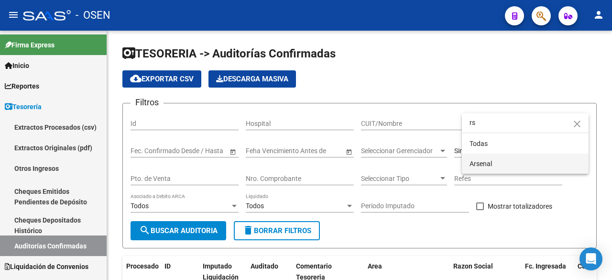
type input "rs"
click at [505, 157] on span "Arsenal" at bounding box center [525, 164] width 111 height 20
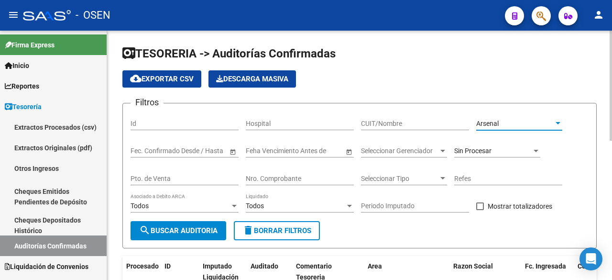
drag, startPoint x: 208, startPoint y: 231, endPoint x: 200, endPoint y: 231, distance: 7.7
click at [201, 231] on span "search Buscar Auditoria" at bounding box center [178, 230] width 78 height 9
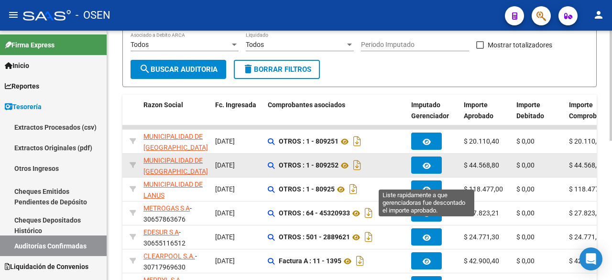
scroll to position [156, 0]
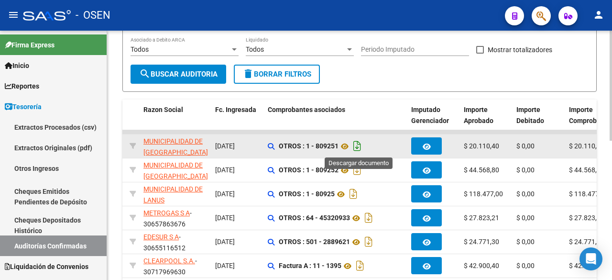
click at [362, 147] on icon "Descargar documento" at bounding box center [357, 145] width 12 height 15
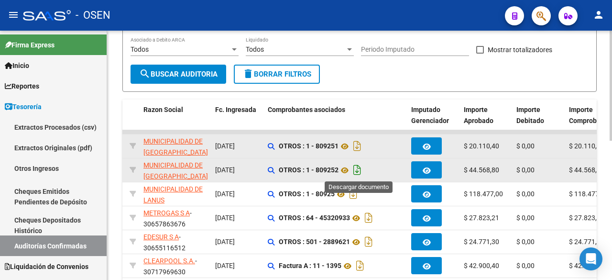
click at [363, 167] on icon "Descargar documento" at bounding box center [357, 169] width 12 height 15
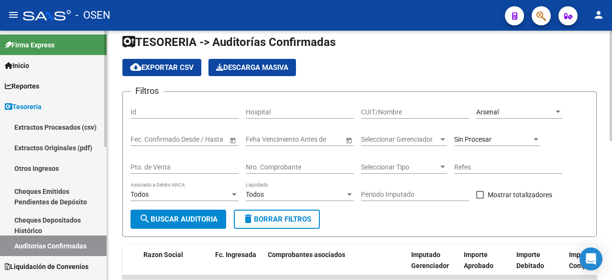
scroll to position [0, 0]
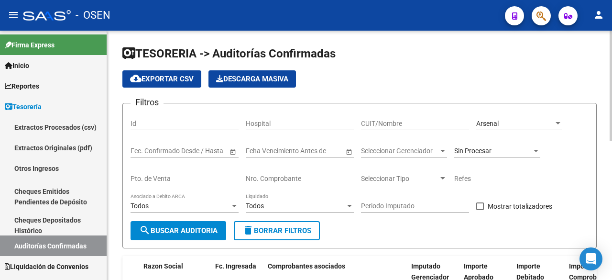
click at [520, 117] on div "Arsenal Seleccionar Area" at bounding box center [519, 120] width 86 height 19
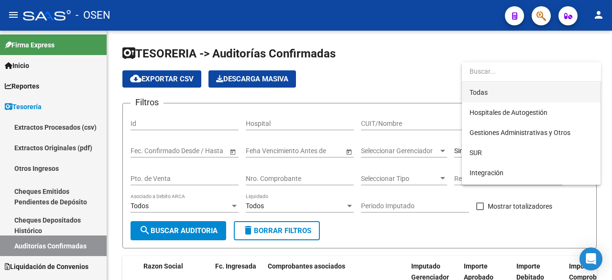
click at [525, 91] on span "Todas" at bounding box center [531, 92] width 123 height 20
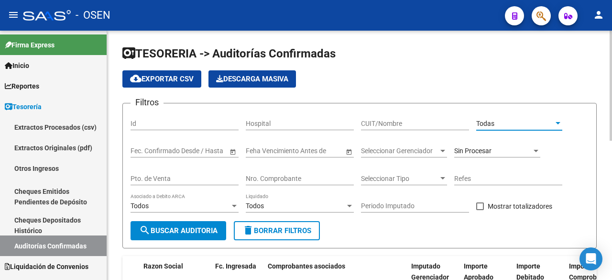
click at [407, 121] on input "CUIT/Nombre" at bounding box center [415, 124] width 108 height 8
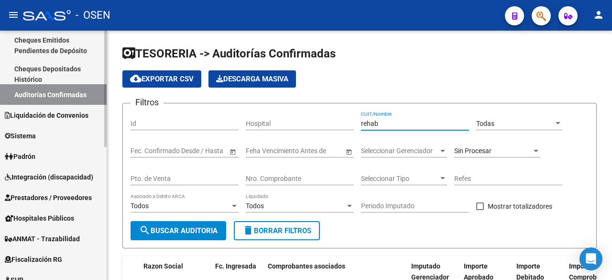
scroll to position [159, 0]
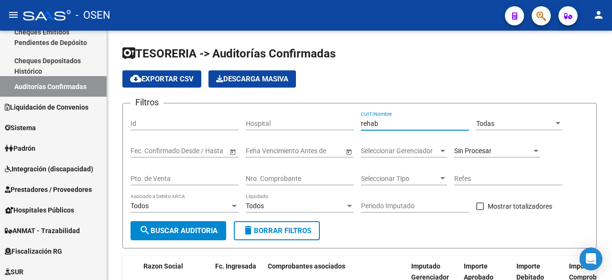
type input "rehab"
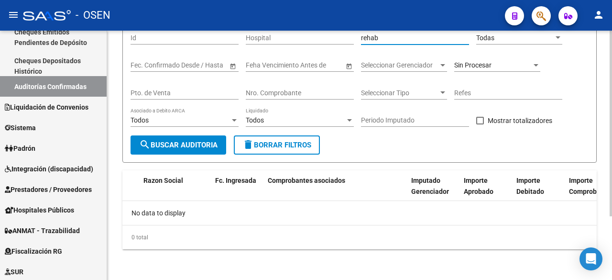
scroll to position [0, 0]
